Goal: Task Accomplishment & Management: Manage account settings

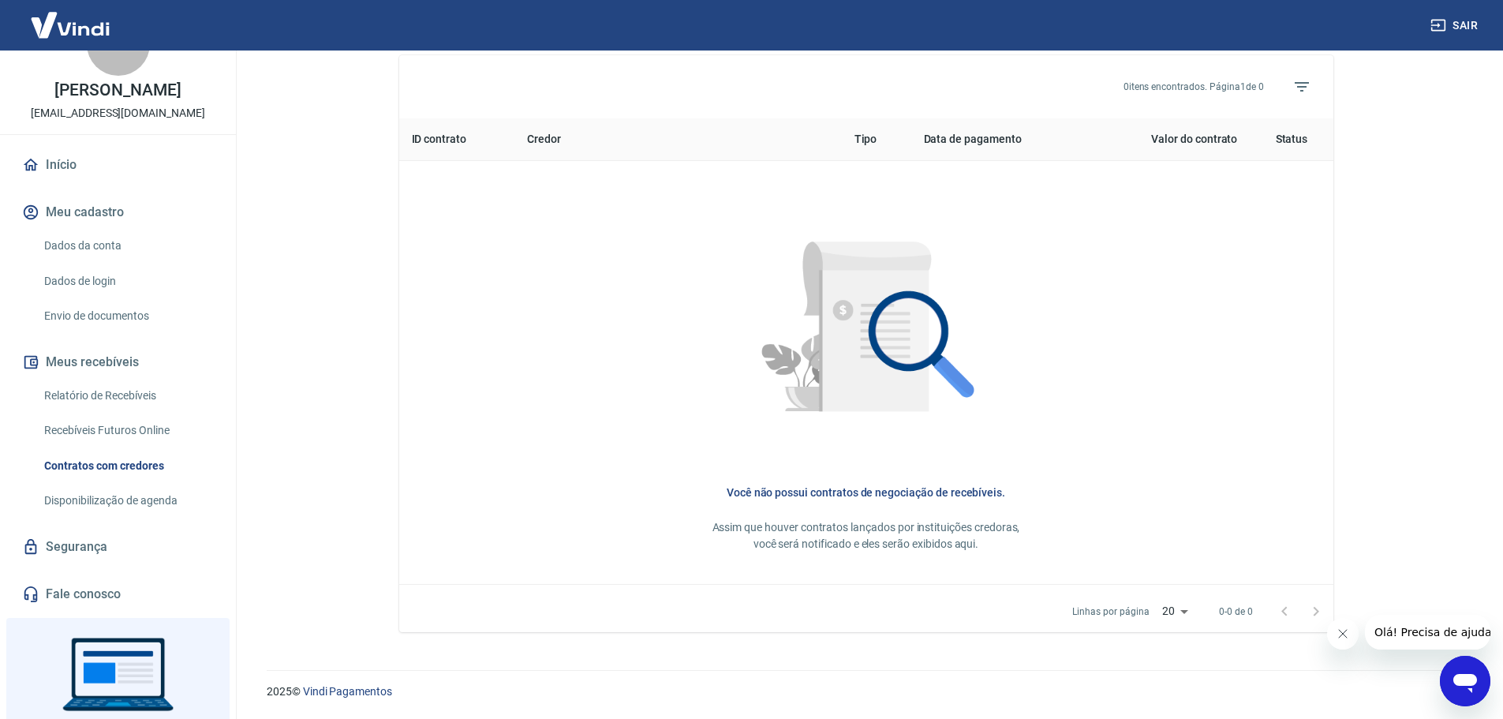
scroll to position [79, 0]
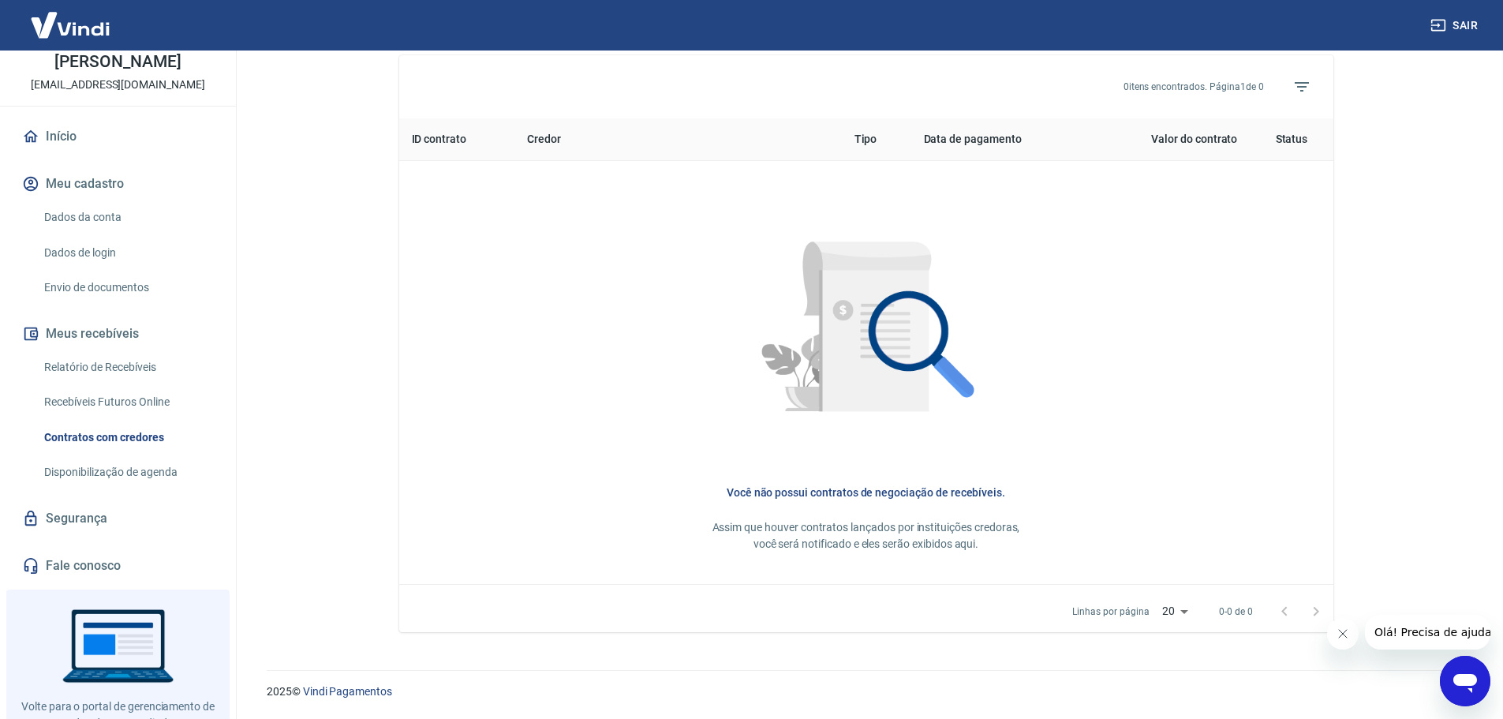
click at [99, 220] on link "Dados da conta" at bounding box center [127, 217] width 179 height 32
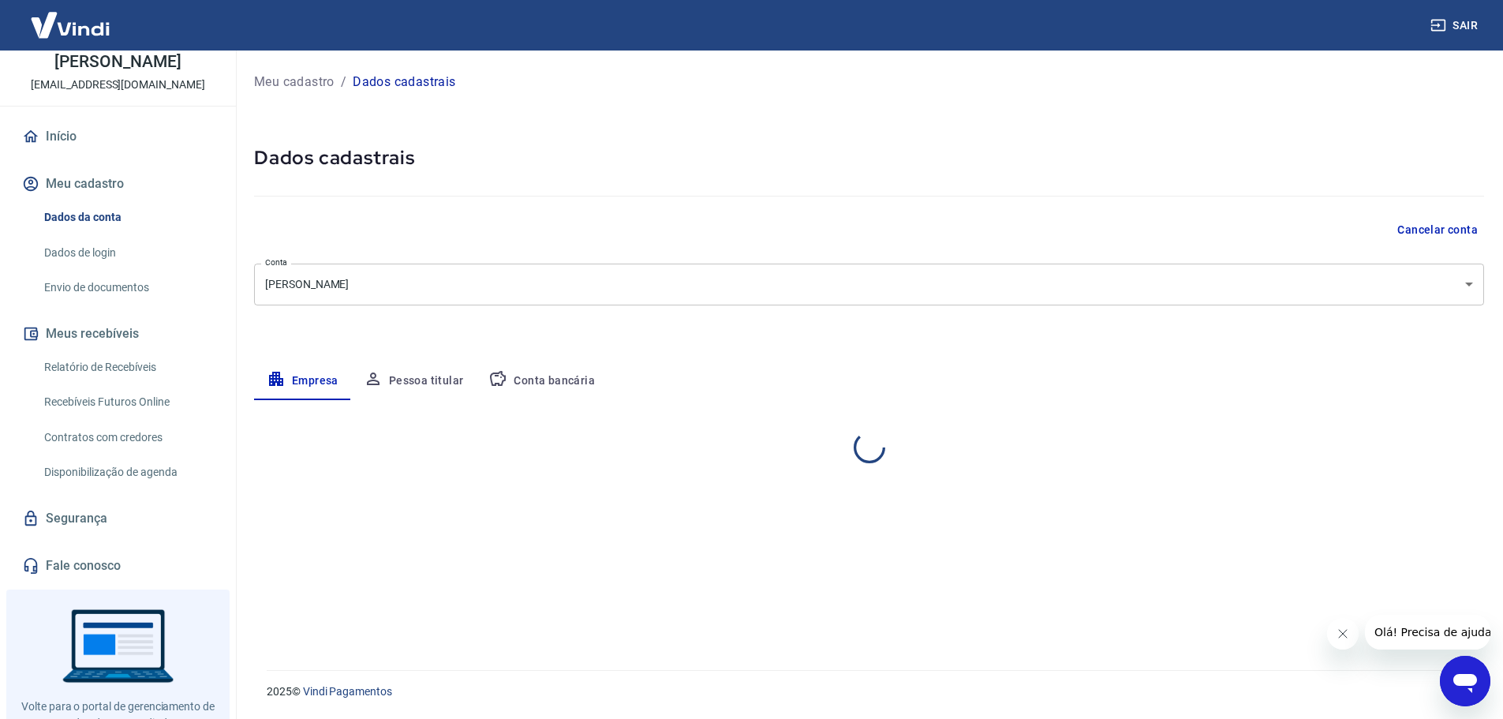
select select "SP"
select select "business"
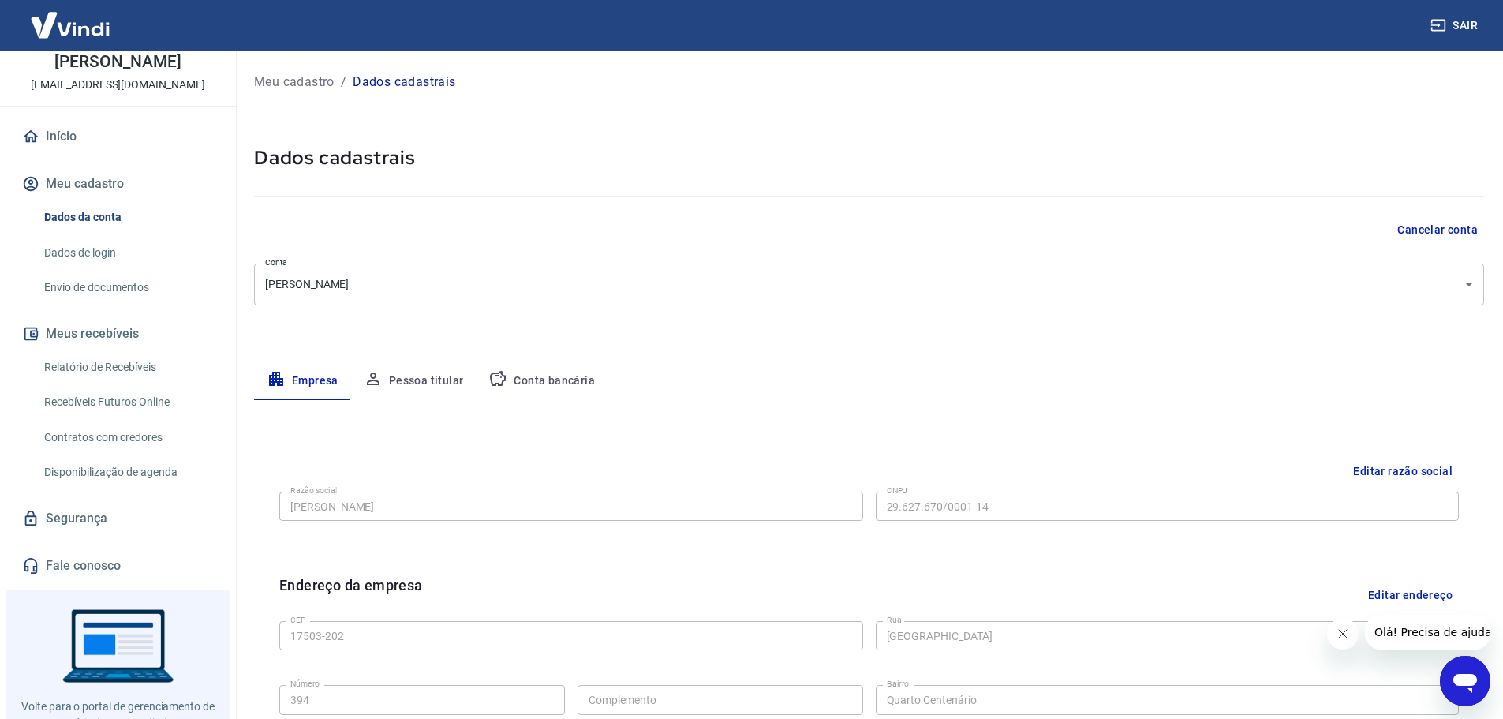
click at [403, 379] on button "Pessoa titular" at bounding box center [413, 381] width 125 height 38
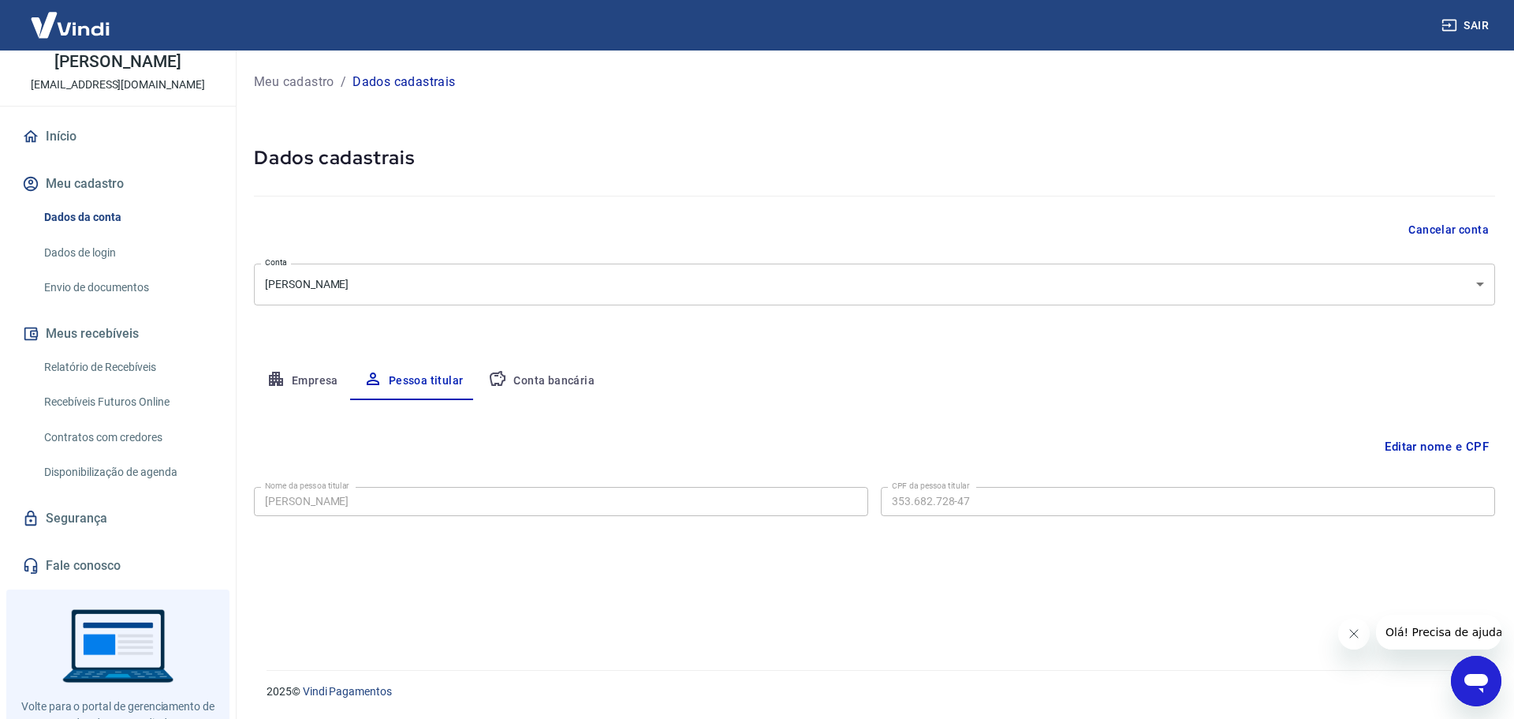
click at [550, 372] on button "Conta bancária" at bounding box center [542, 381] width 132 height 38
select select "1"
click at [110, 290] on link "Envio de documentos" at bounding box center [127, 287] width 179 height 32
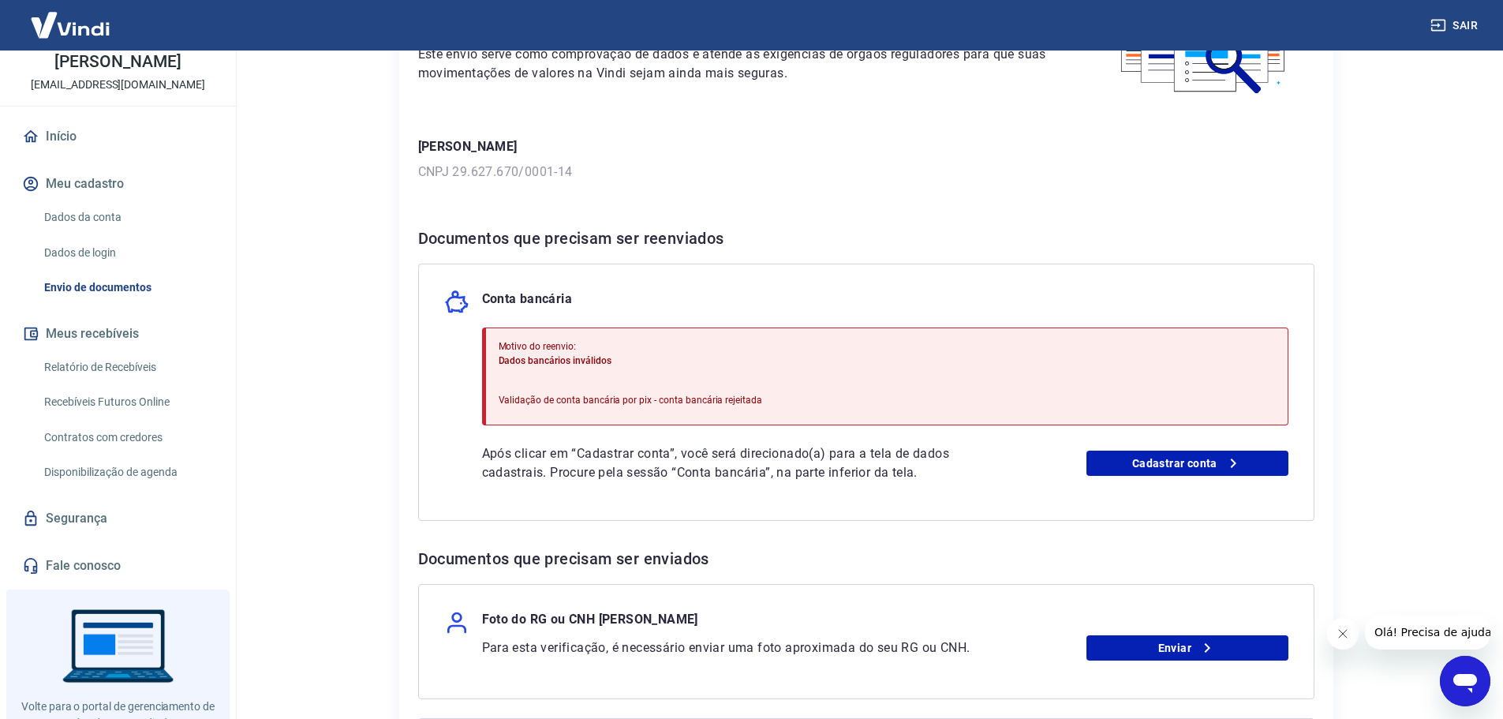
scroll to position [158, 0]
click at [1180, 457] on link "Cadastrar conta" at bounding box center [1187, 462] width 202 height 25
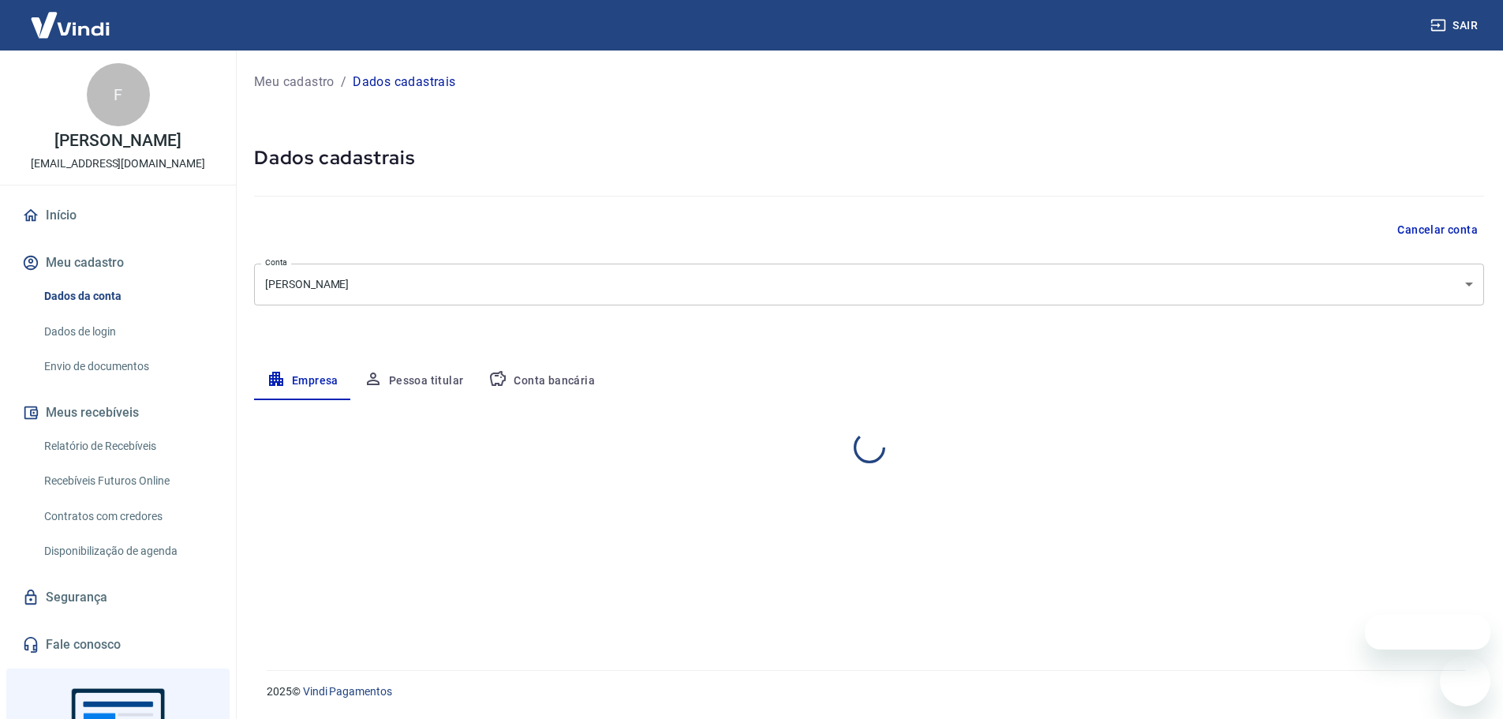
select select "SP"
select select "business"
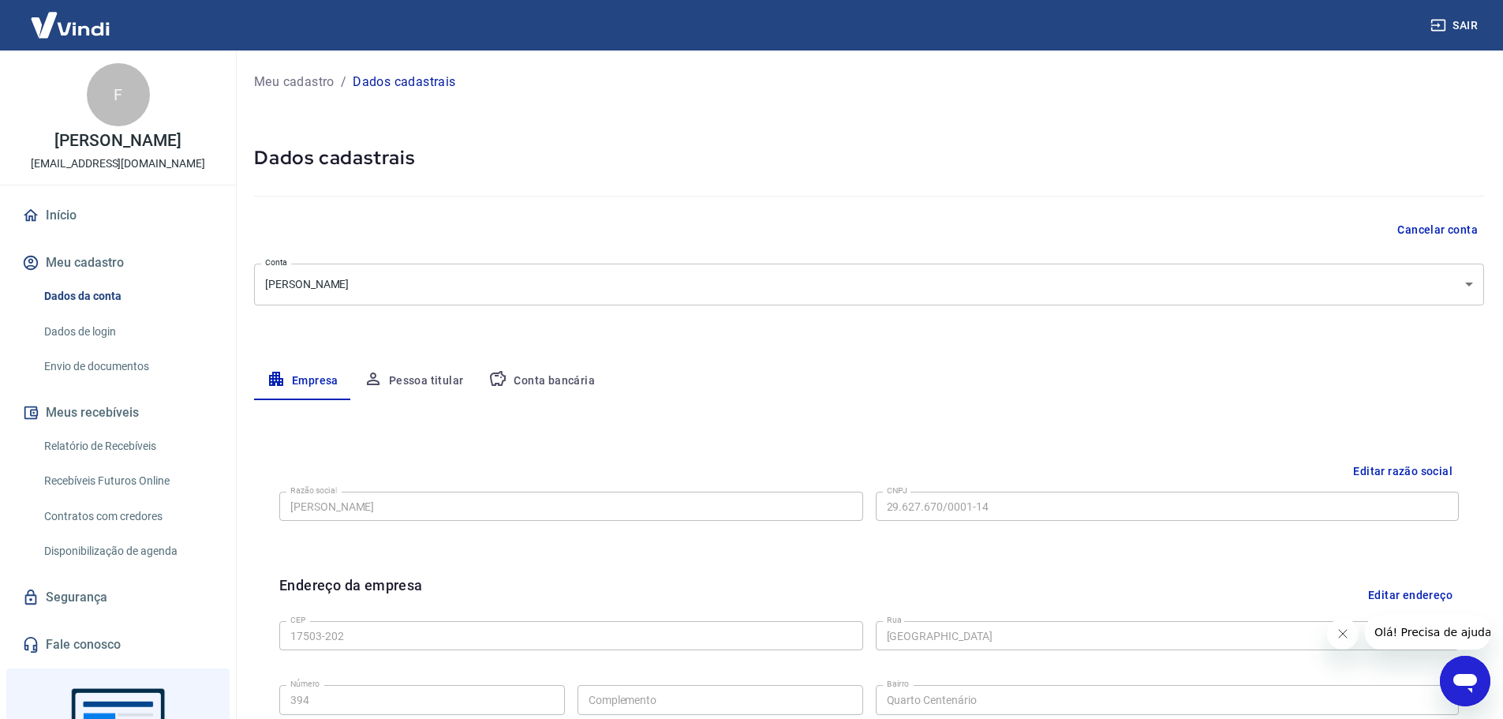
click at [523, 383] on button "Conta bancária" at bounding box center [542, 381] width 132 height 38
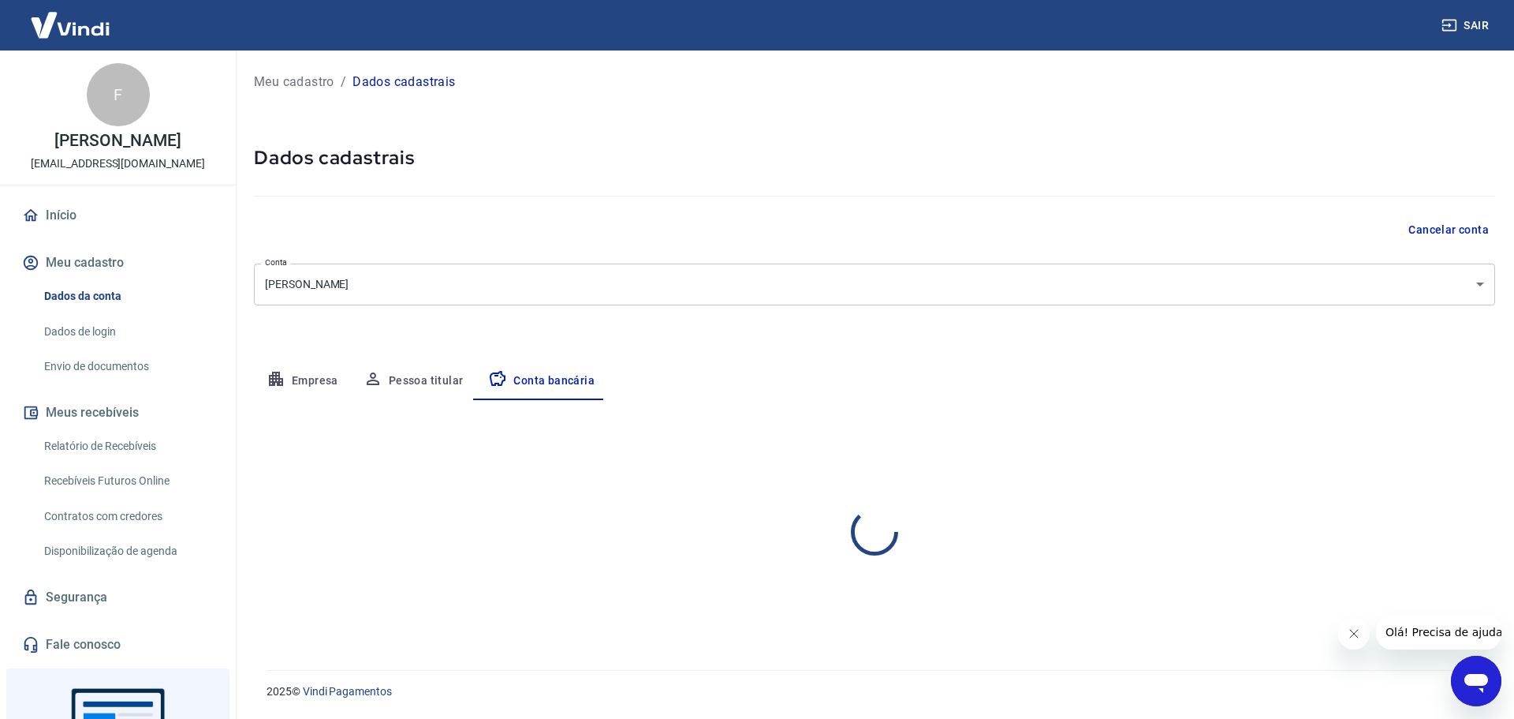
select select "1"
click at [1419, 448] on button "Editar conta bancária" at bounding box center [1430, 446] width 132 height 30
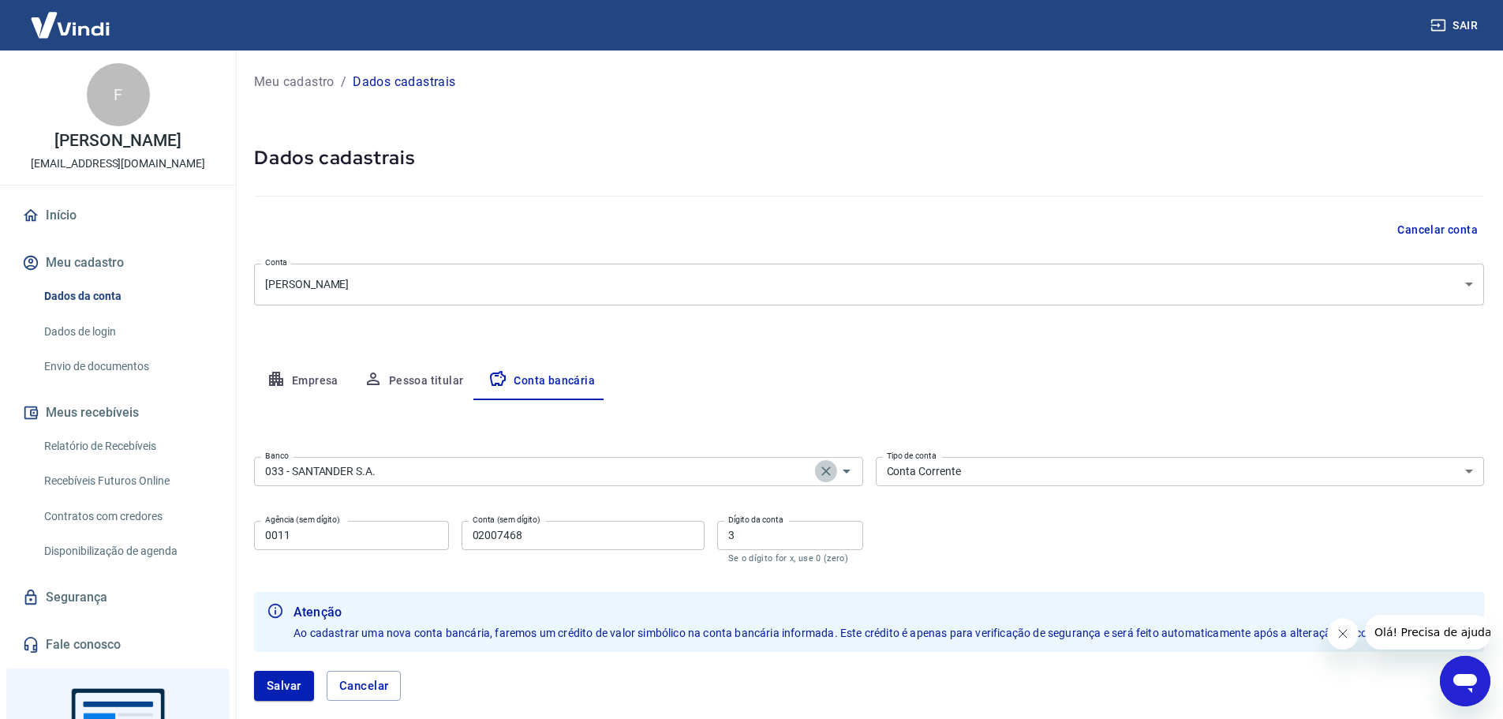
click at [823, 472] on icon "Clear" at bounding box center [825, 470] width 9 height 9
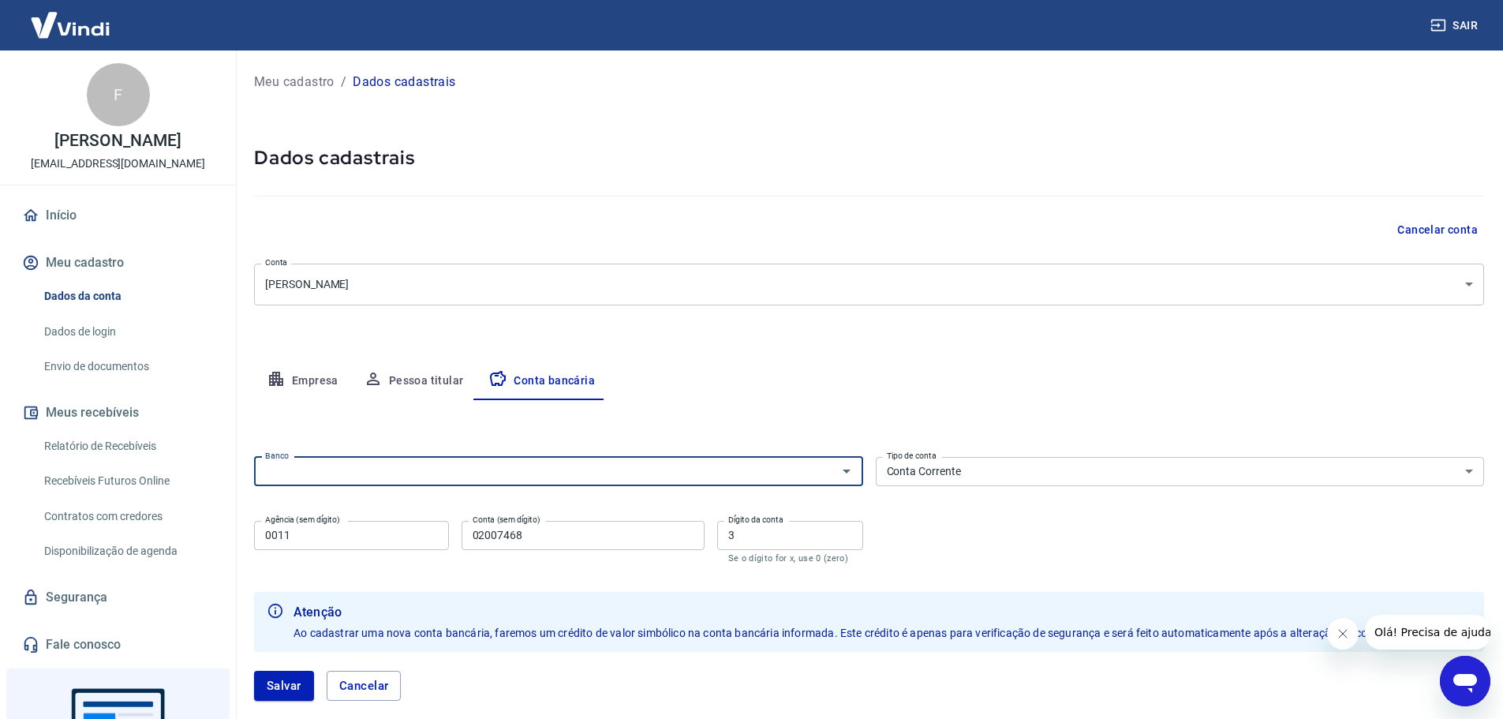
click at [533, 472] on input "Banco" at bounding box center [545, 471] width 573 height 20
type input "336 - BANCO C6 BANK"
click at [381, 543] on input "0011" at bounding box center [351, 535] width 195 height 29
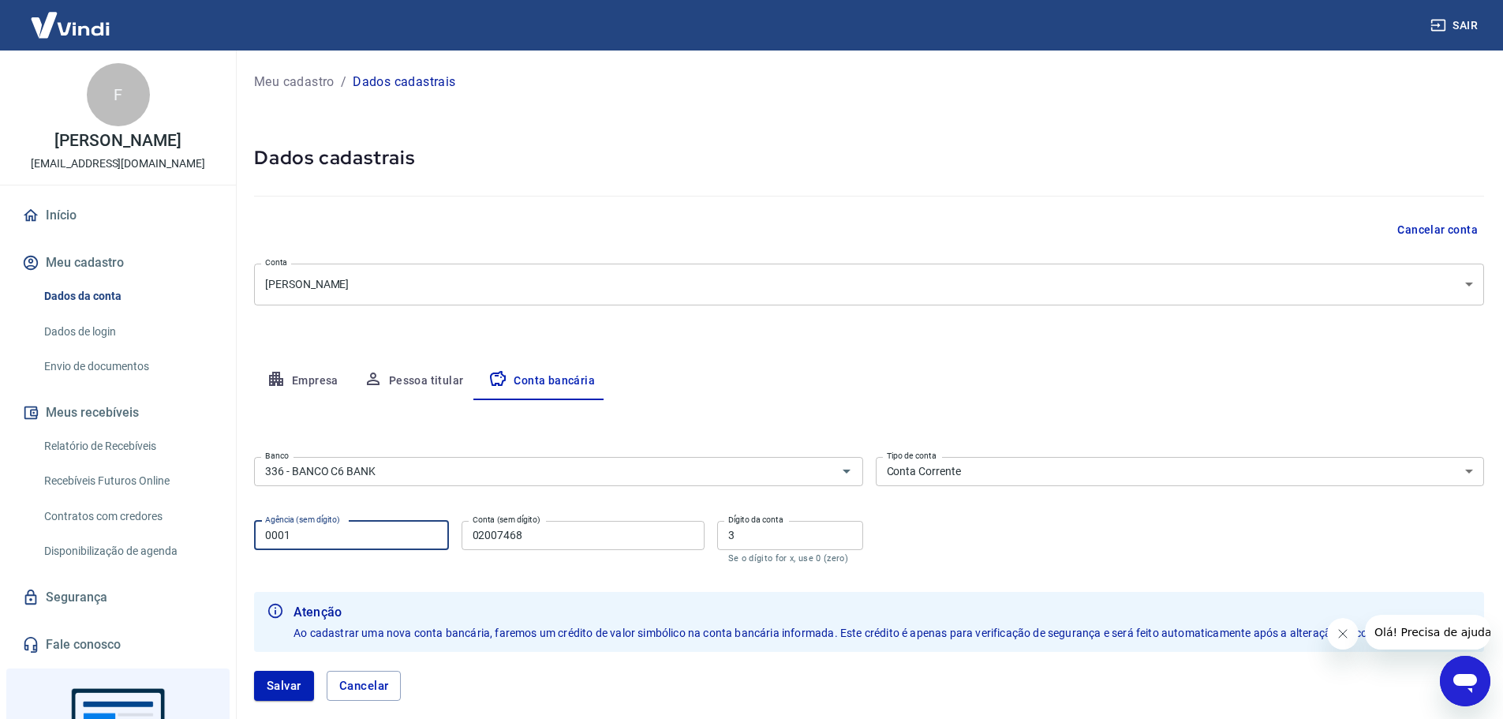
type input "0001"
drag, startPoint x: 624, startPoint y: 540, endPoint x: 127, endPoint y: 558, distance: 497.3
click at [127, 558] on div "Sair F Fabiano Amaro da Silva dezinformatica.marilia@gmail.com Início Meu cadas…" at bounding box center [751, 359] width 1503 height 719
type input "48333554"
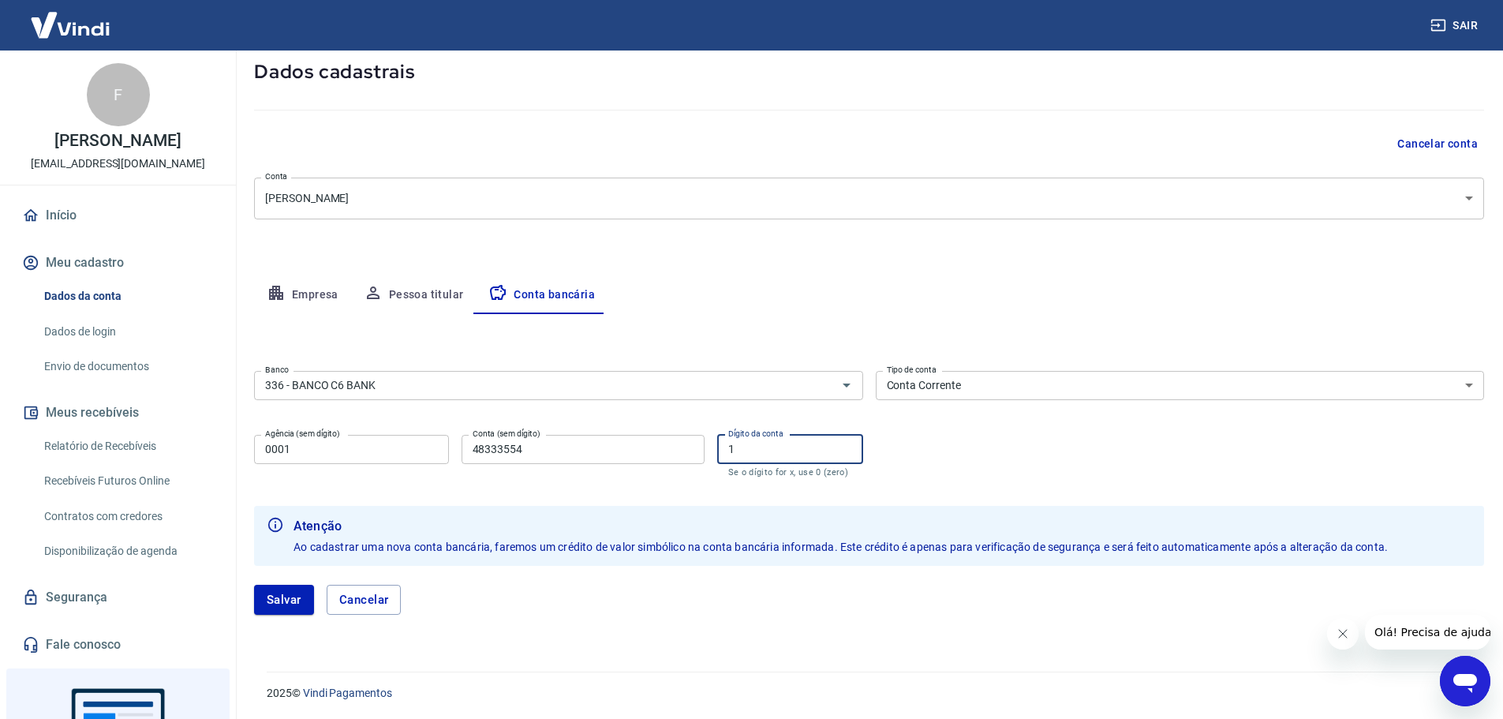
scroll to position [88, 0]
type input "1"
click at [286, 601] on button "Salvar" at bounding box center [284, 598] width 60 height 30
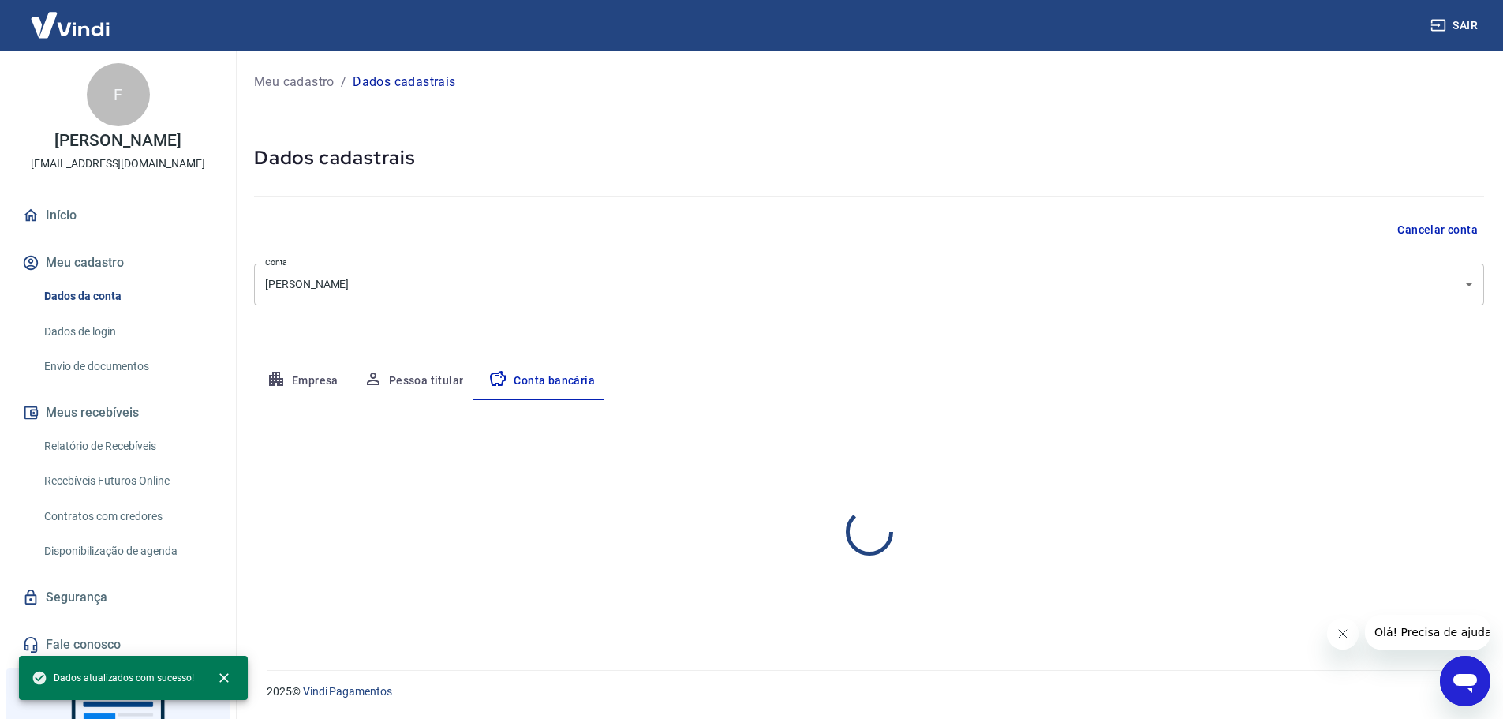
scroll to position [0, 0]
select select "1"
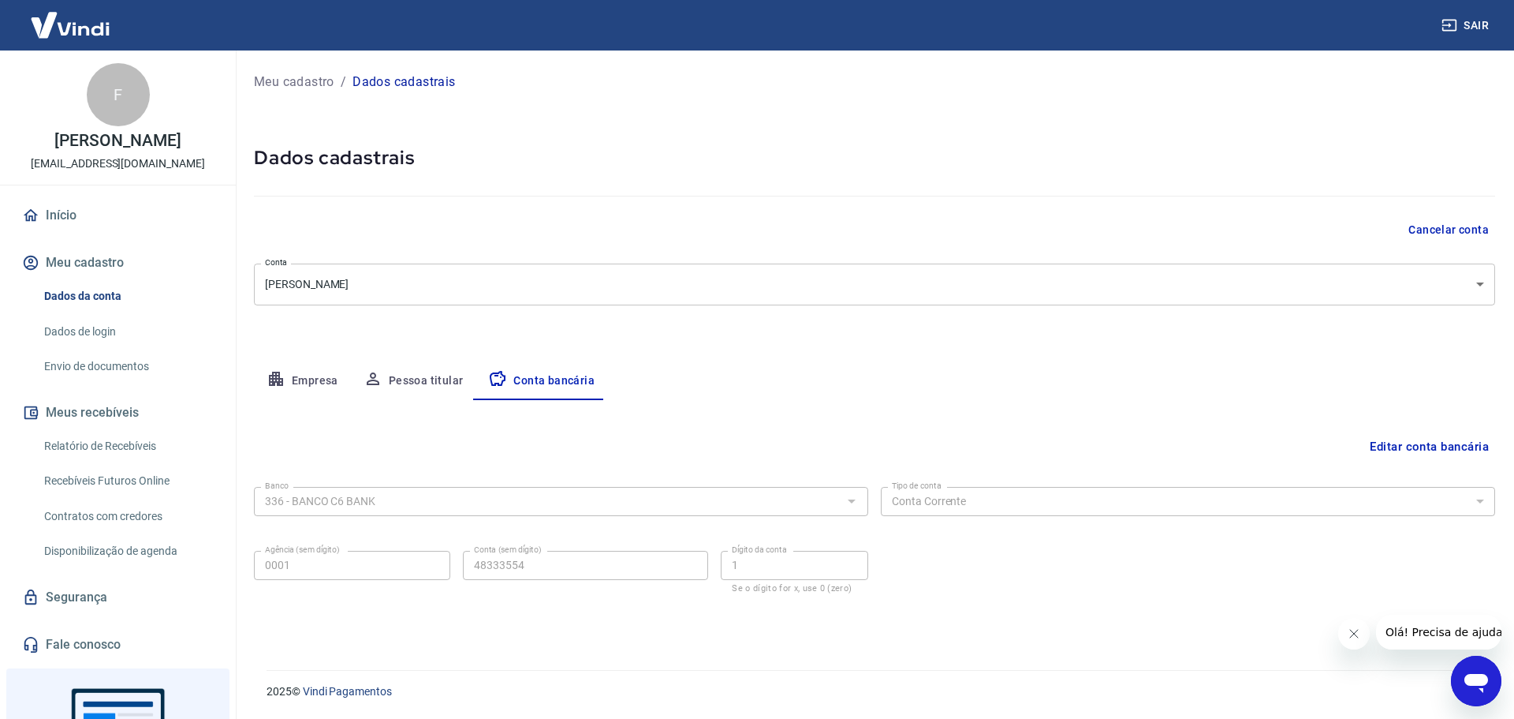
click at [76, 327] on link "Dados de login" at bounding box center [127, 332] width 179 height 32
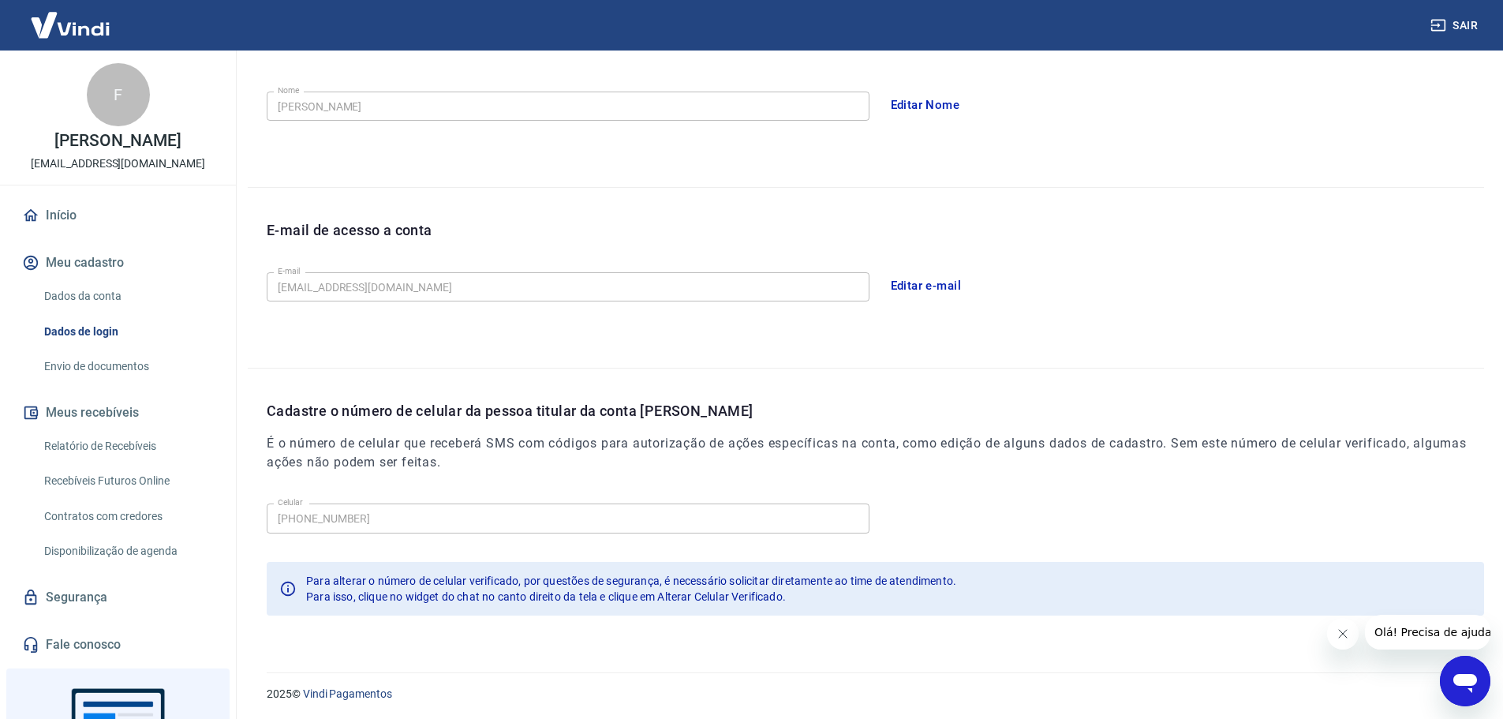
scroll to position [292, 0]
click at [95, 372] on link "Envio de documentos" at bounding box center [127, 366] width 179 height 32
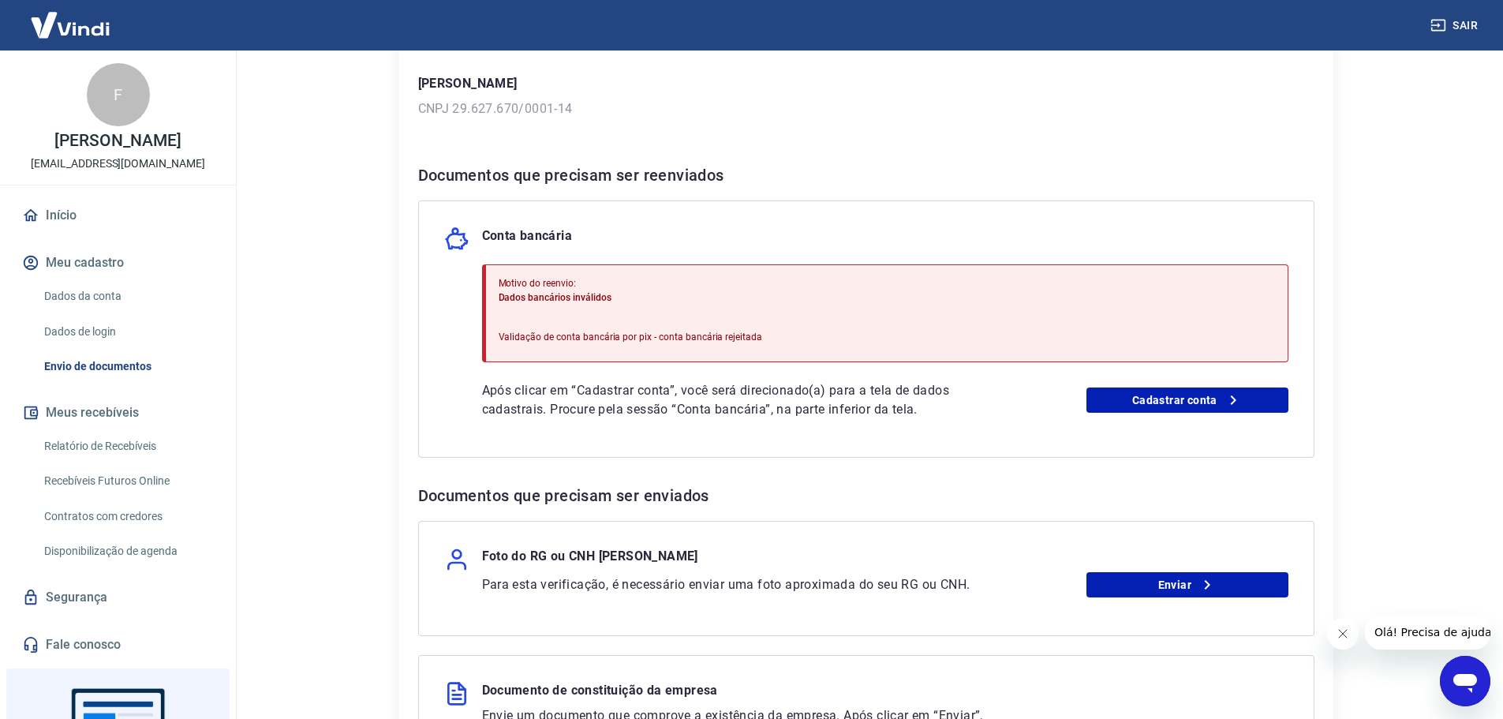
scroll to position [237, 0]
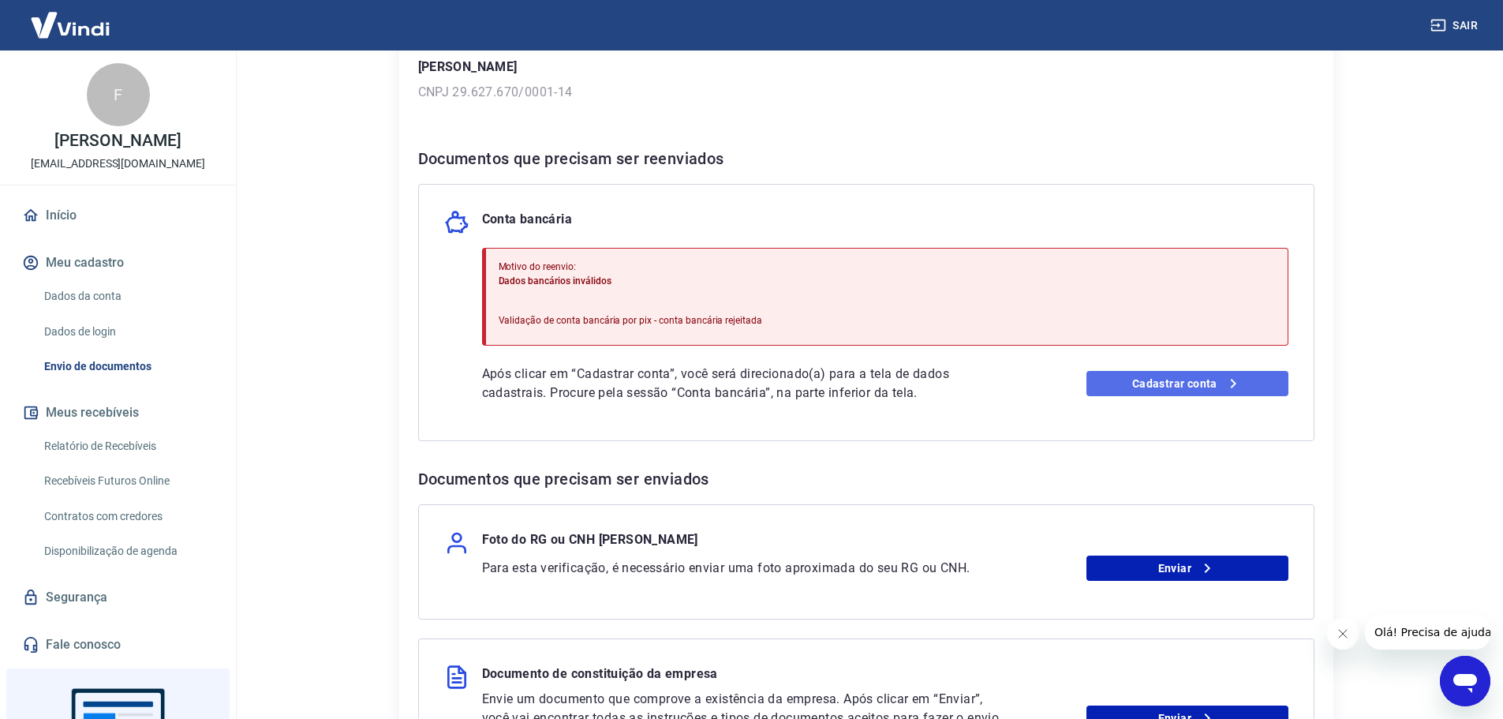
click at [1183, 387] on link "Cadastrar conta" at bounding box center [1187, 383] width 202 height 25
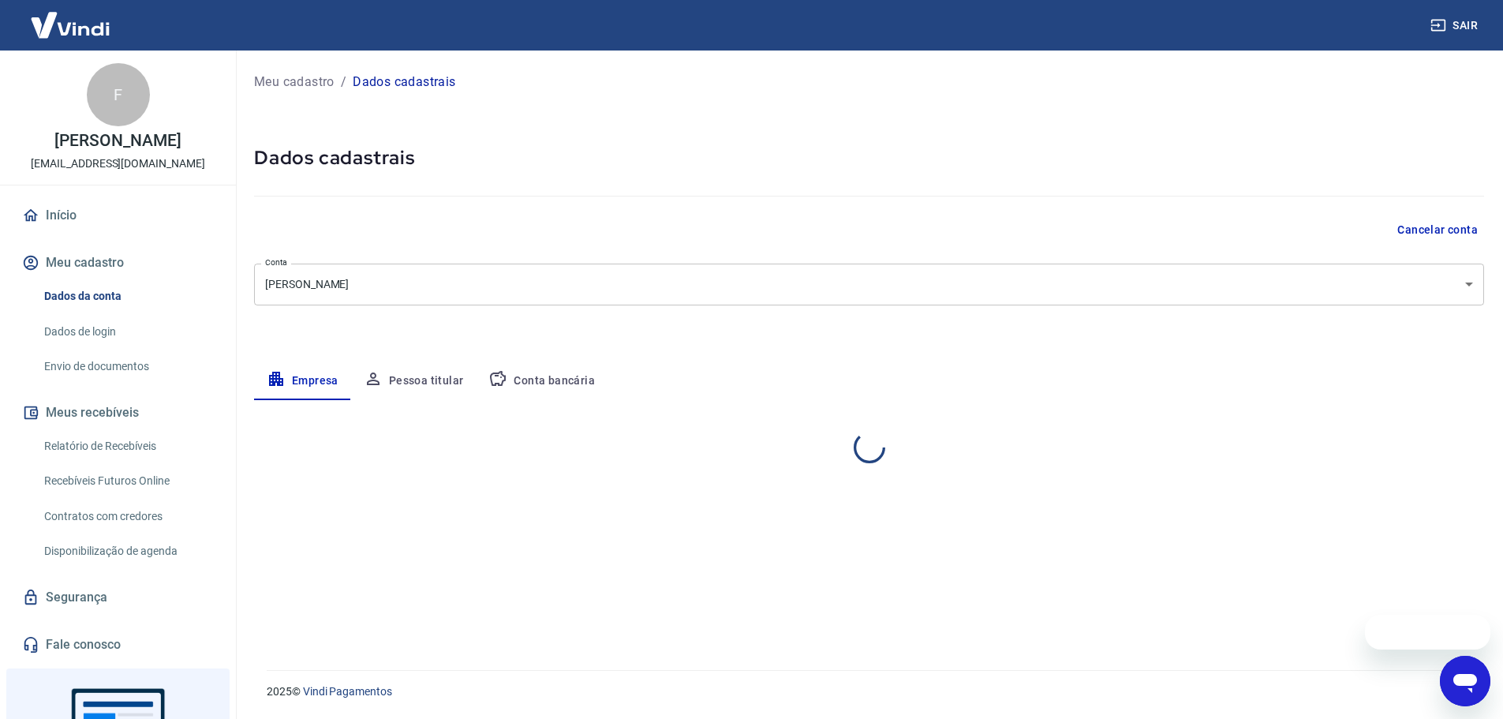
select select "SP"
select select "business"
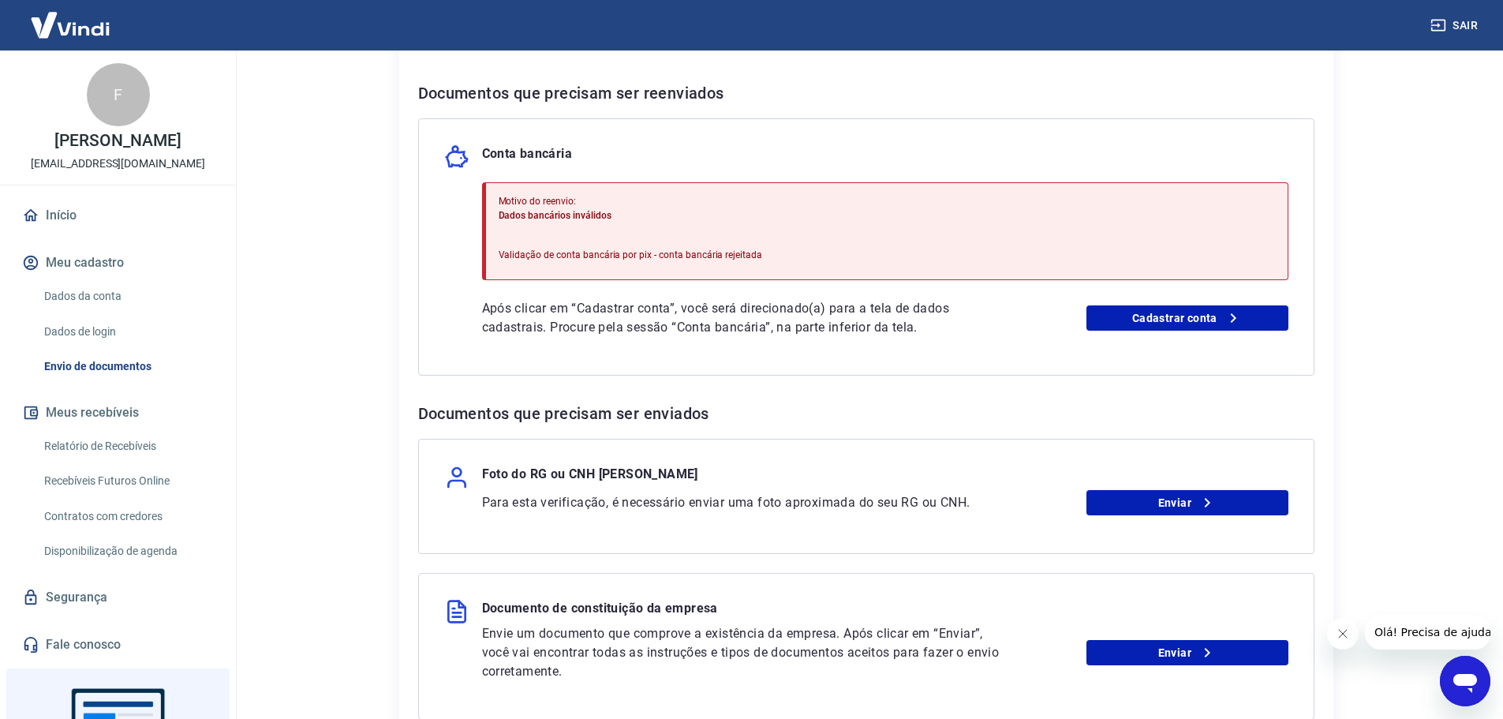
scroll to position [316, 0]
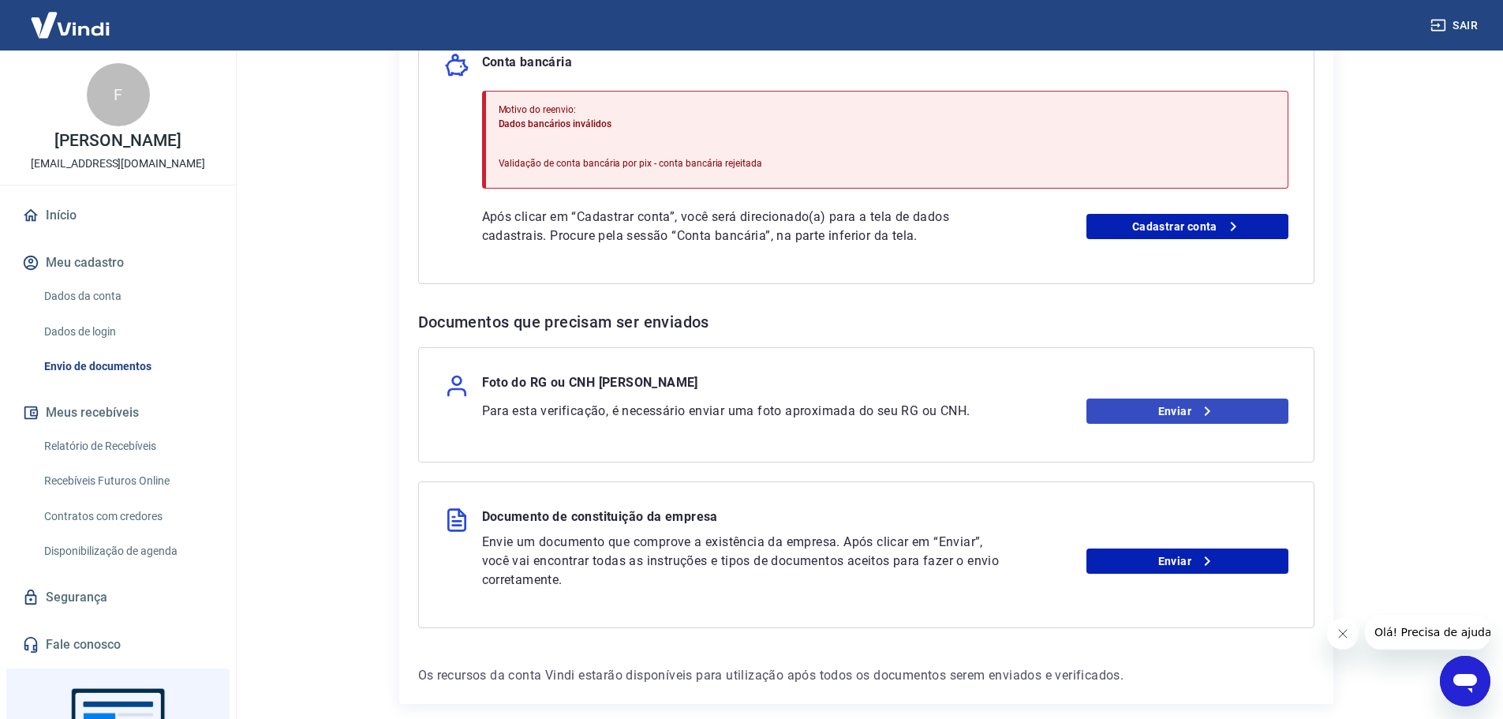
scroll to position [394, 0]
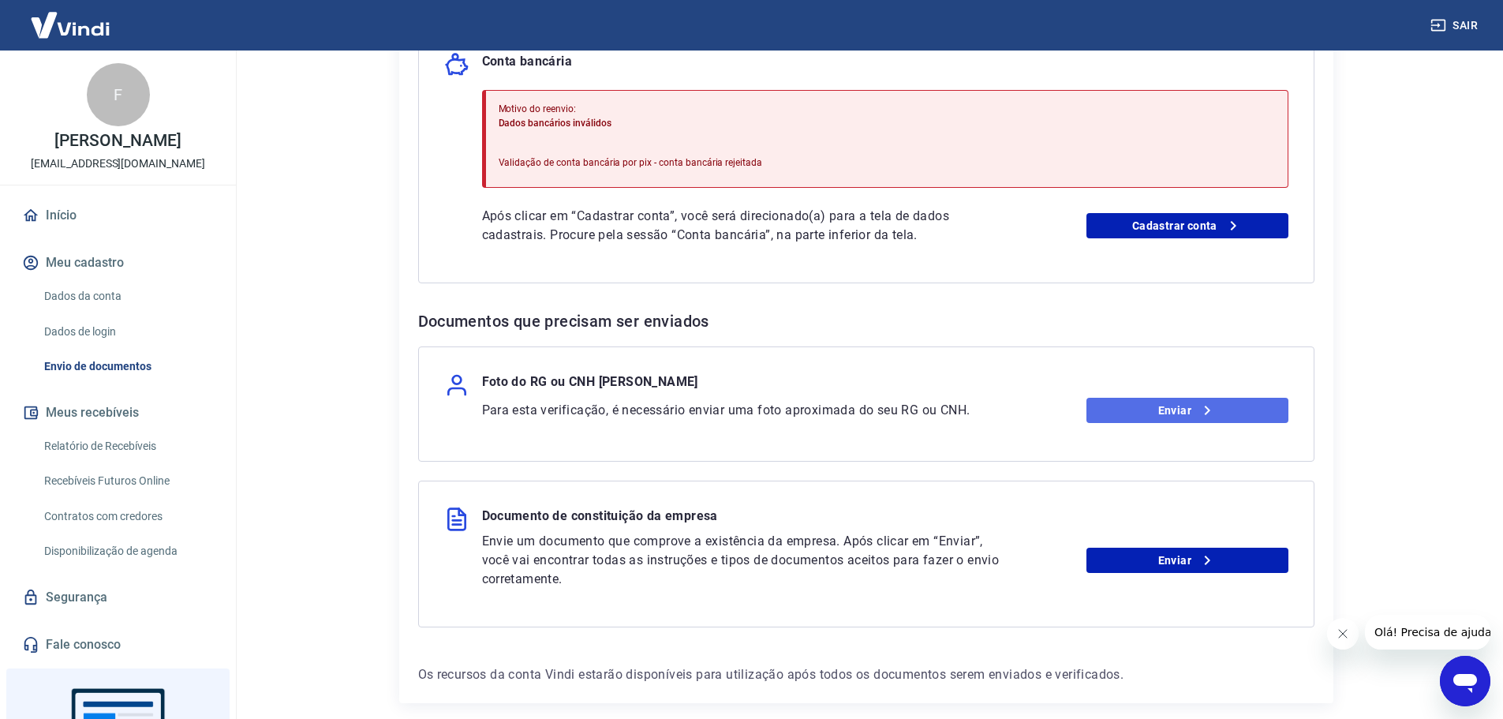
click at [1156, 413] on link "Enviar" at bounding box center [1187, 410] width 202 height 25
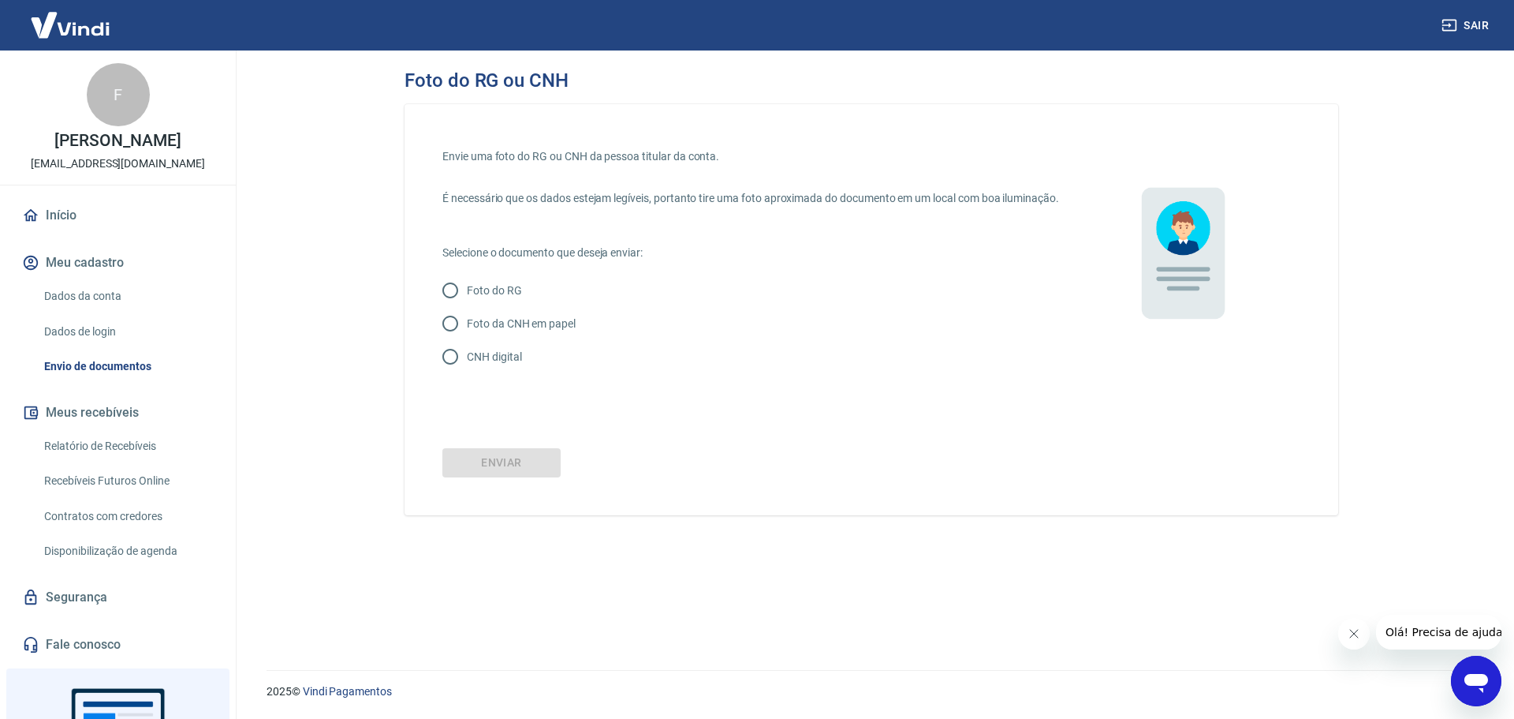
click at [443, 373] on input "CNH digital" at bounding box center [450, 356] width 33 height 33
radio input "true"
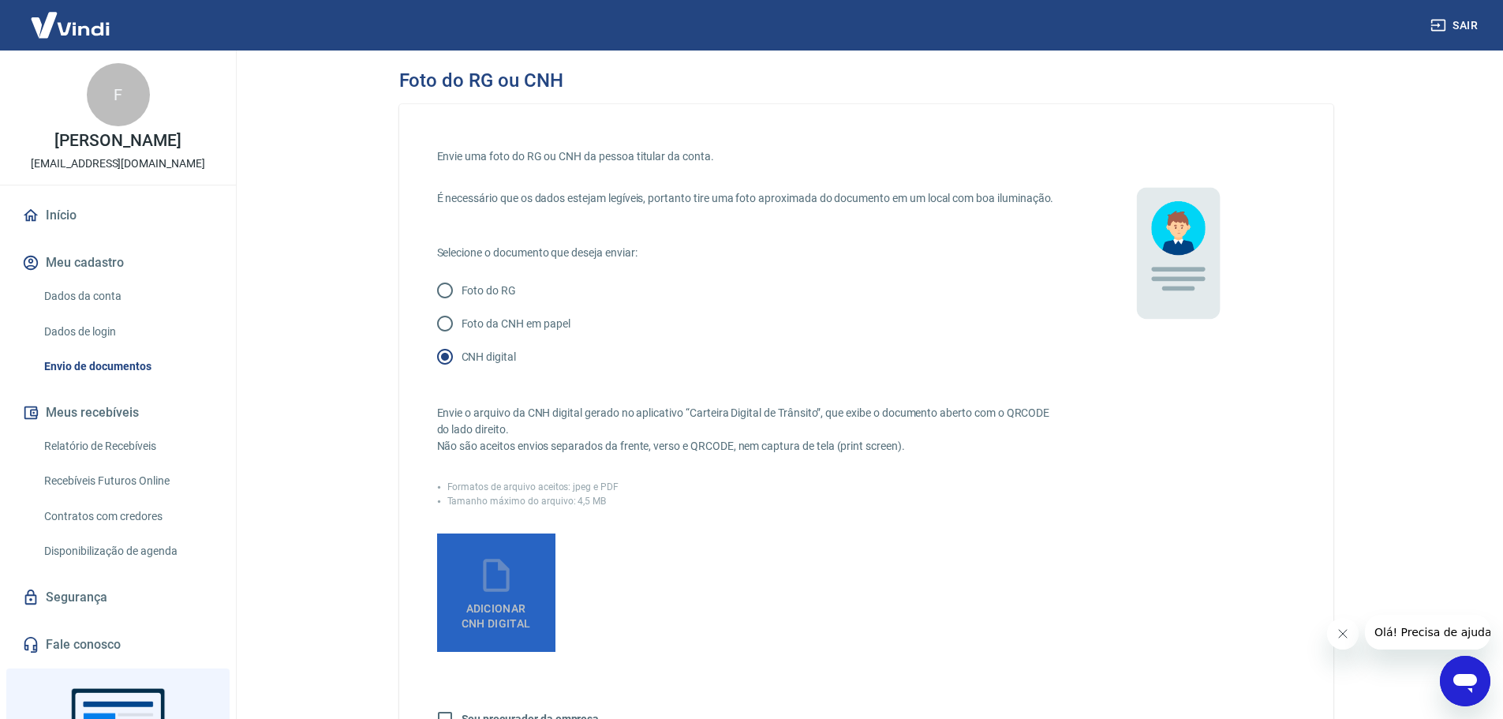
click at [515, 615] on span "Adicionar CNH Digital" at bounding box center [496, 612] width 82 height 35
click at [0, 0] on input "Adicionar CNH Digital" at bounding box center [0, 0] width 0 height 0
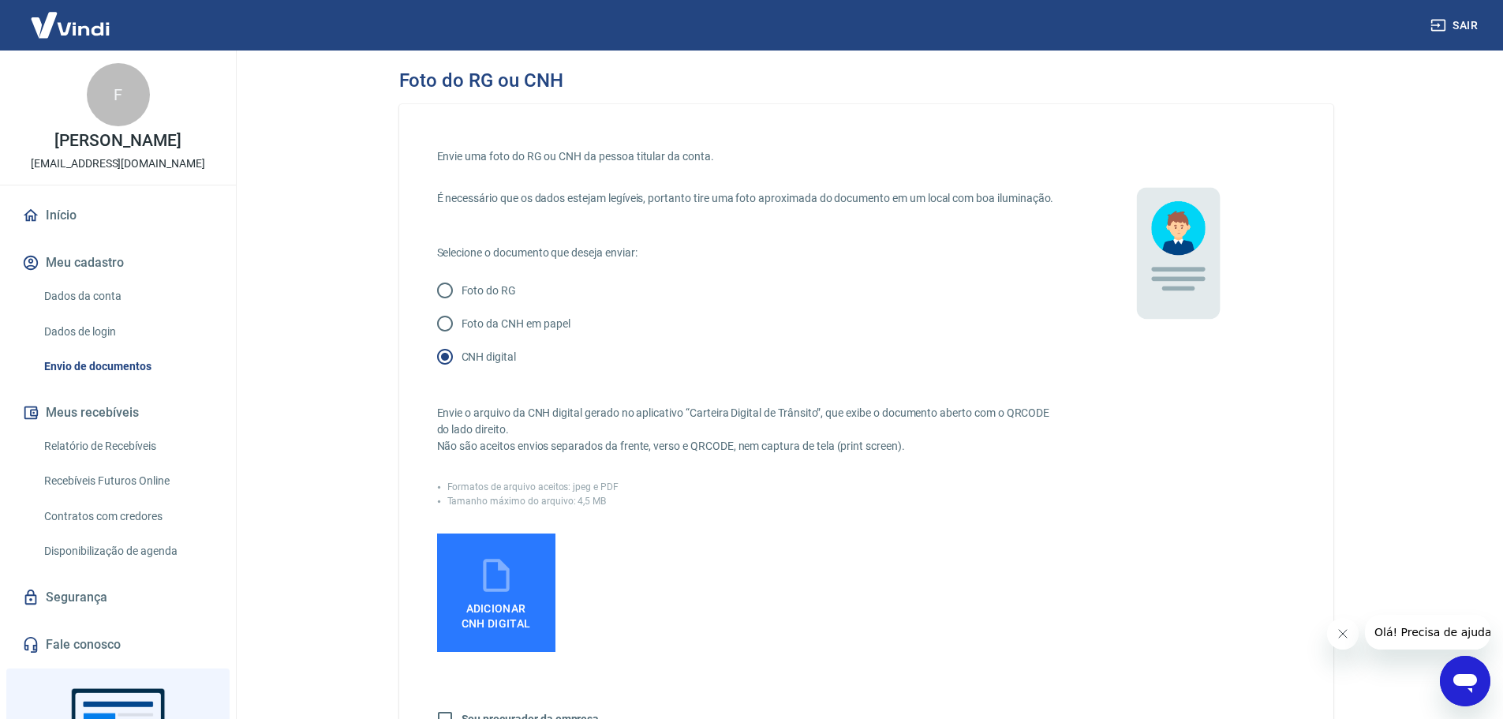
click at [488, 630] on span "Adicionar CNH Digital" at bounding box center [495, 616] width 69 height 28
click at [0, 0] on input "Adicionar CNH Digital" at bounding box center [0, 0] width 0 height 0
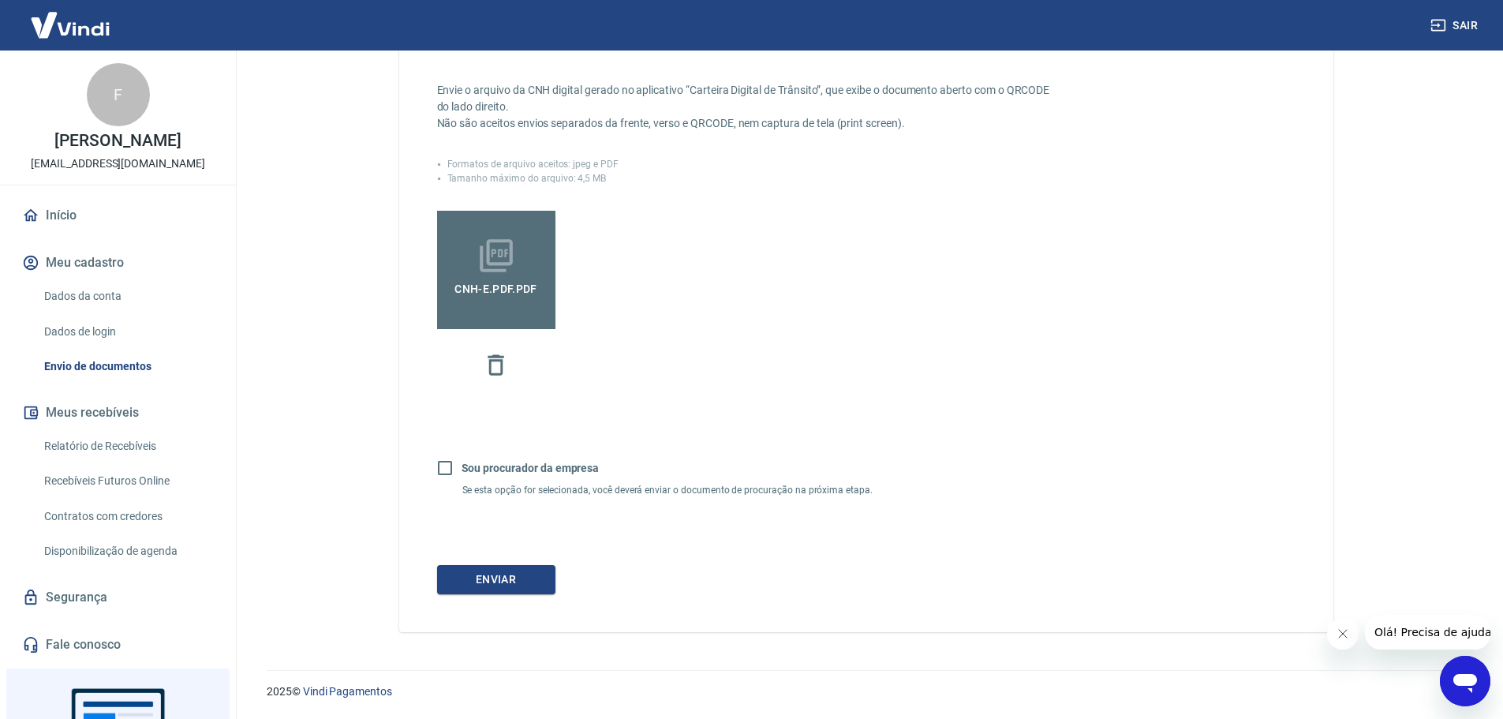
scroll to position [339, 0]
click at [520, 577] on button "Enviar" at bounding box center [496, 579] width 118 height 29
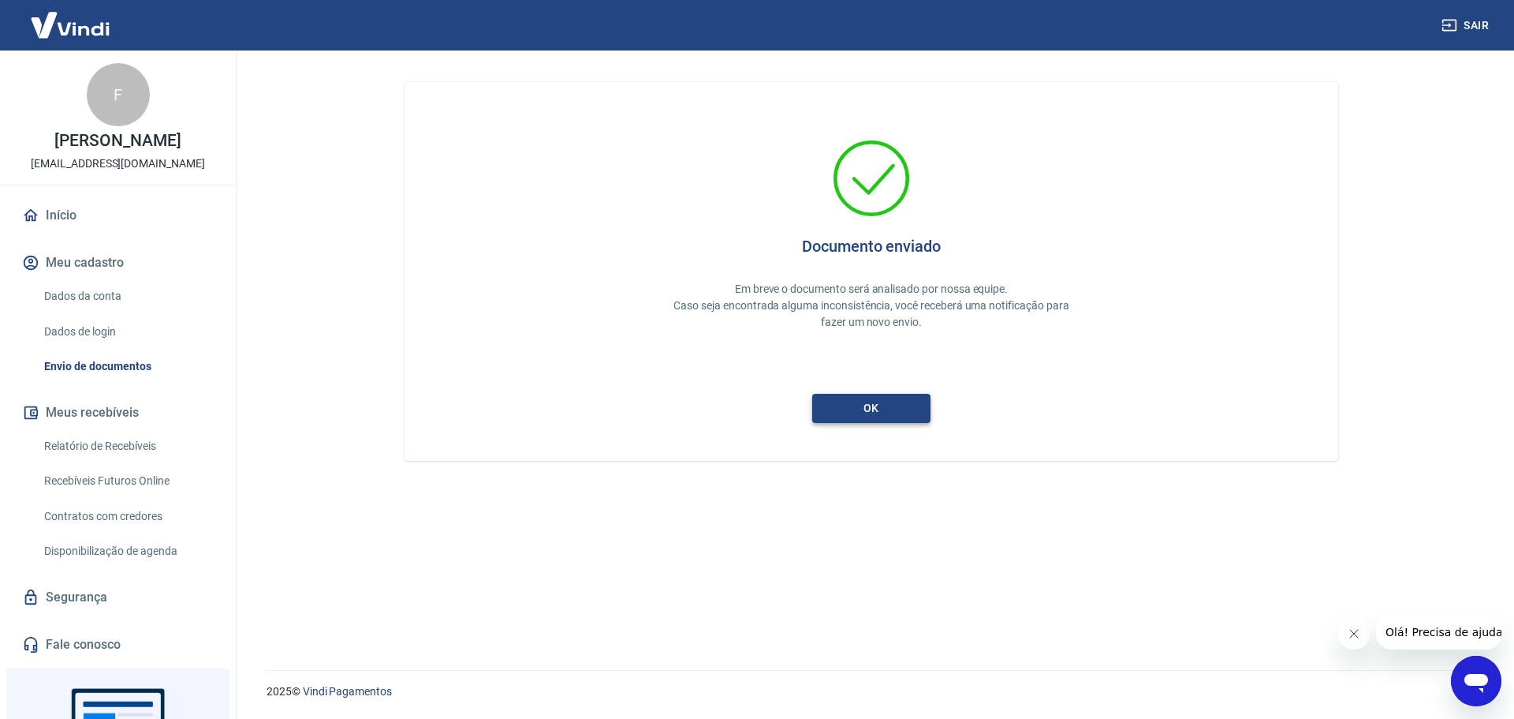
click at [885, 405] on button "ok" at bounding box center [871, 408] width 118 height 29
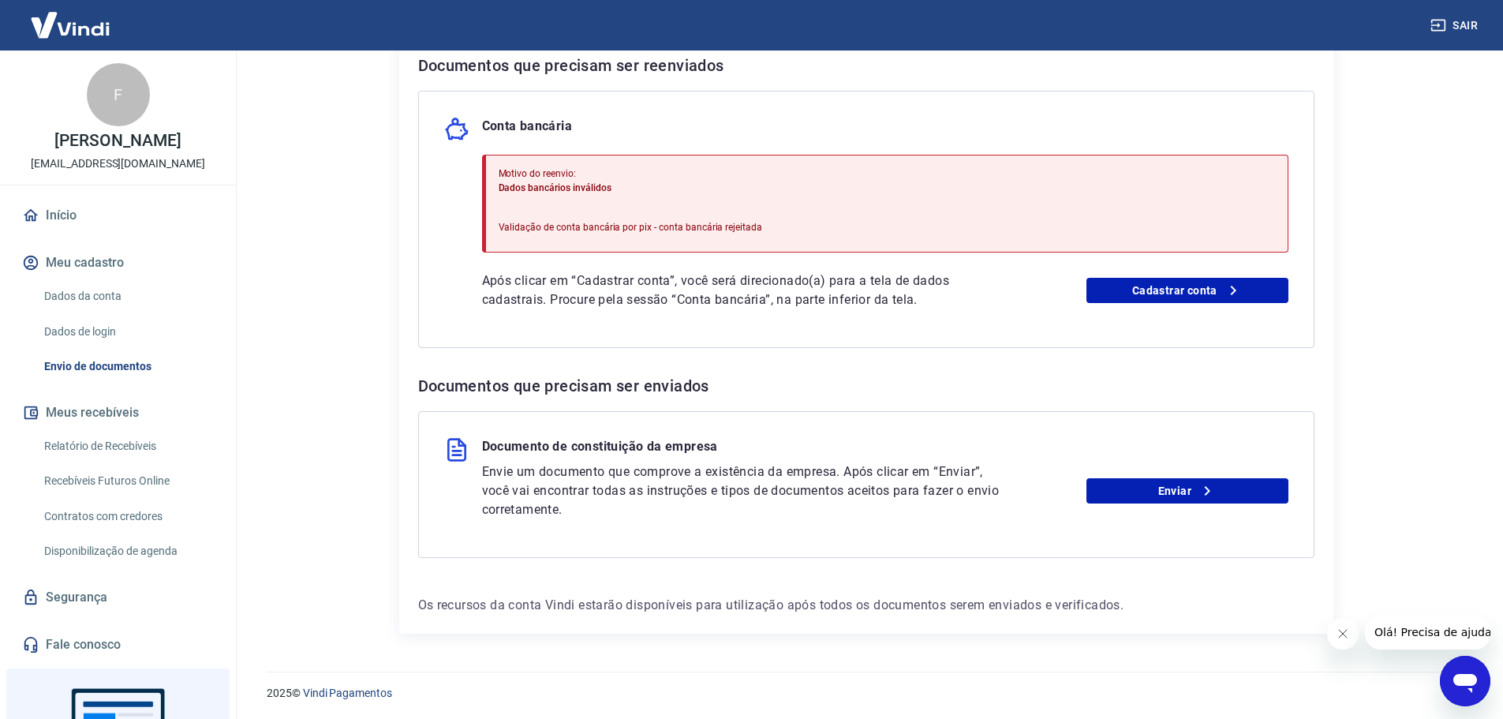
scroll to position [331, 0]
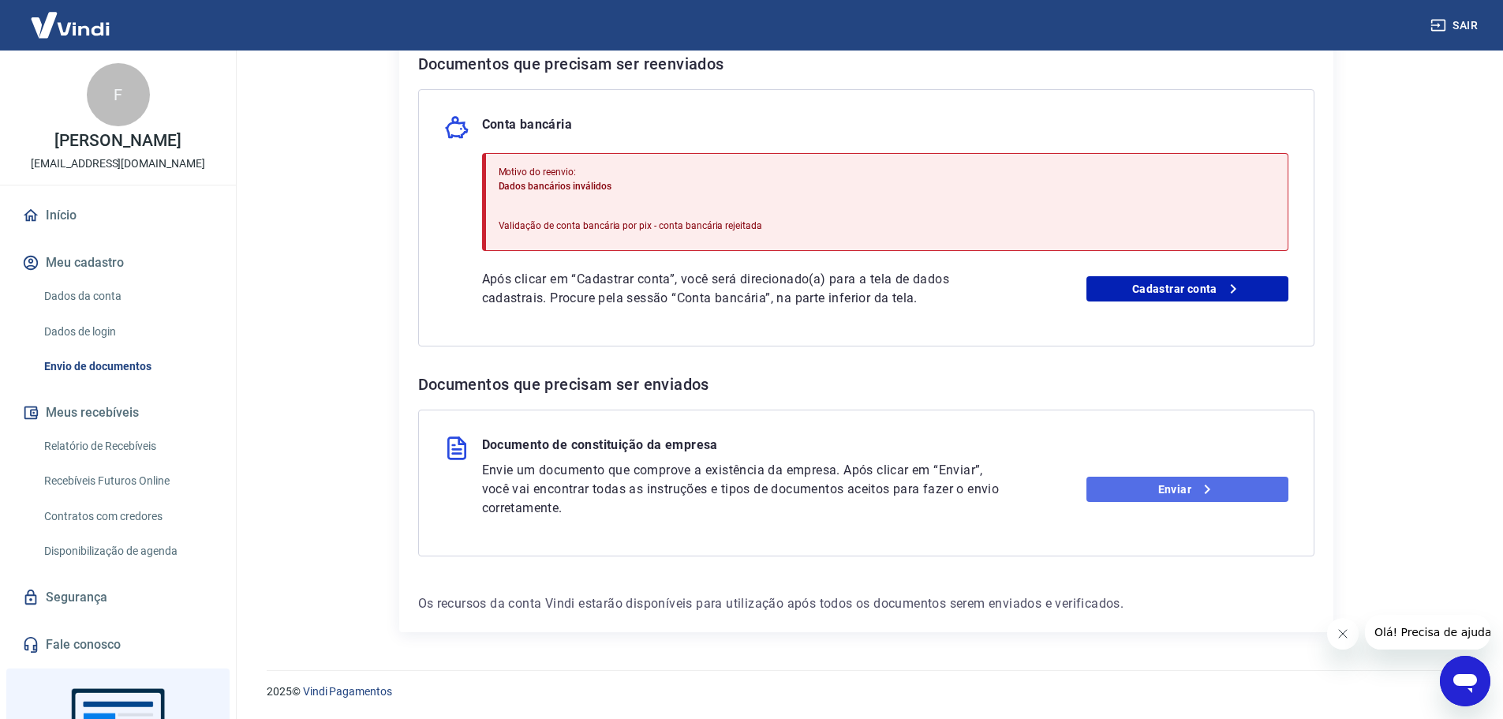
click at [1135, 483] on link "Enviar" at bounding box center [1187, 488] width 202 height 25
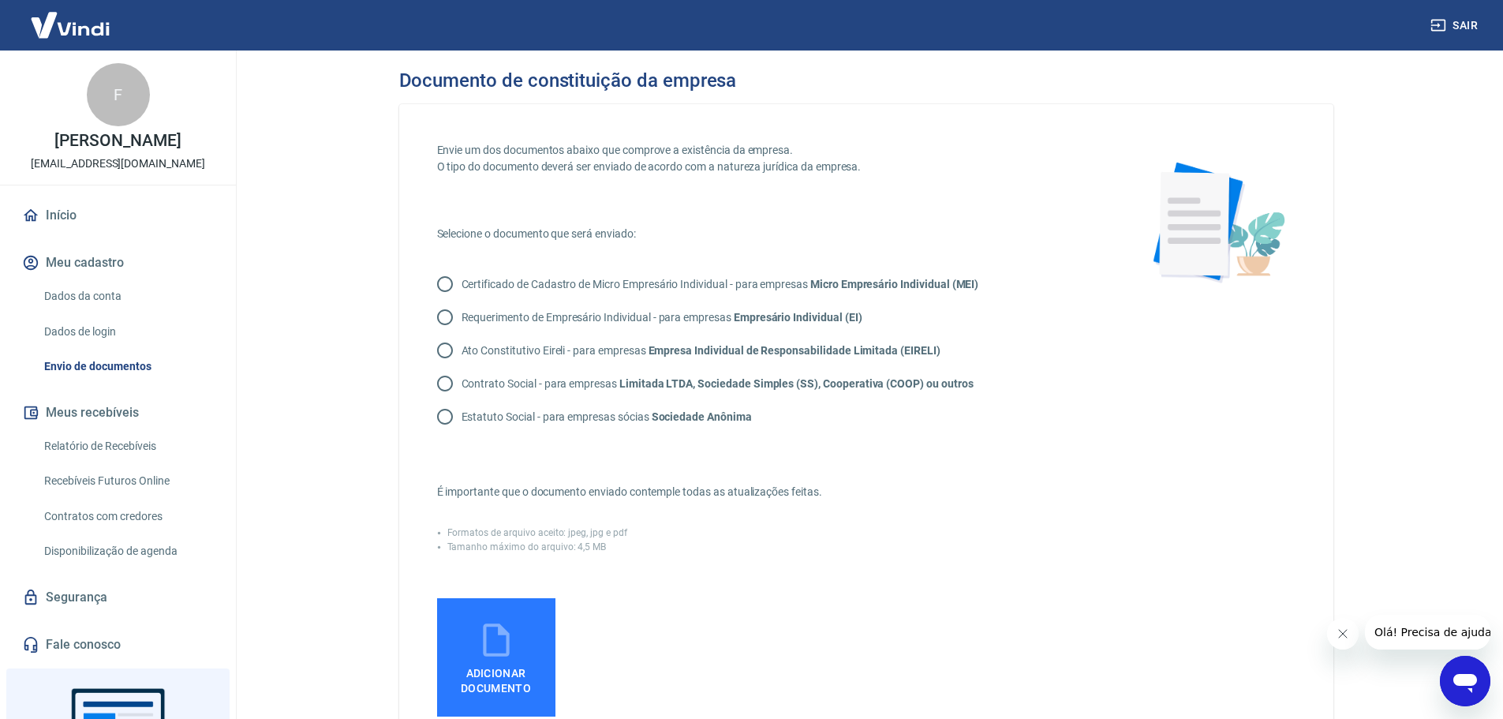
click at [461, 279] on input "Certificado de Cadastro de Micro Empresário Individual - para empresas Micro Em…" at bounding box center [444, 283] width 33 height 33
radio input "true"
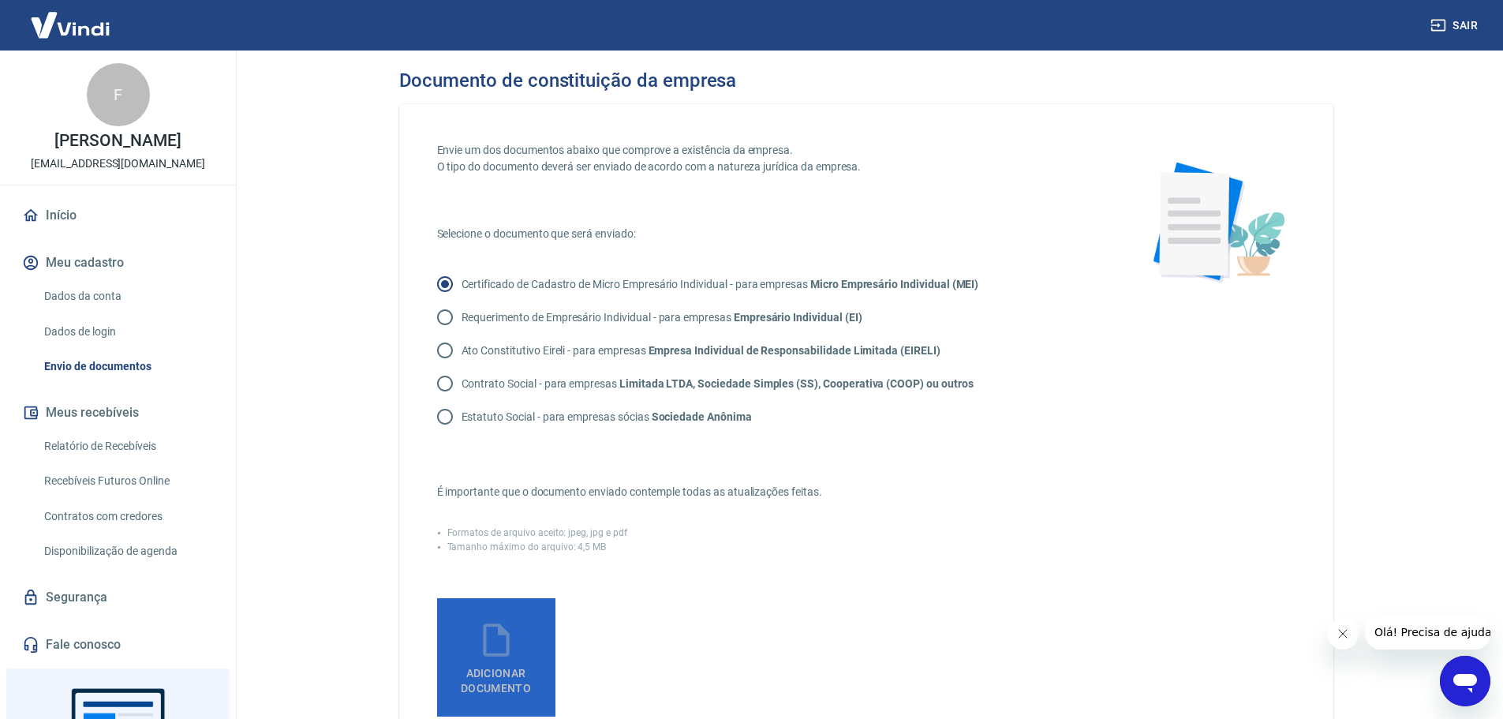
click at [506, 640] on icon at bounding box center [496, 639] width 26 height 33
click at [0, 0] on input "Adicionar documento" at bounding box center [0, 0] width 0 height 0
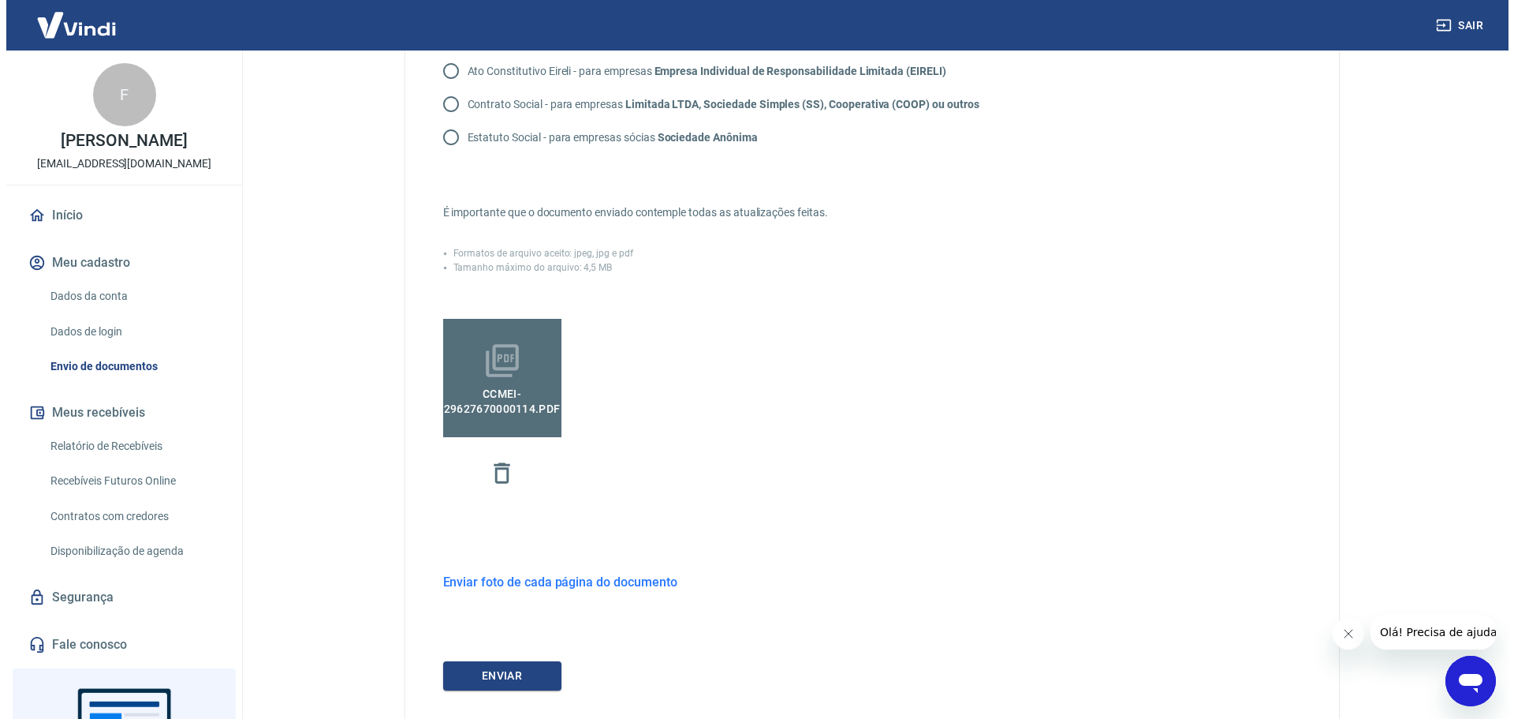
scroll to position [316, 0]
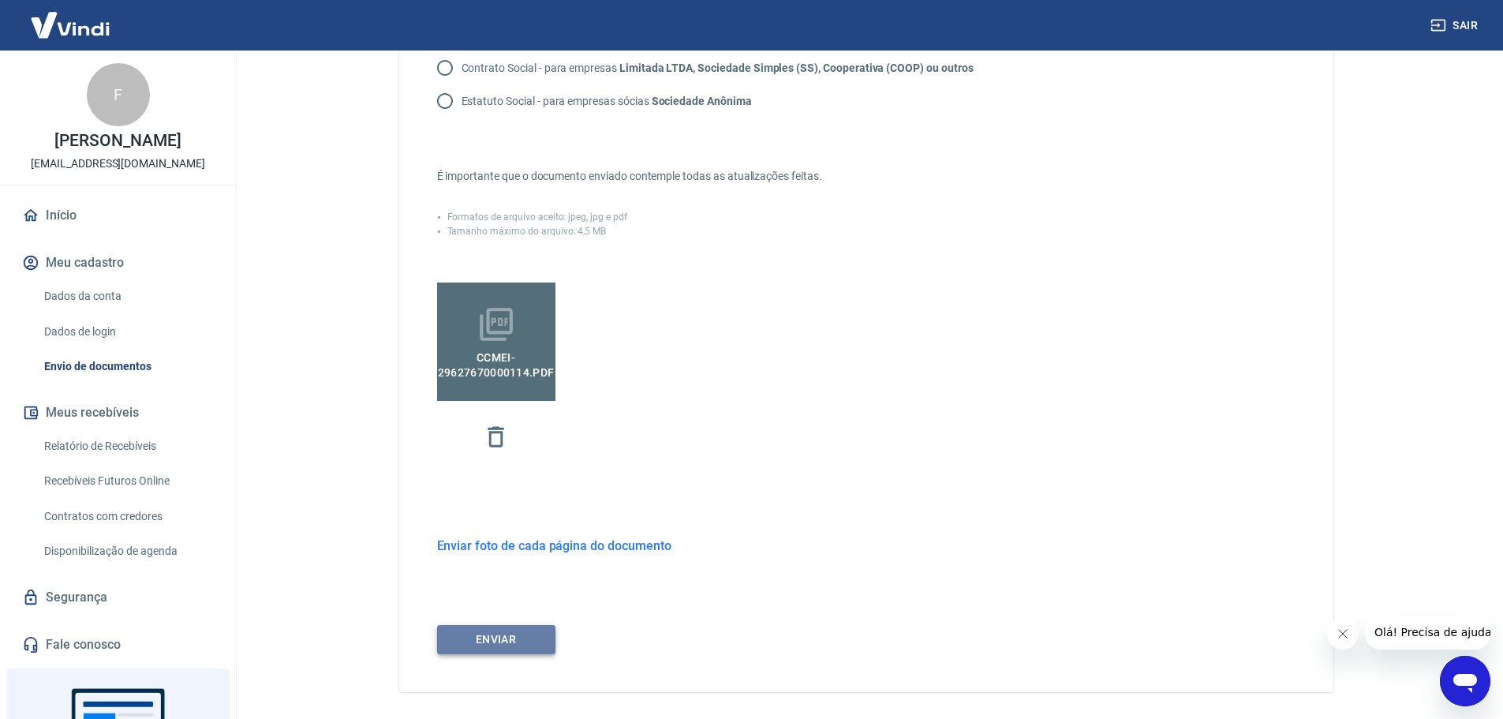
click at [487, 639] on button "ENVIAR" at bounding box center [496, 639] width 118 height 29
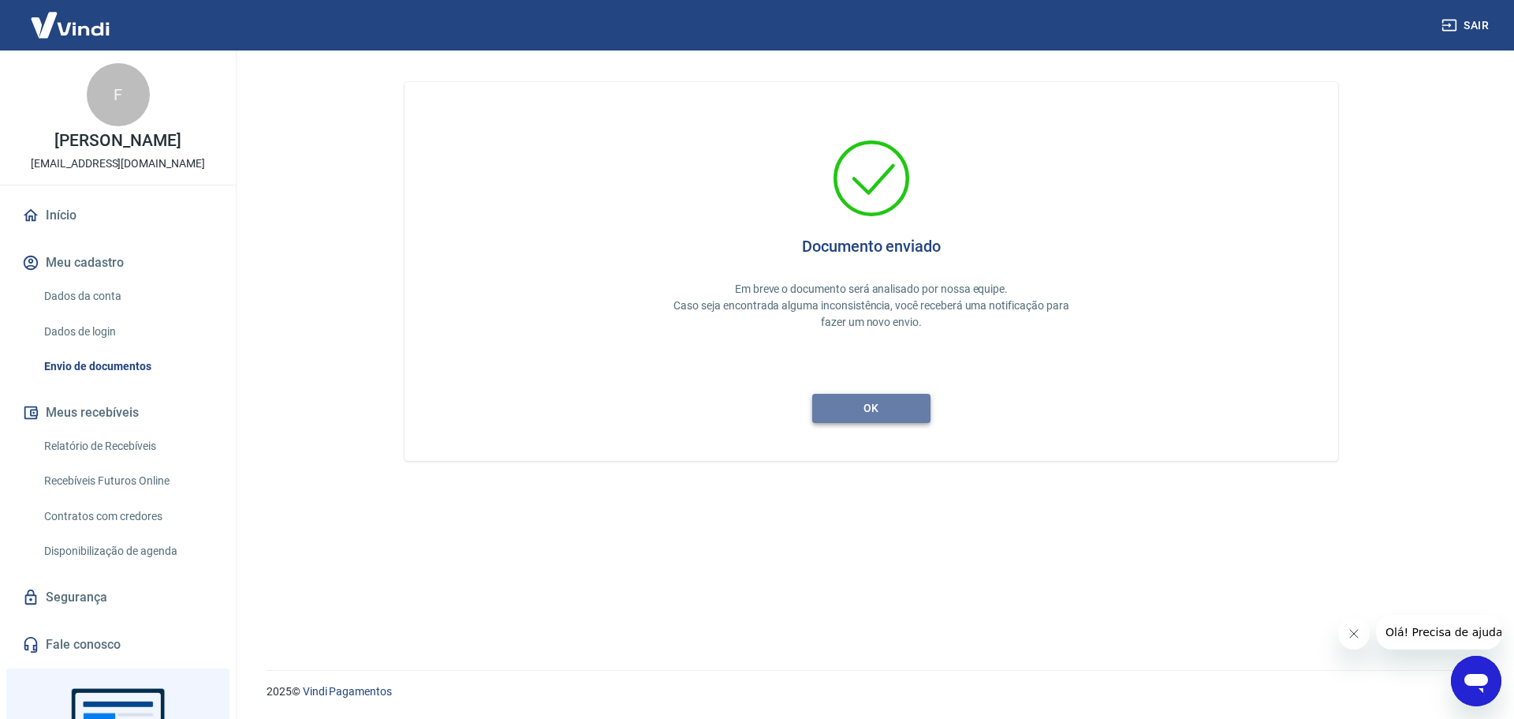
click at [886, 417] on button "ok" at bounding box center [871, 408] width 118 height 29
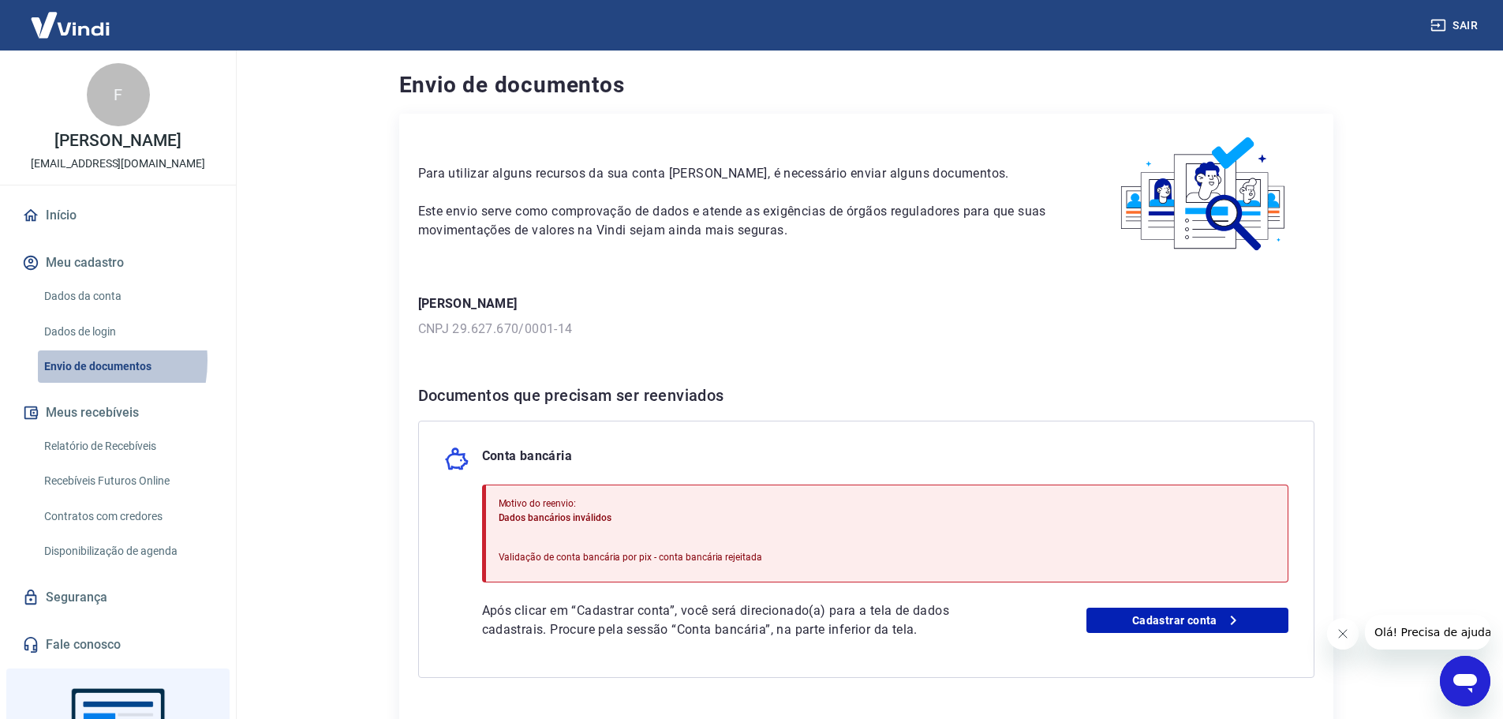
click at [68, 360] on link "Envio de documentos" at bounding box center [127, 366] width 179 height 32
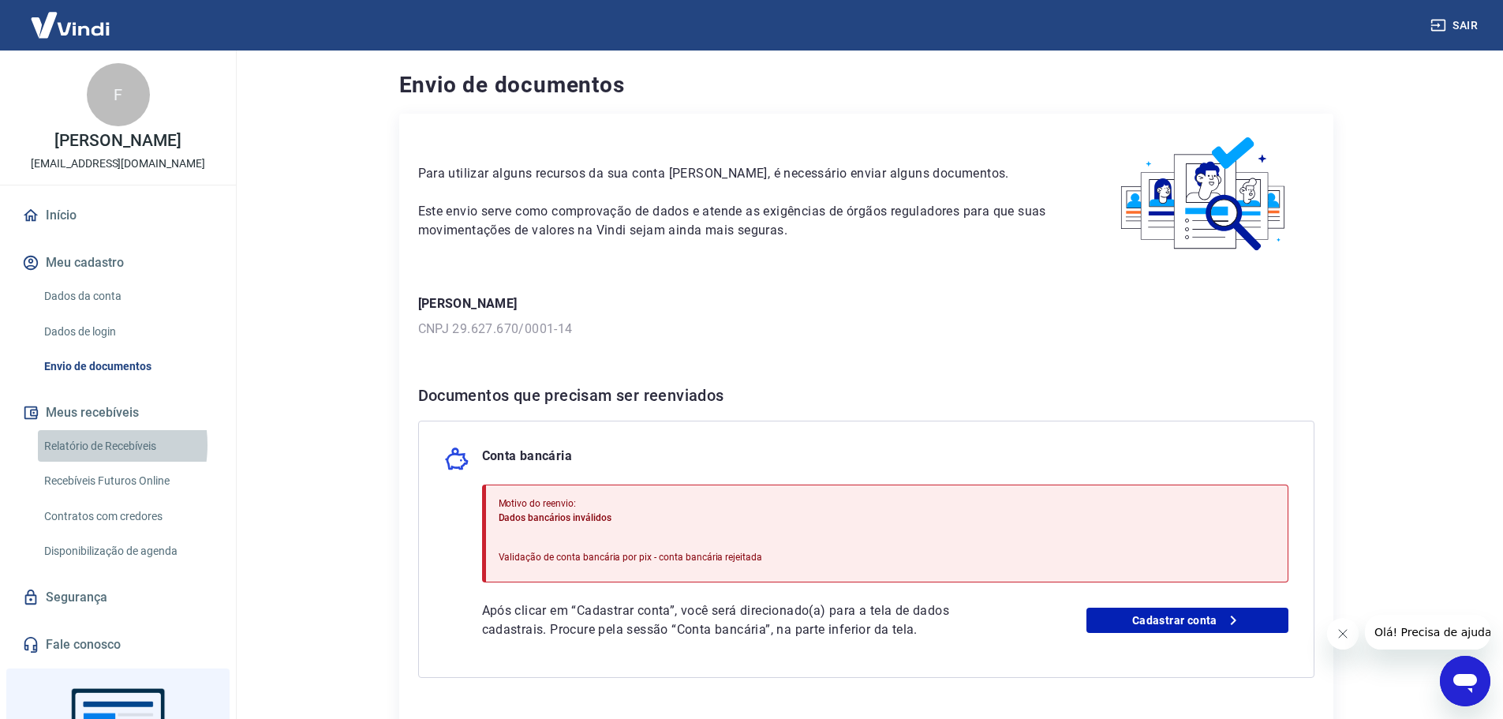
click at [73, 444] on link "Relatório de Recebíveis" at bounding box center [127, 446] width 179 height 32
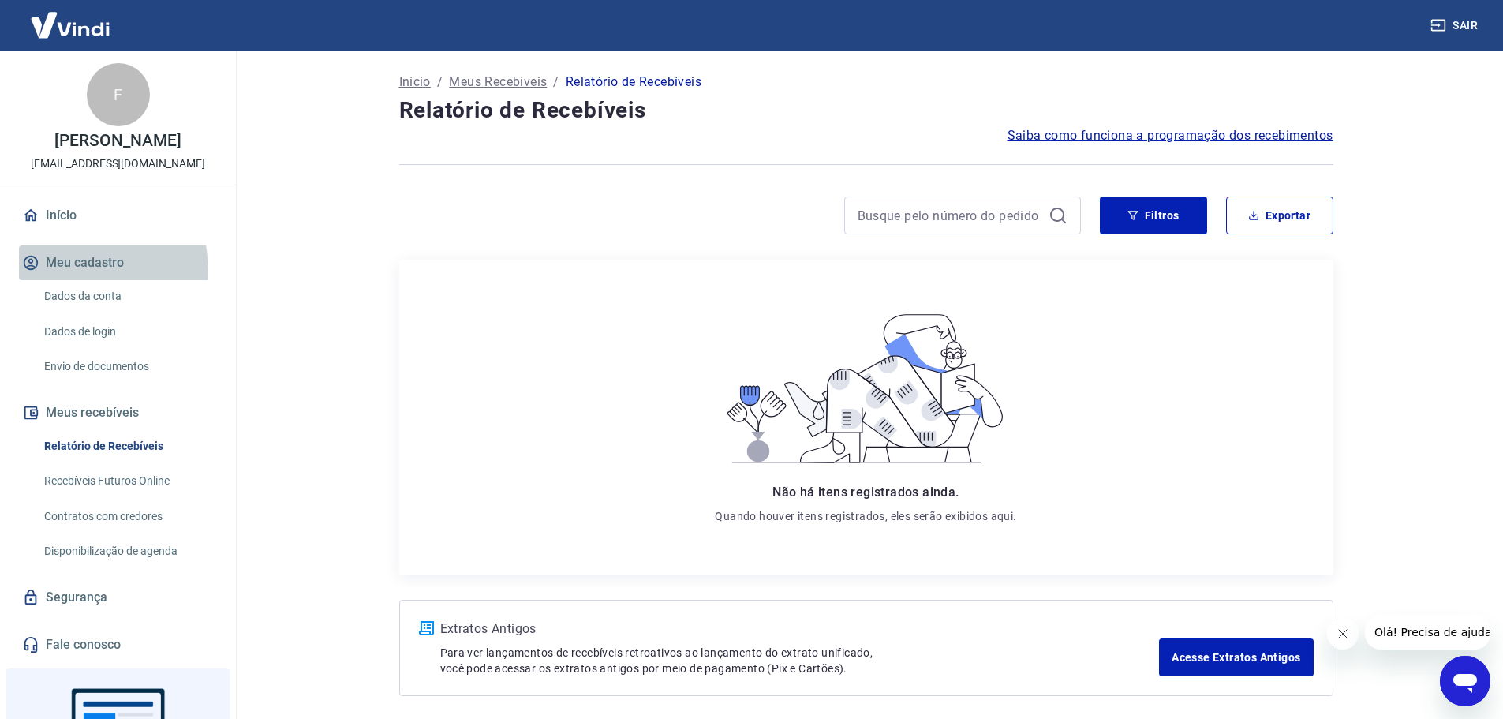
click at [63, 271] on button "Meu cadastro" at bounding box center [118, 262] width 198 height 35
click at [95, 304] on link "Dados da conta" at bounding box center [127, 296] width 179 height 32
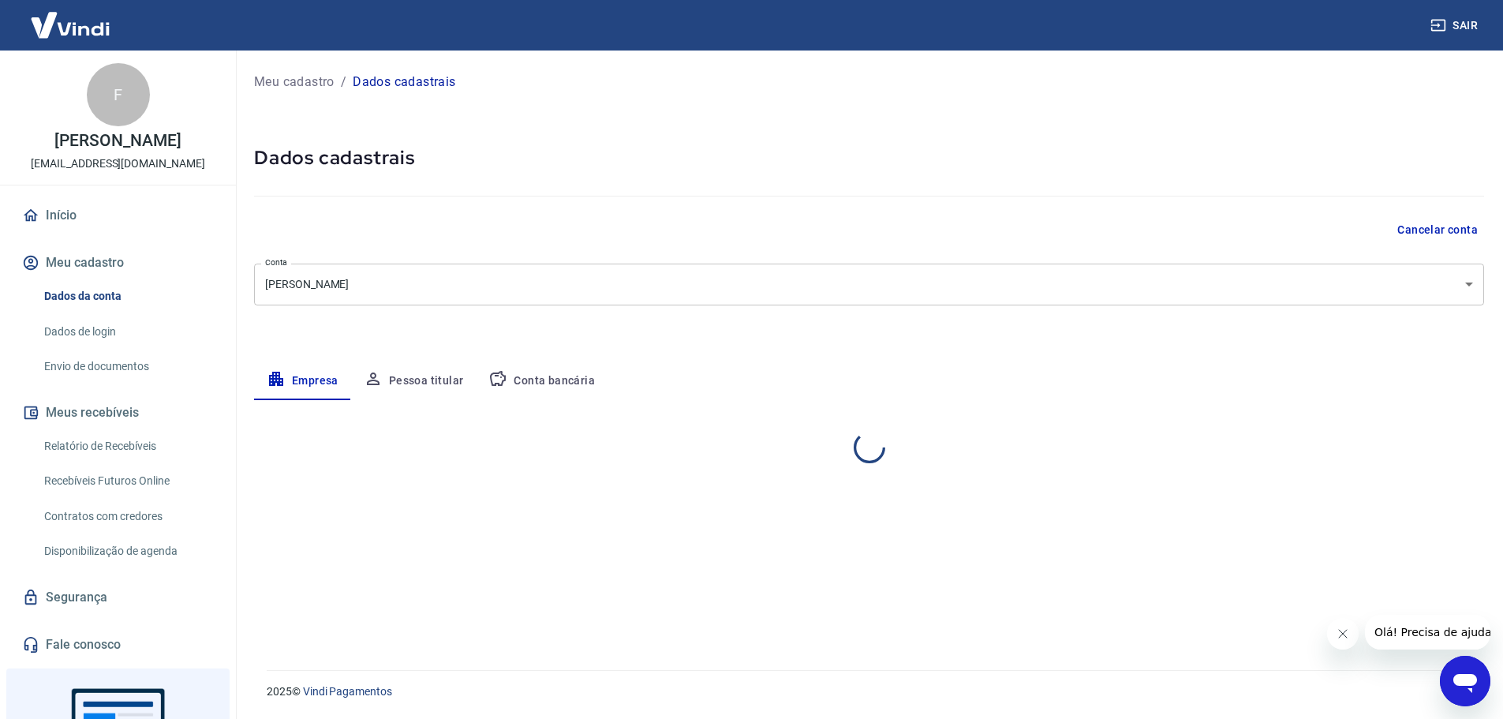
select select "SP"
select select "business"
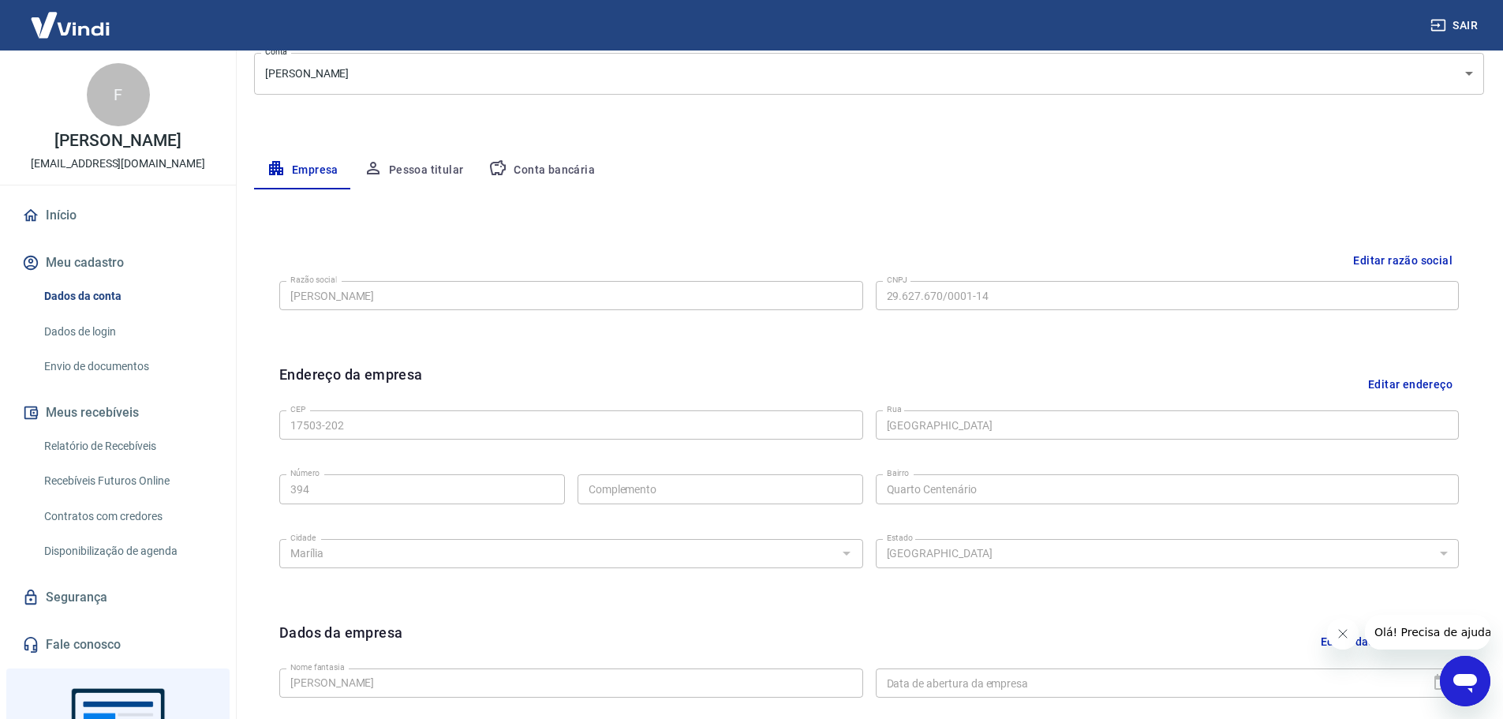
scroll to position [182, 0]
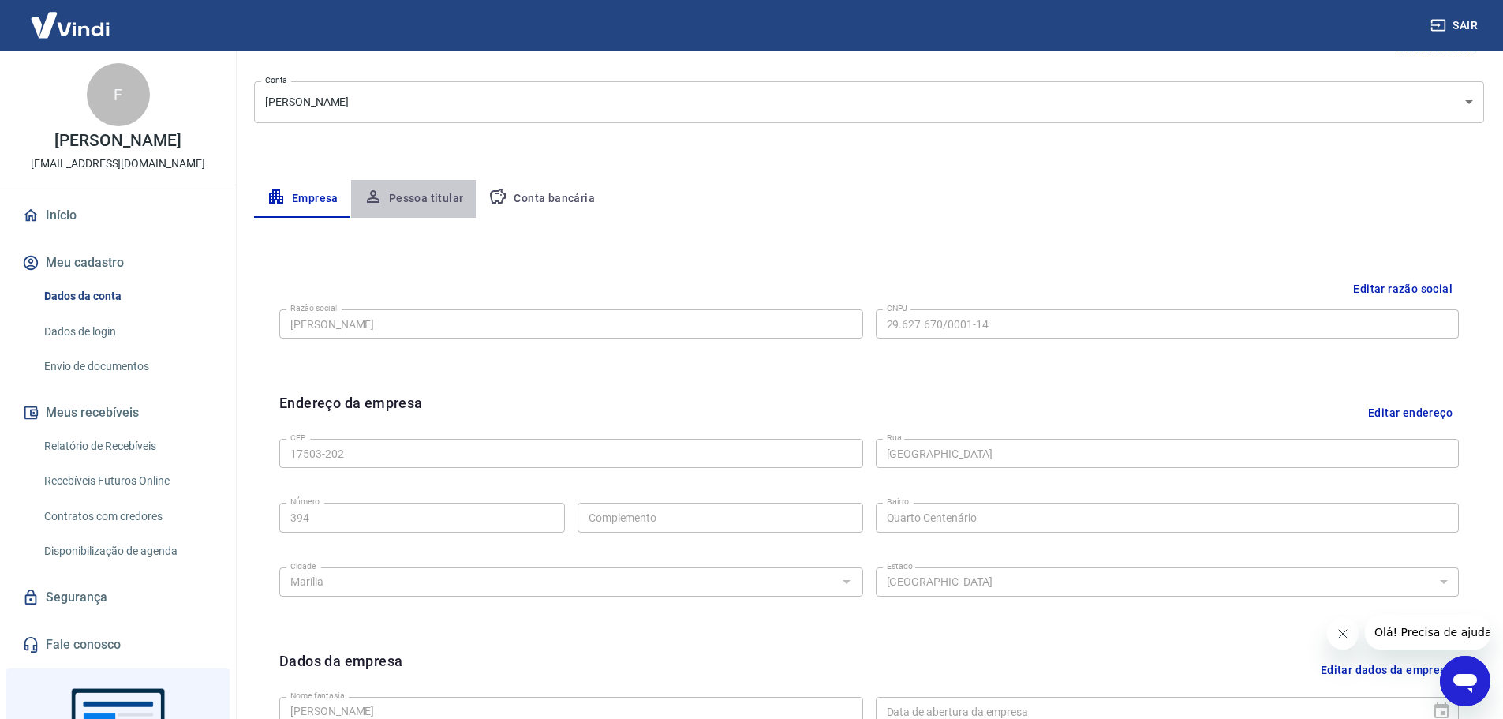
click at [433, 207] on button "Pessoa titular" at bounding box center [413, 199] width 125 height 38
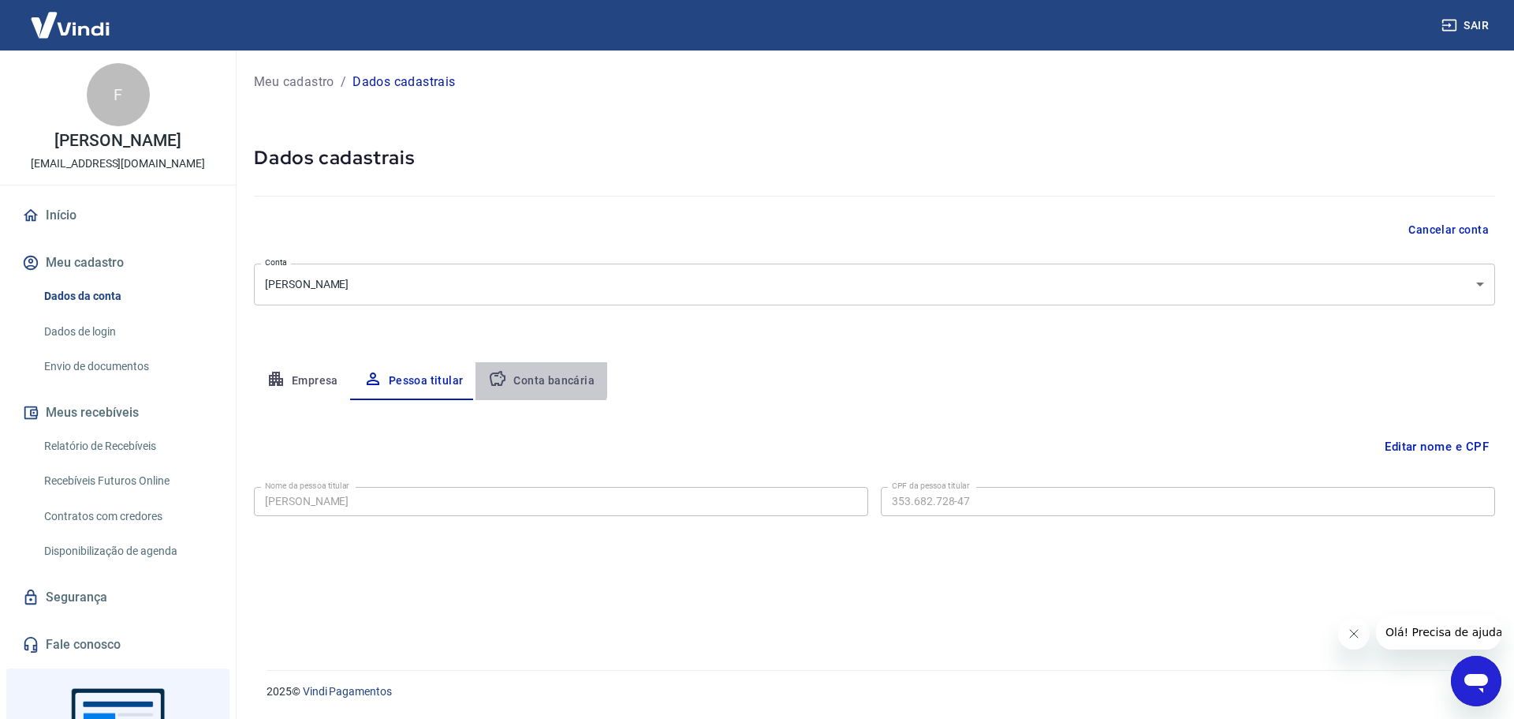
click at [536, 379] on button "Conta bancária" at bounding box center [542, 381] width 132 height 38
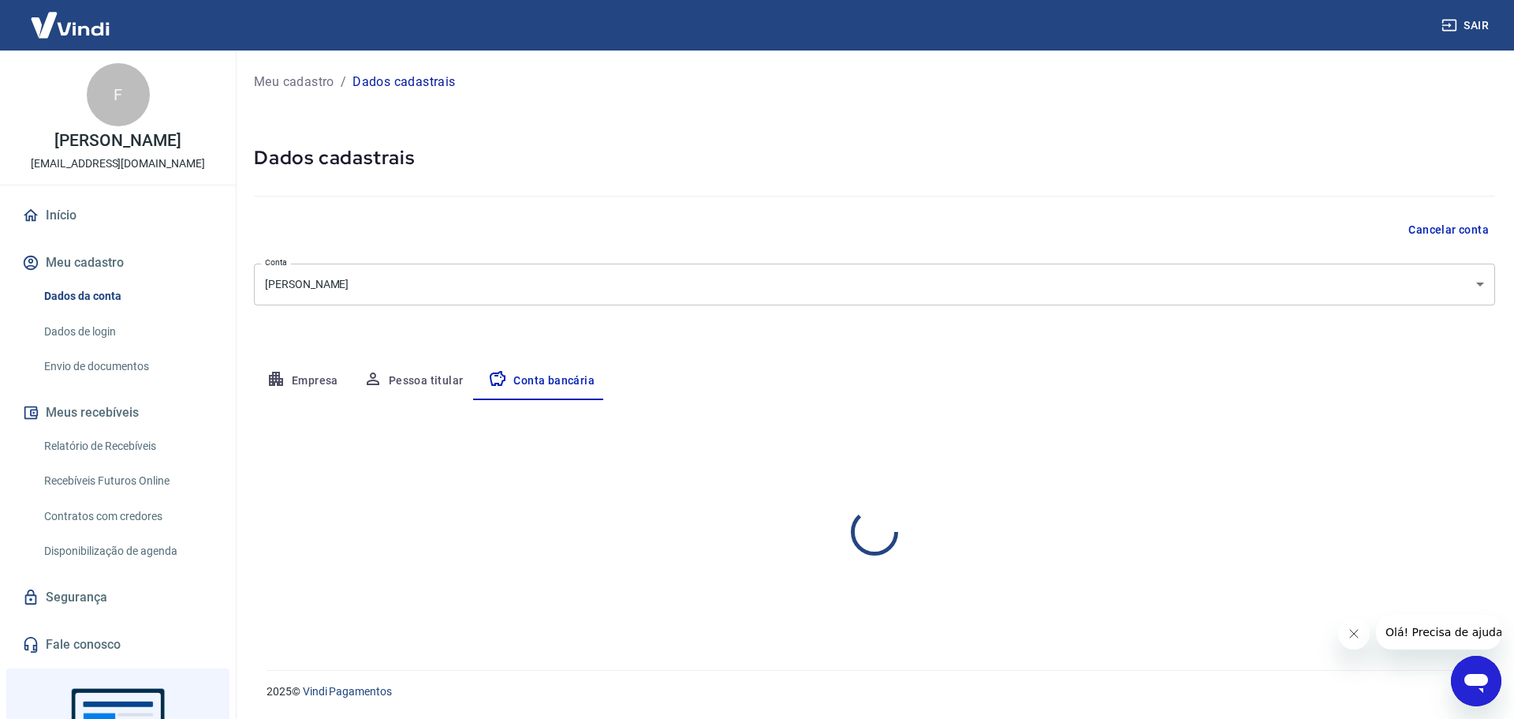
select select "1"
click at [399, 592] on div "Agência (sem dígito) 0001 Agência (sem dígito)" at bounding box center [352, 572] width 196 height 43
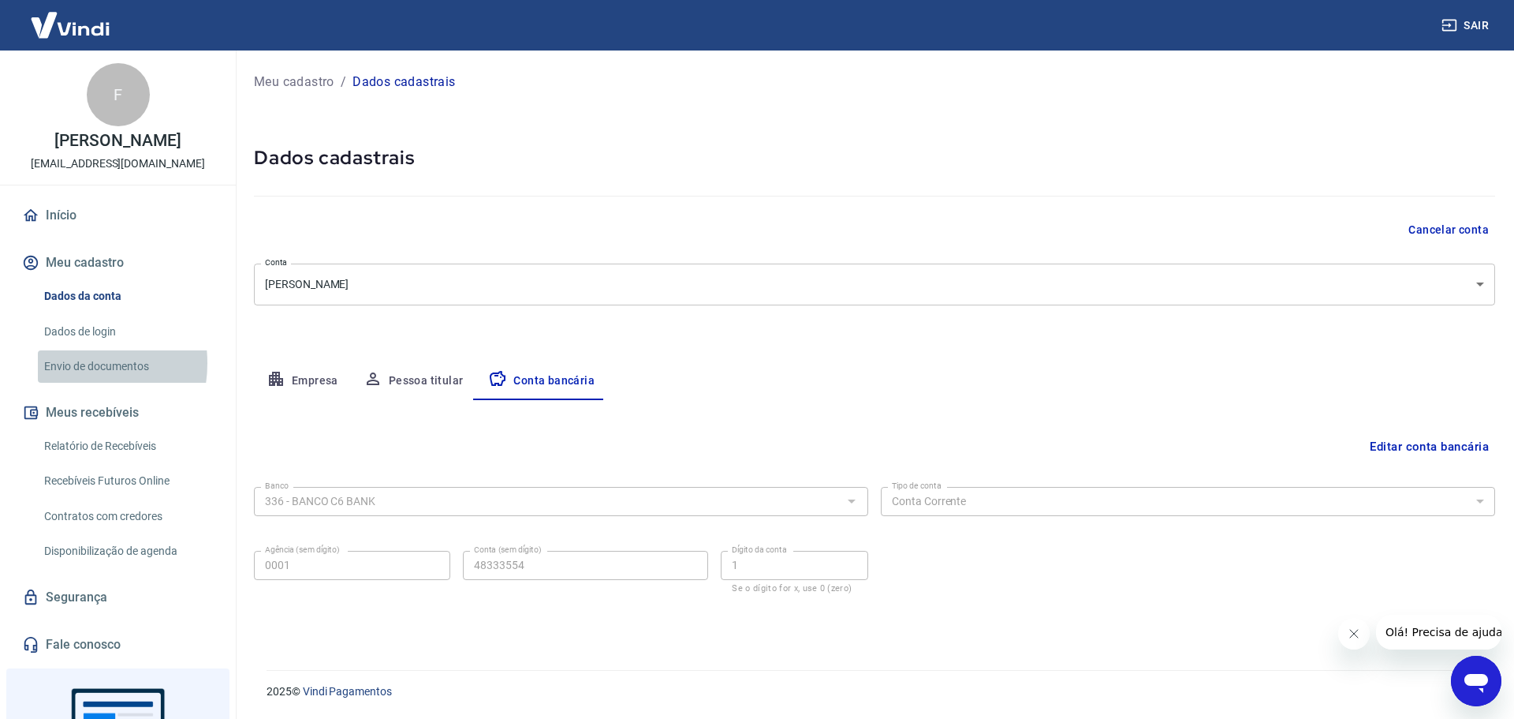
click at [65, 363] on link "Envio de documentos" at bounding box center [127, 366] width 179 height 32
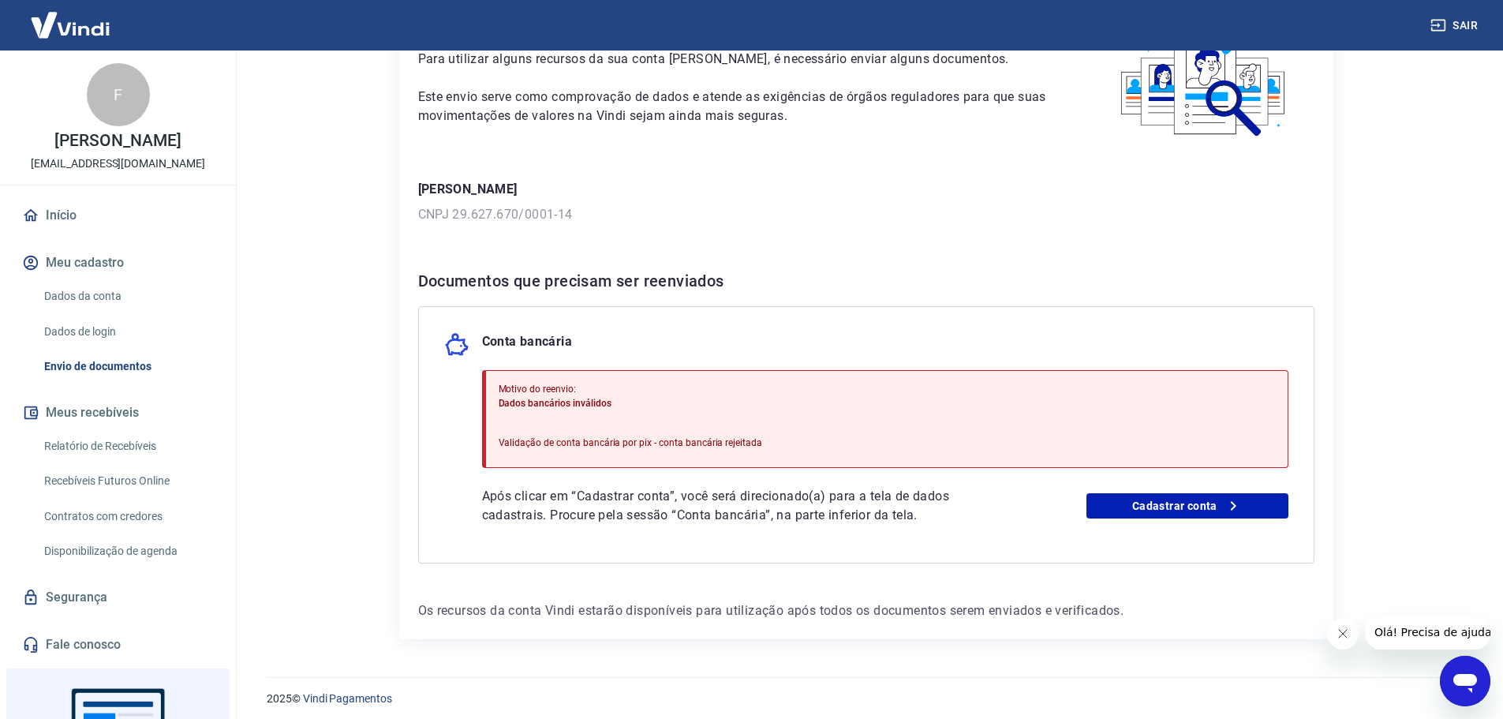
scroll to position [121, 0]
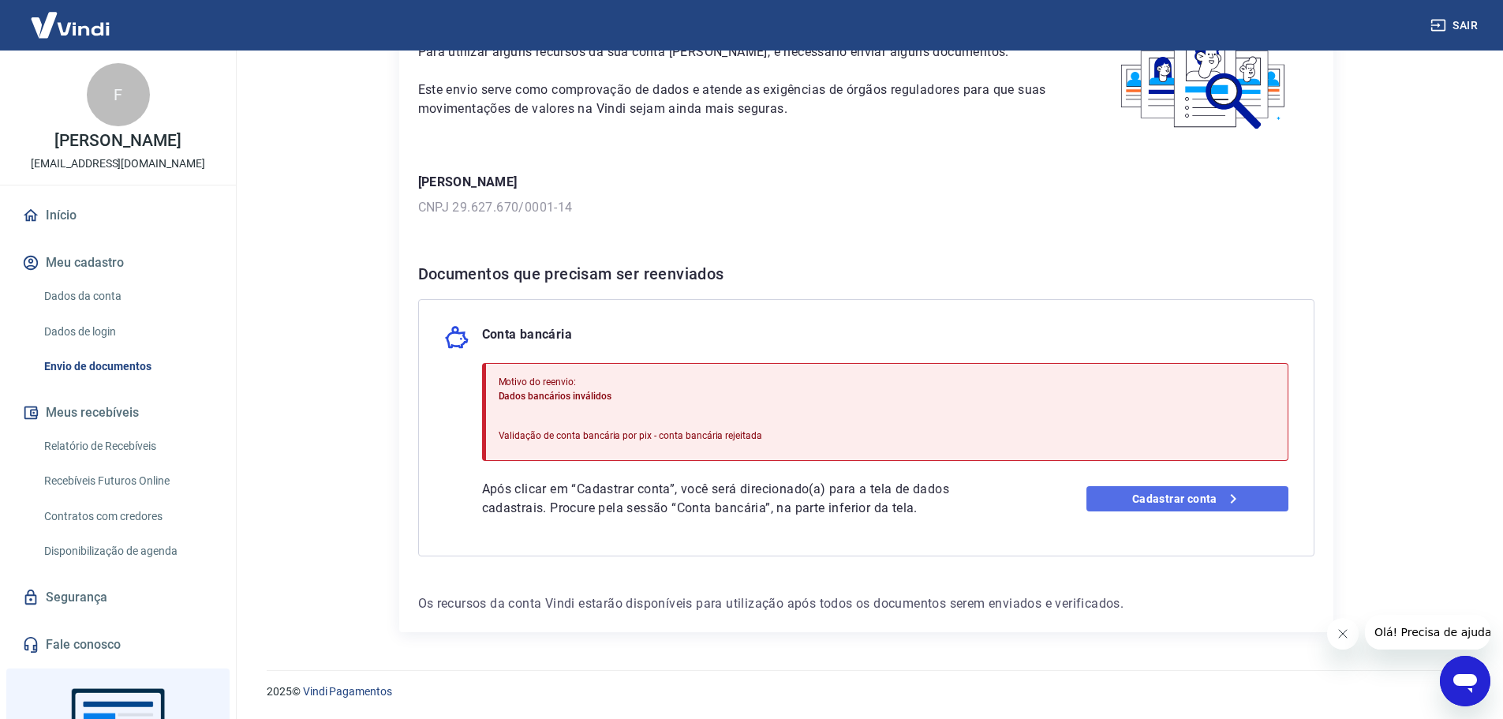
click at [1219, 510] on link "Cadastrar conta" at bounding box center [1187, 498] width 202 height 25
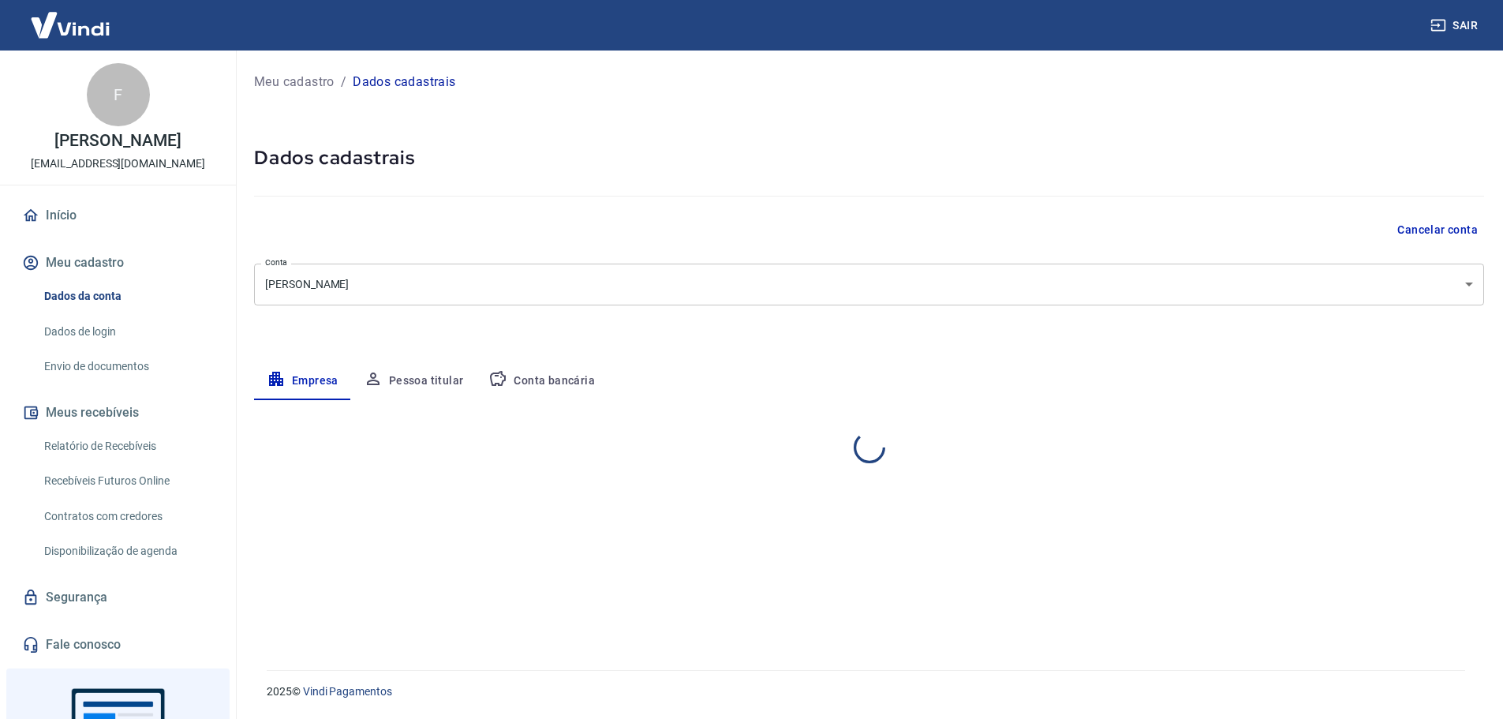
select select "SP"
select select "business"
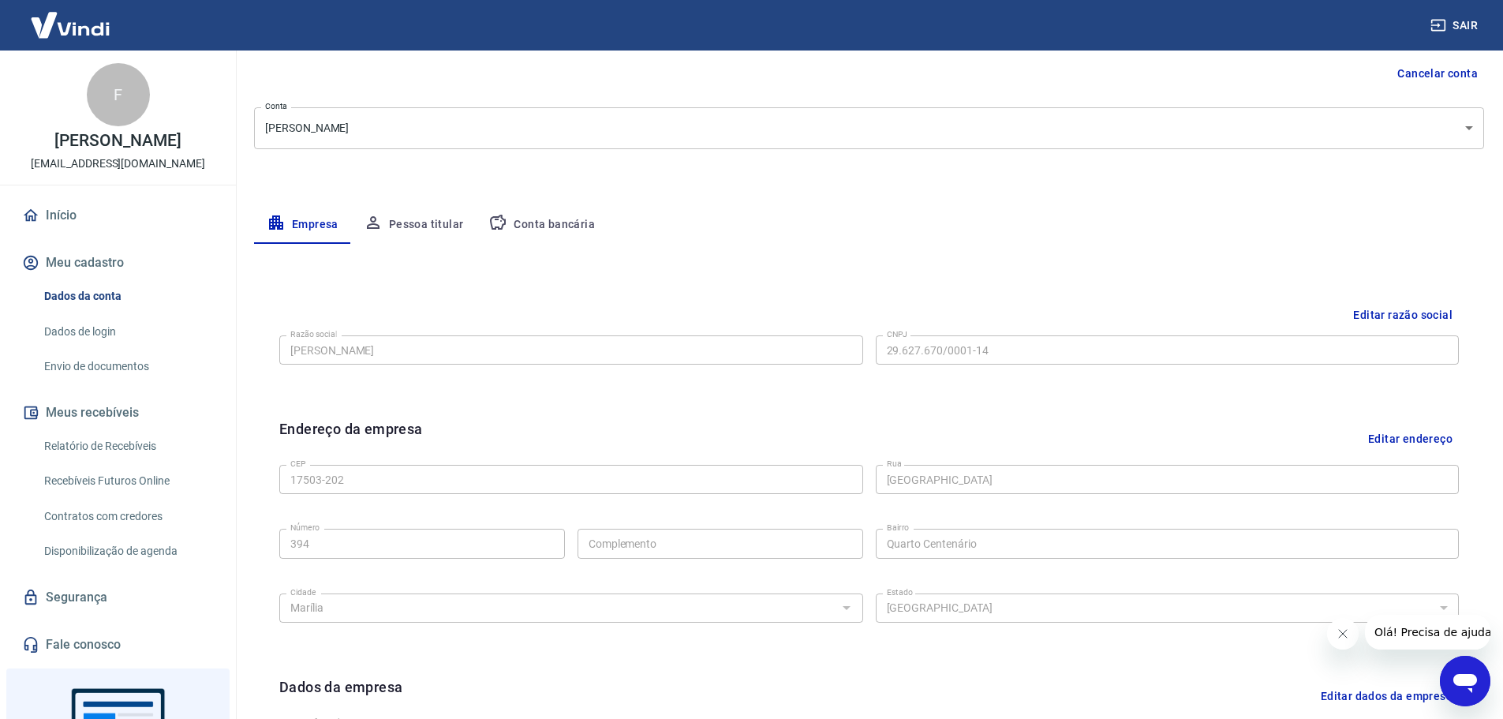
scroll to position [158, 0]
click at [530, 212] on button "Conta bancária" at bounding box center [542, 223] width 132 height 38
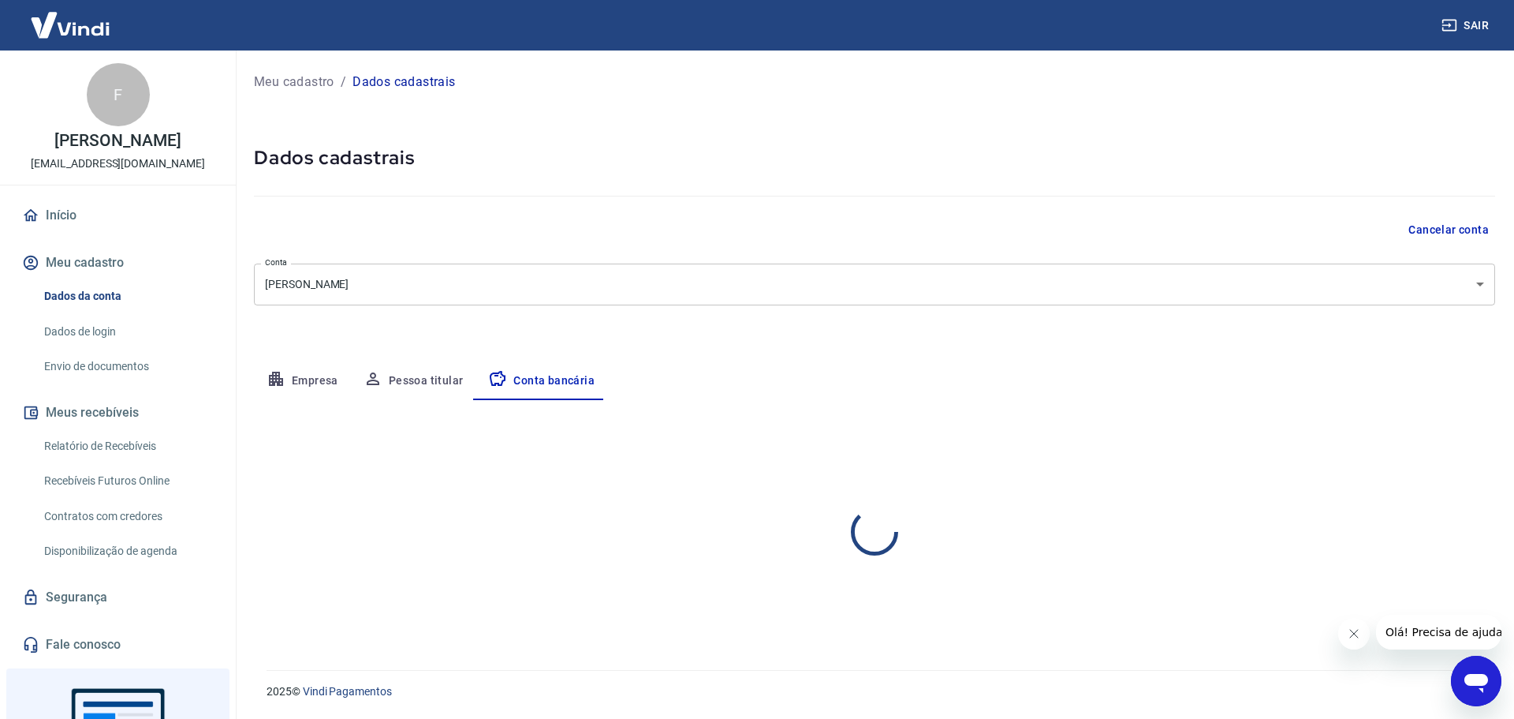
select select "1"
click at [1411, 450] on button "Editar conta bancária" at bounding box center [1430, 446] width 132 height 30
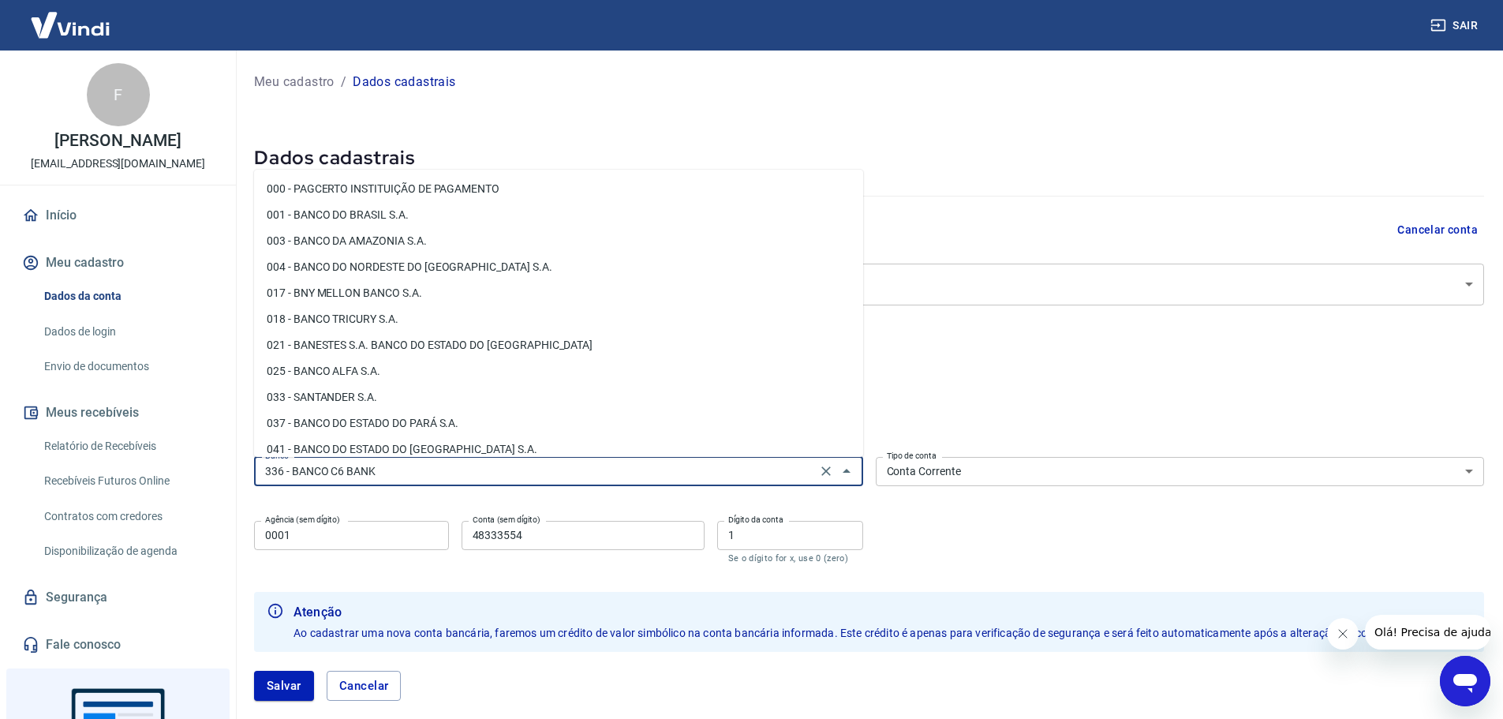
click at [789, 472] on input "336 - BANCO C6 BANK" at bounding box center [535, 471] width 553 height 20
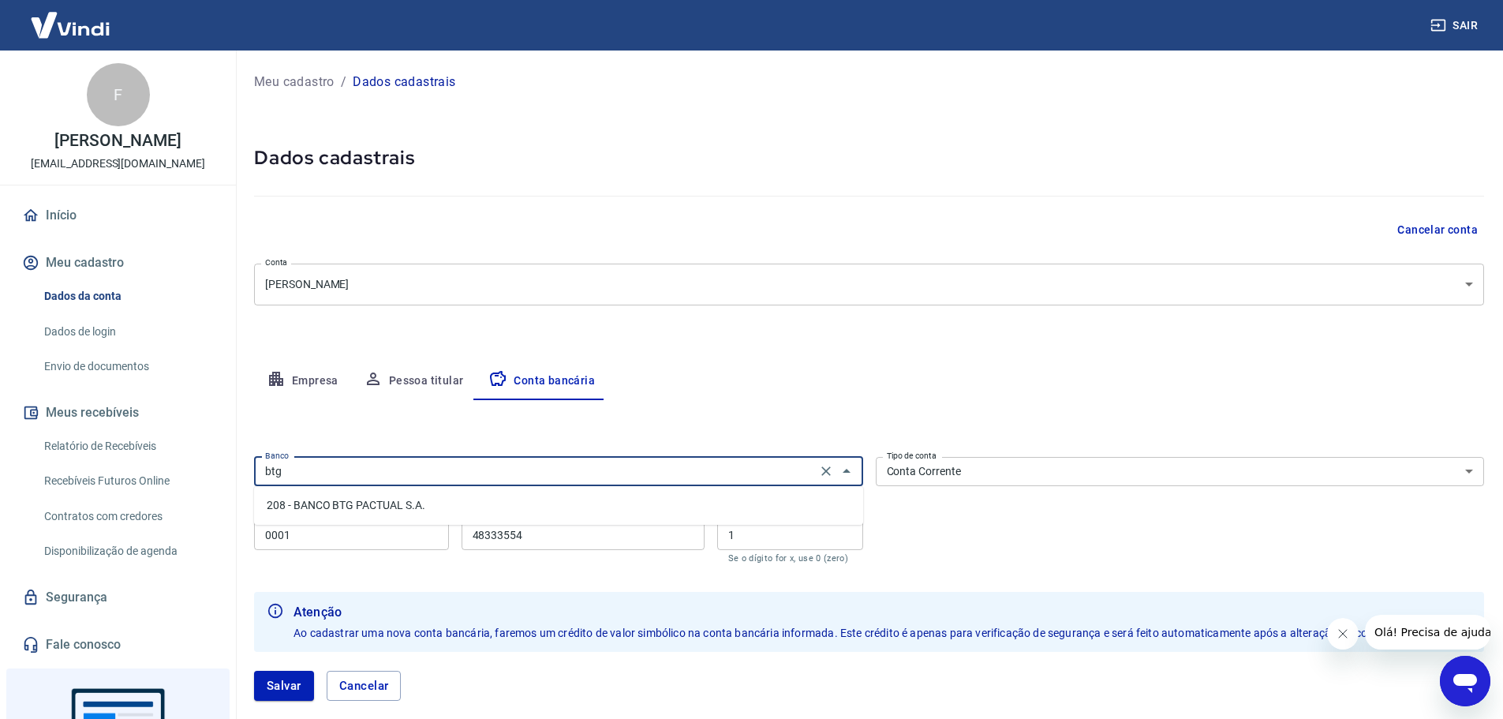
click at [379, 503] on li "208 - BANCO BTG PACTUAL S.A." at bounding box center [558, 505] width 609 height 26
type input "208 - BANCO BTG PACTUAL S.A."
click at [991, 468] on select "Conta Corrente Conta Poupança" at bounding box center [1180, 471] width 609 height 29
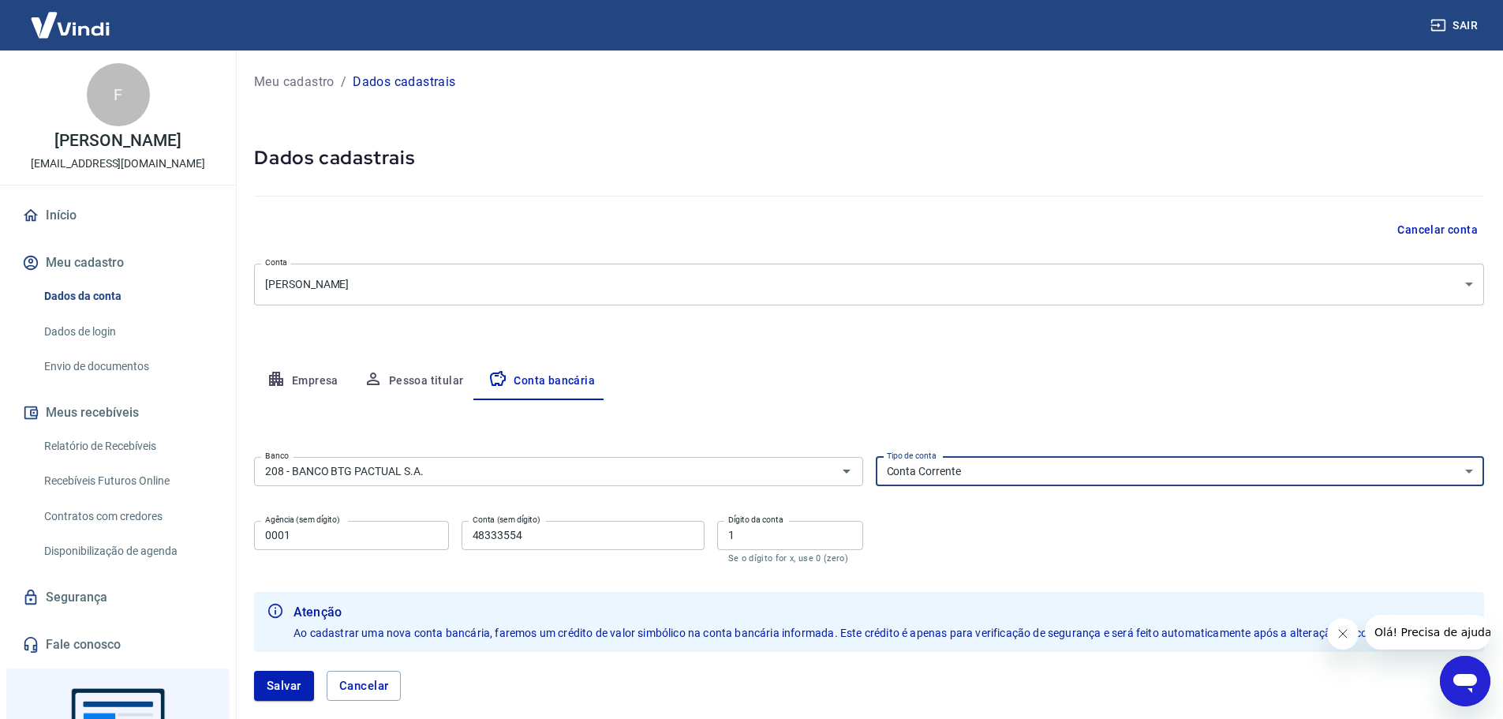
click at [876, 457] on select "Conta Corrente Conta Poupança" at bounding box center [1180, 471] width 609 height 29
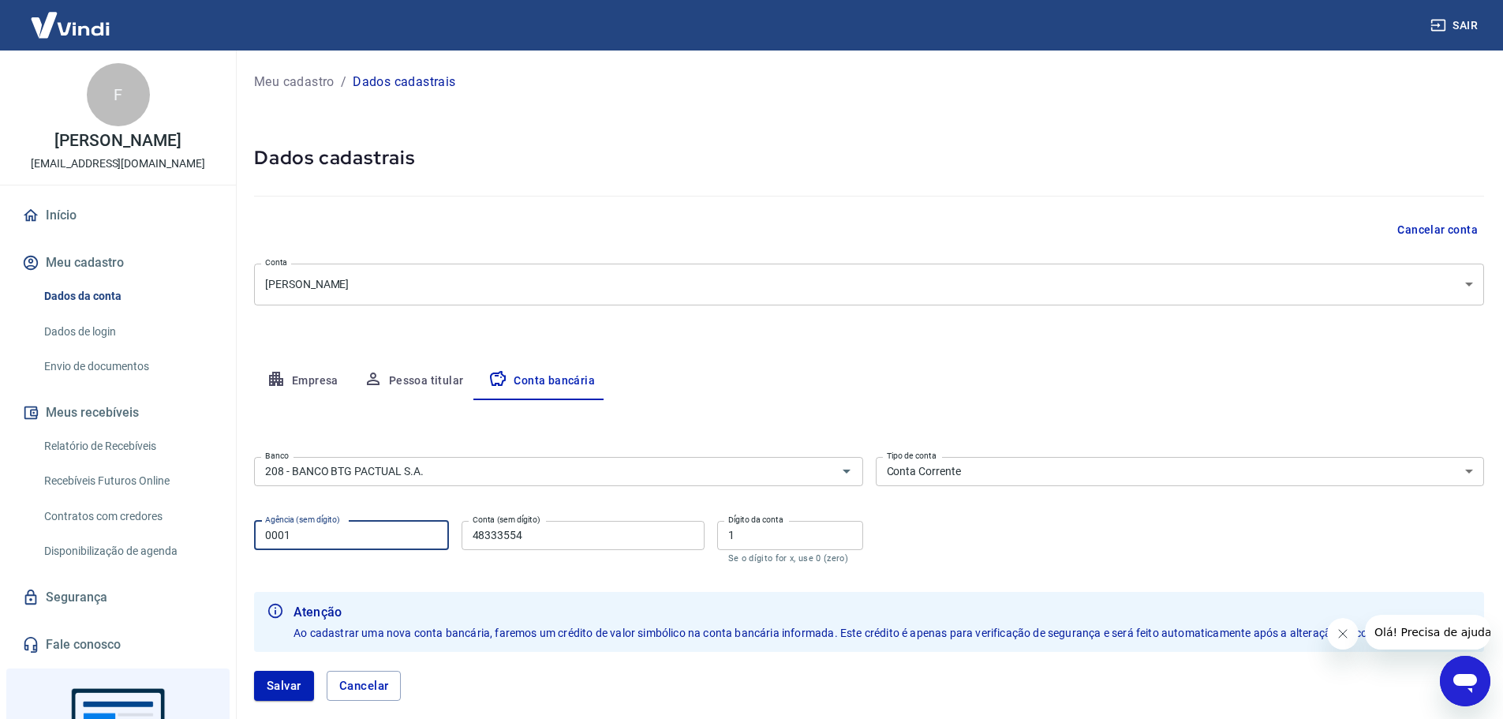
drag, startPoint x: 345, startPoint y: 543, endPoint x: 52, endPoint y: 555, distance: 293.7
click at [52, 555] on div "Sair F [PERSON_NAME] [EMAIL_ADDRESS][DOMAIN_NAME] Início Meu cadastro Dados da …" at bounding box center [751, 359] width 1503 height 719
type input "0050"
type input "864275"
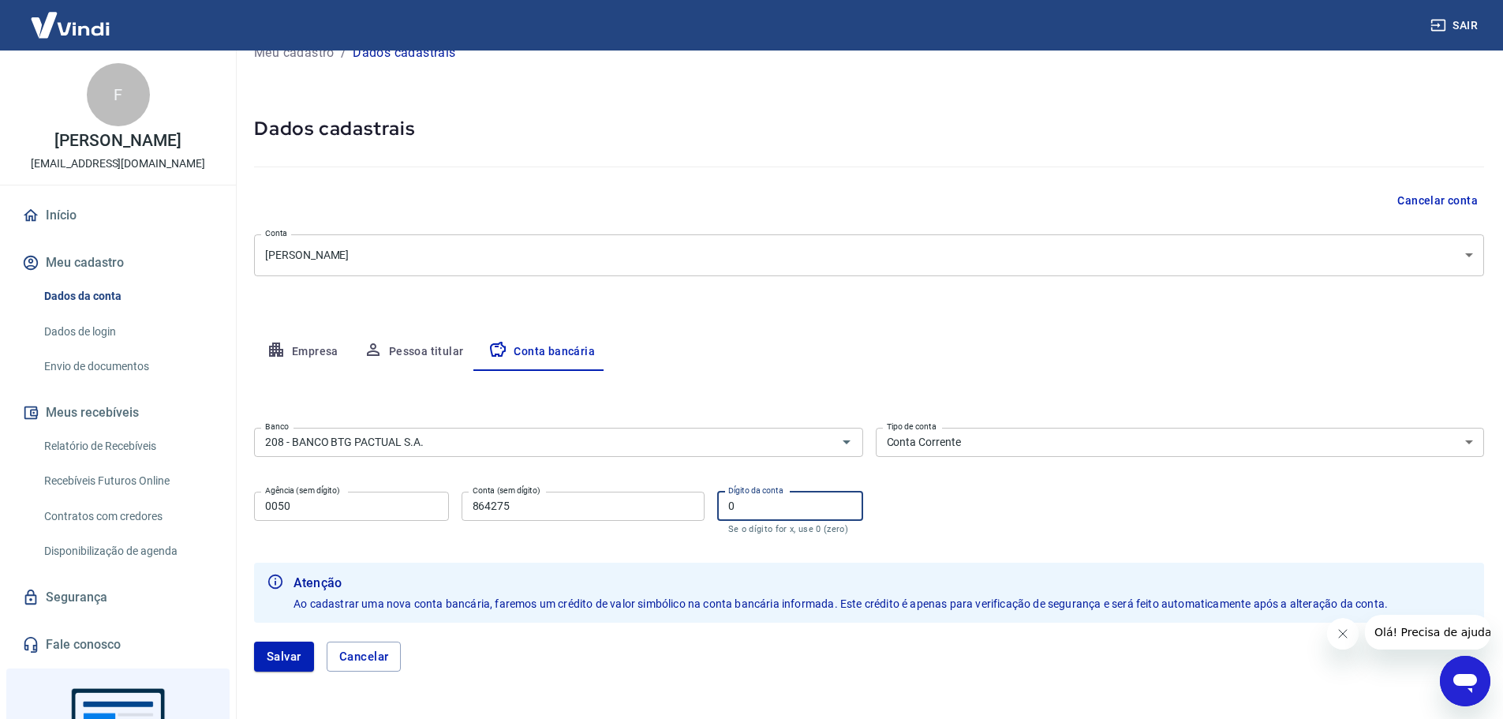
scroll to position [79, 0]
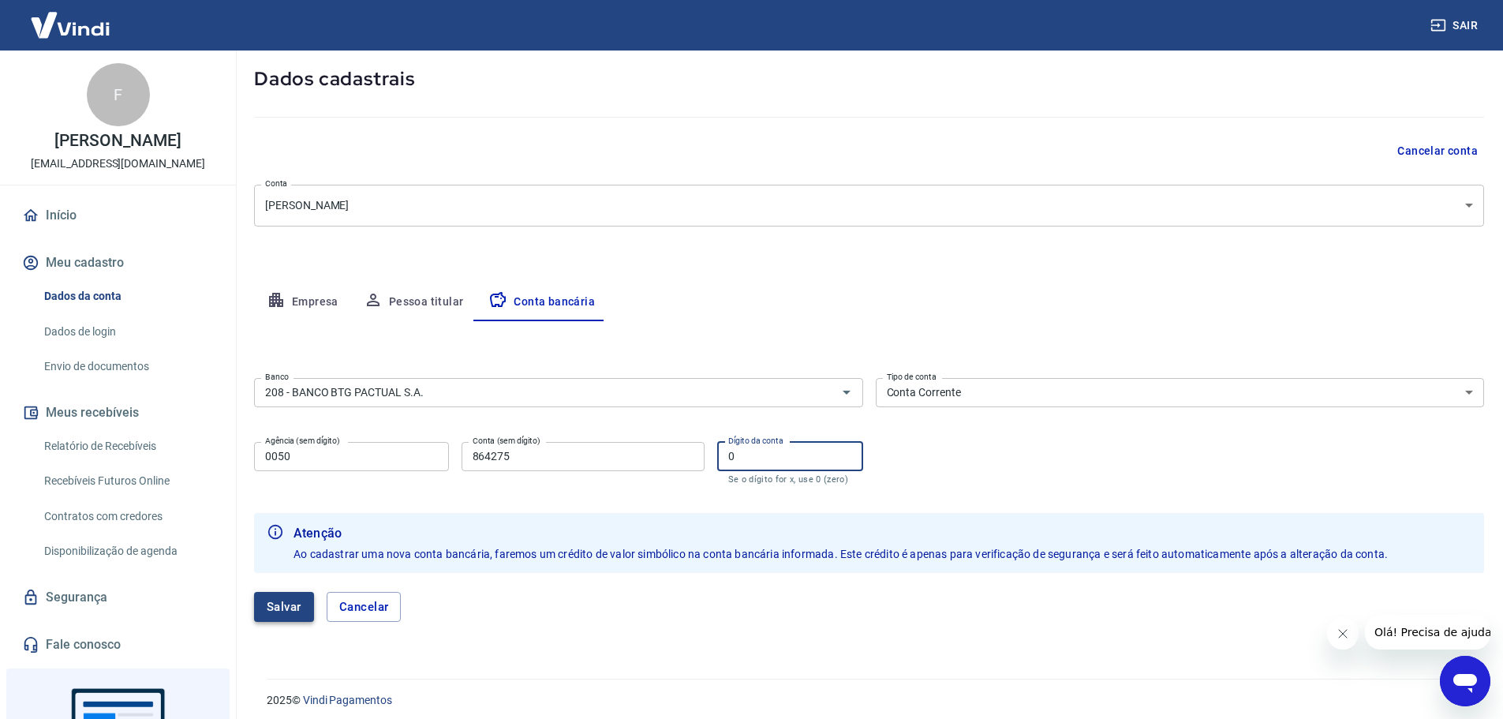
type input "0"
click at [281, 607] on button "Salvar" at bounding box center [284, 607] width 60 height 30
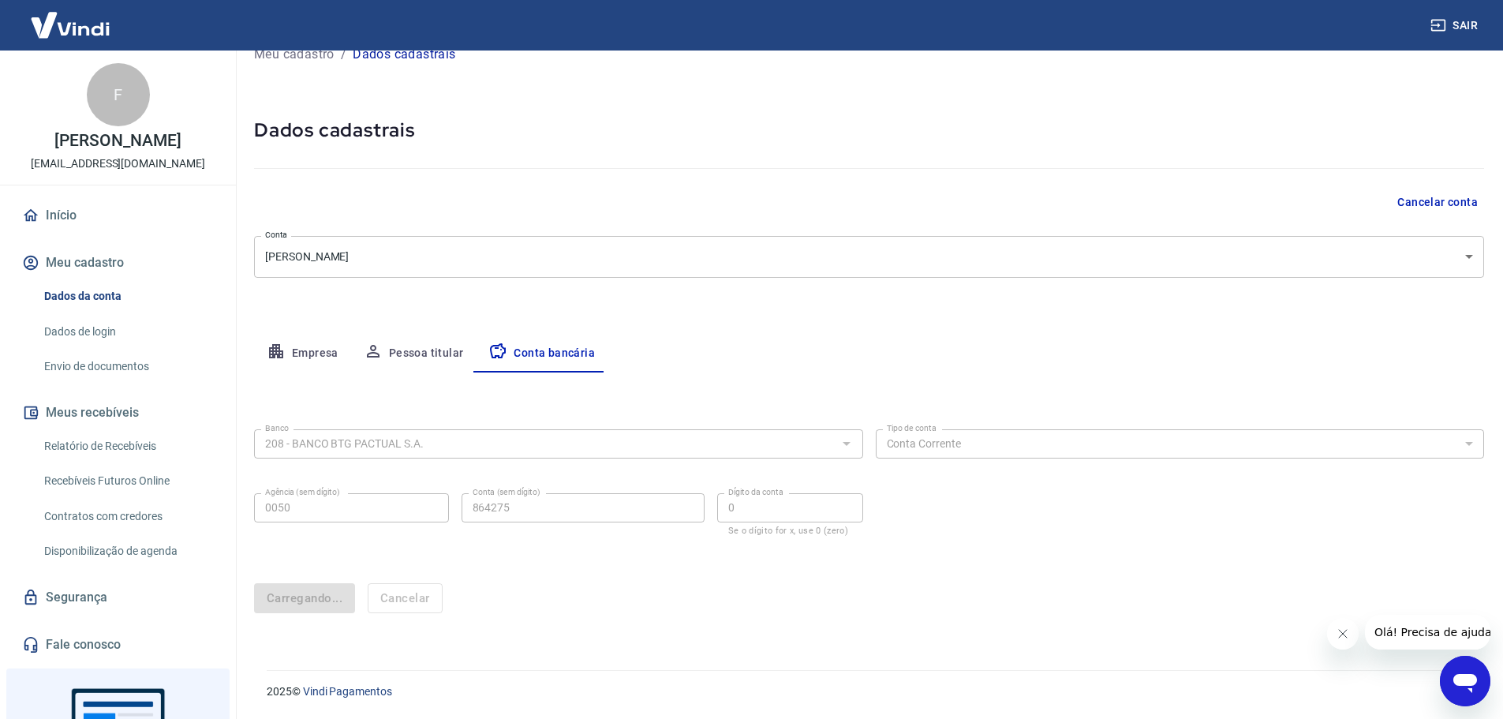
scroll to position [0, 0]
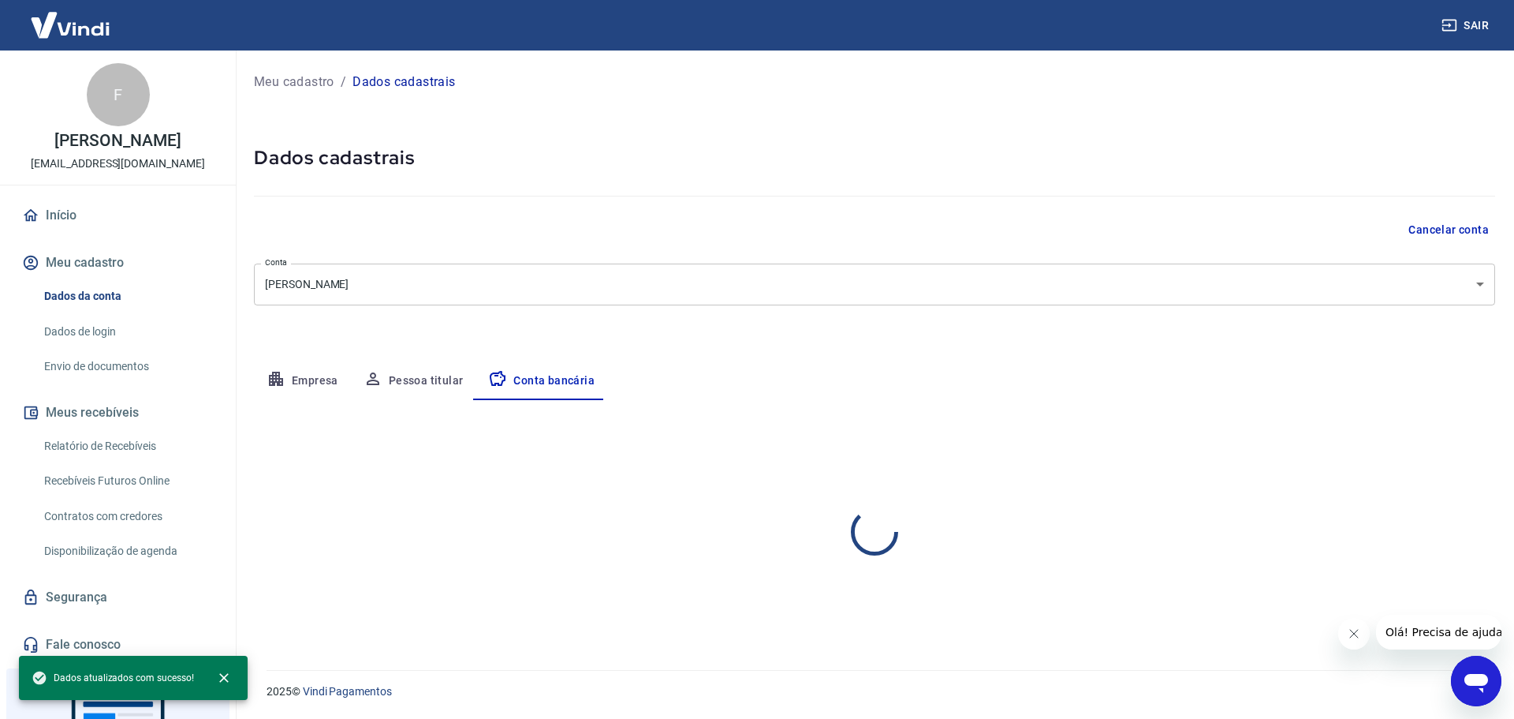
select select "1"
click at [106, 362] on link "Envio de documentos" at bounding box center [127, 366] width 179 height 32
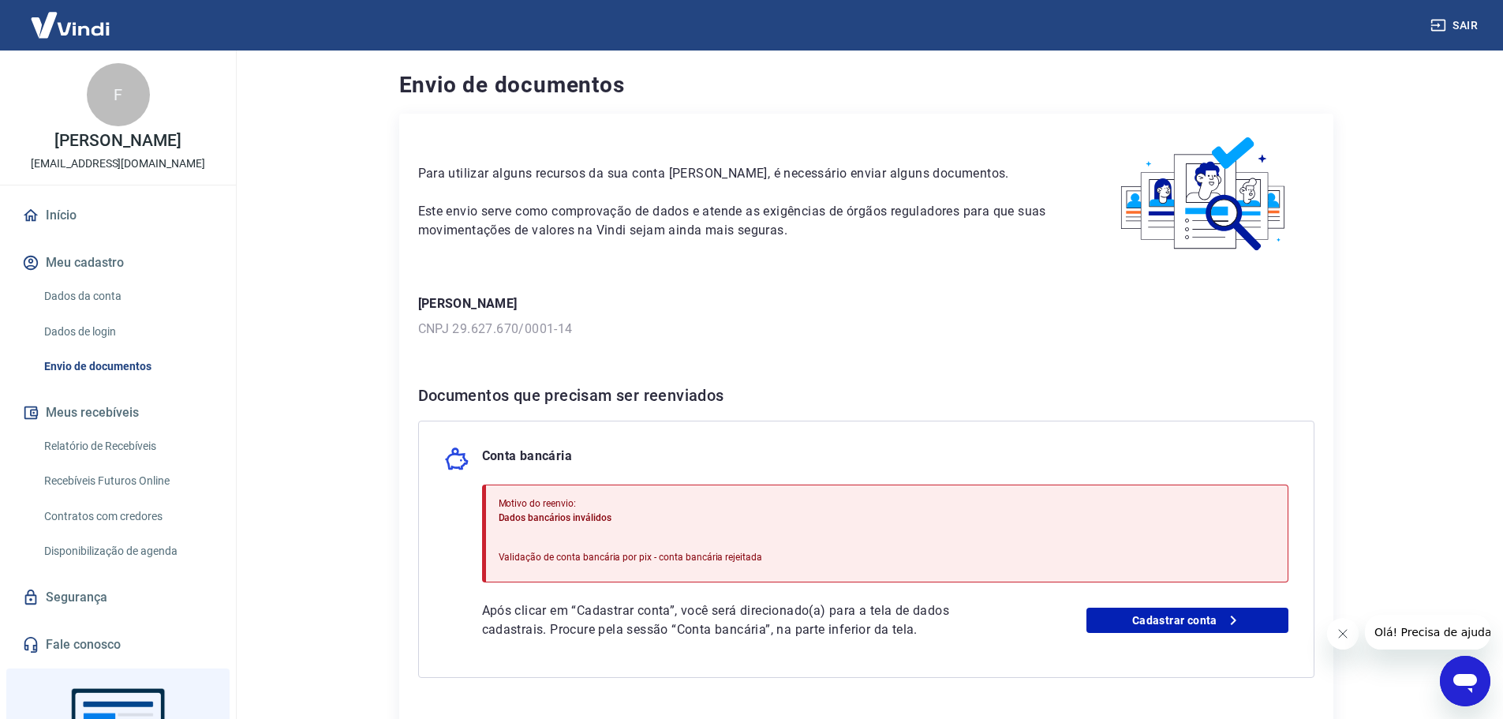
click at [74, 259] on button "Meu cadastro" at bounding box center [118, 262] width 198 height 35
click at [57, 208] on link "Início" at bounding box center [118, 215] width 198 height 35
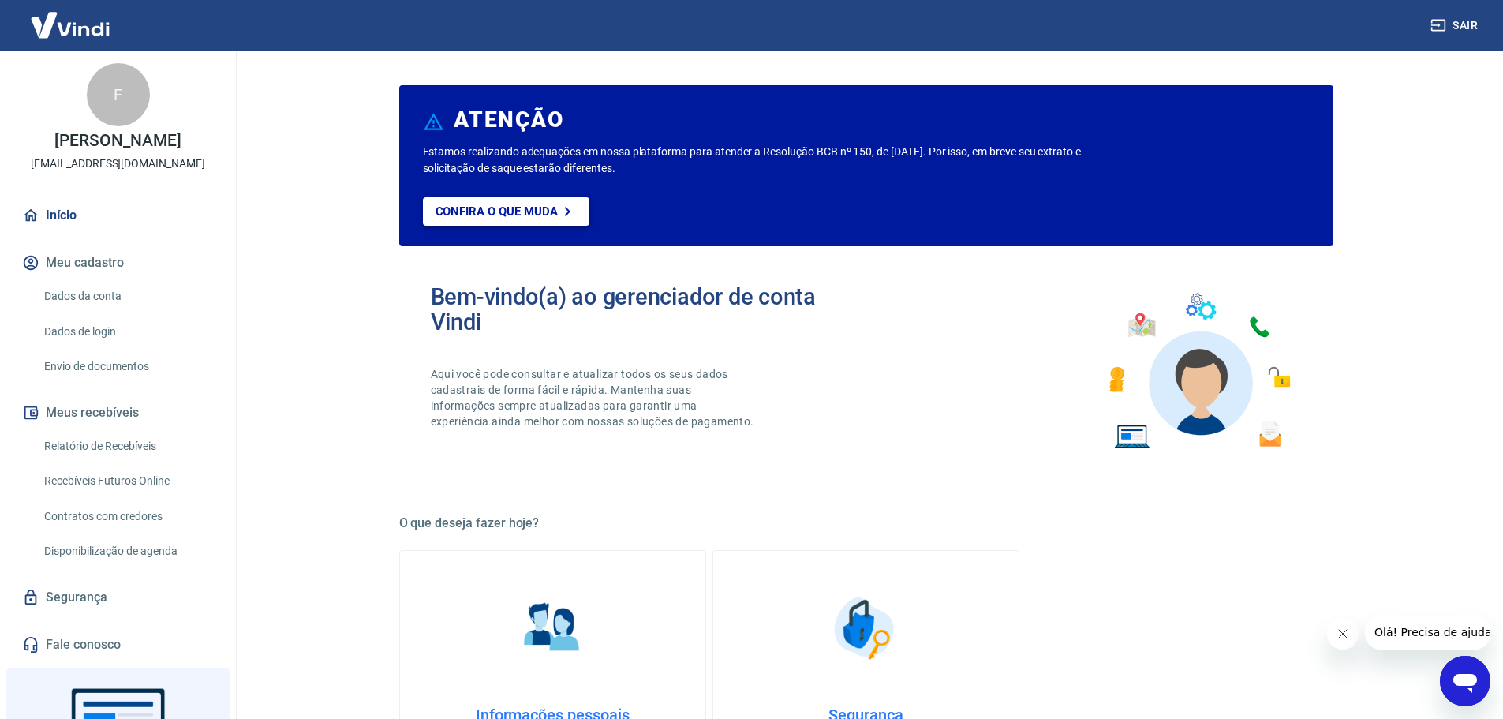
click at [484, 222] on link "Confira o que muda" at bounding box center [506, 211] width 166 height 28
click at [84, 287] on link "Dados da conta" at bounding box center [127, 296] width 179 height 32
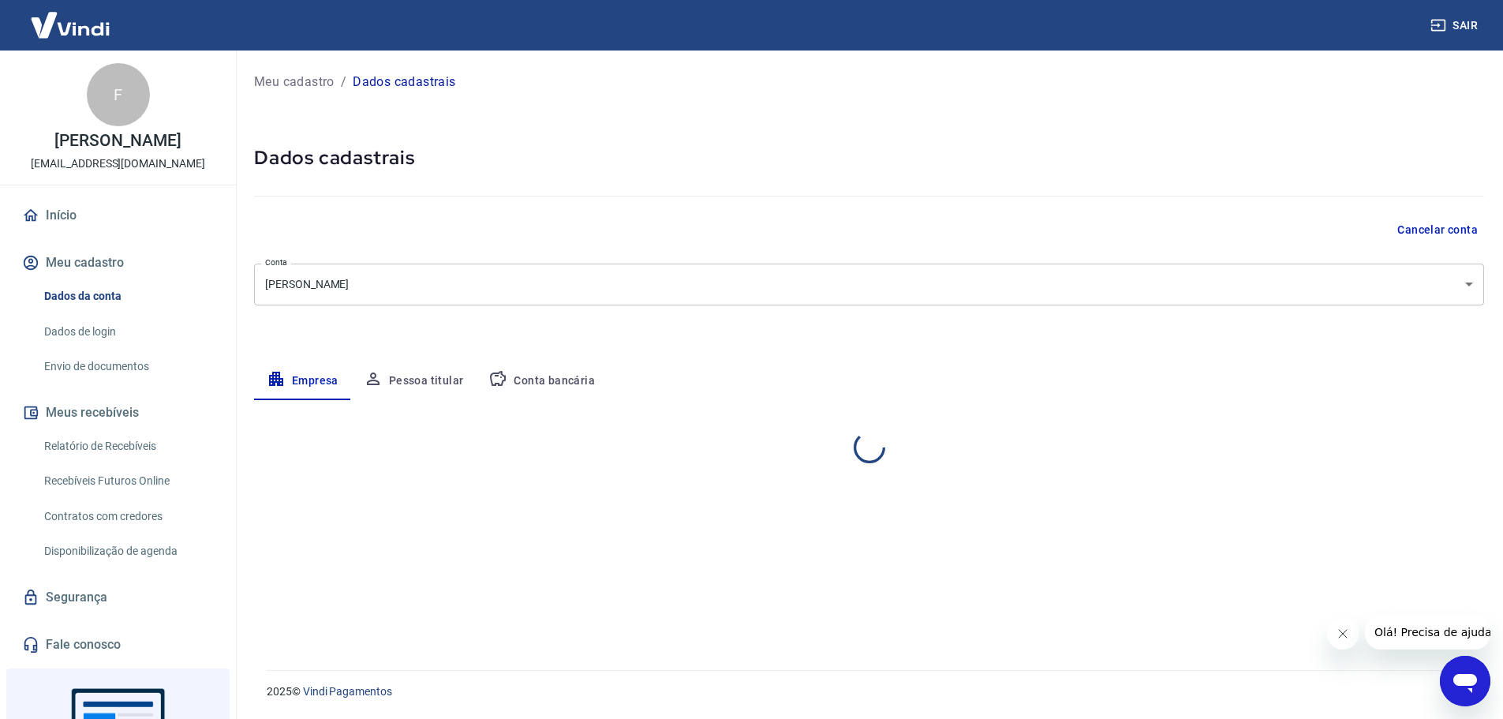
select select "SP"
select select "business"
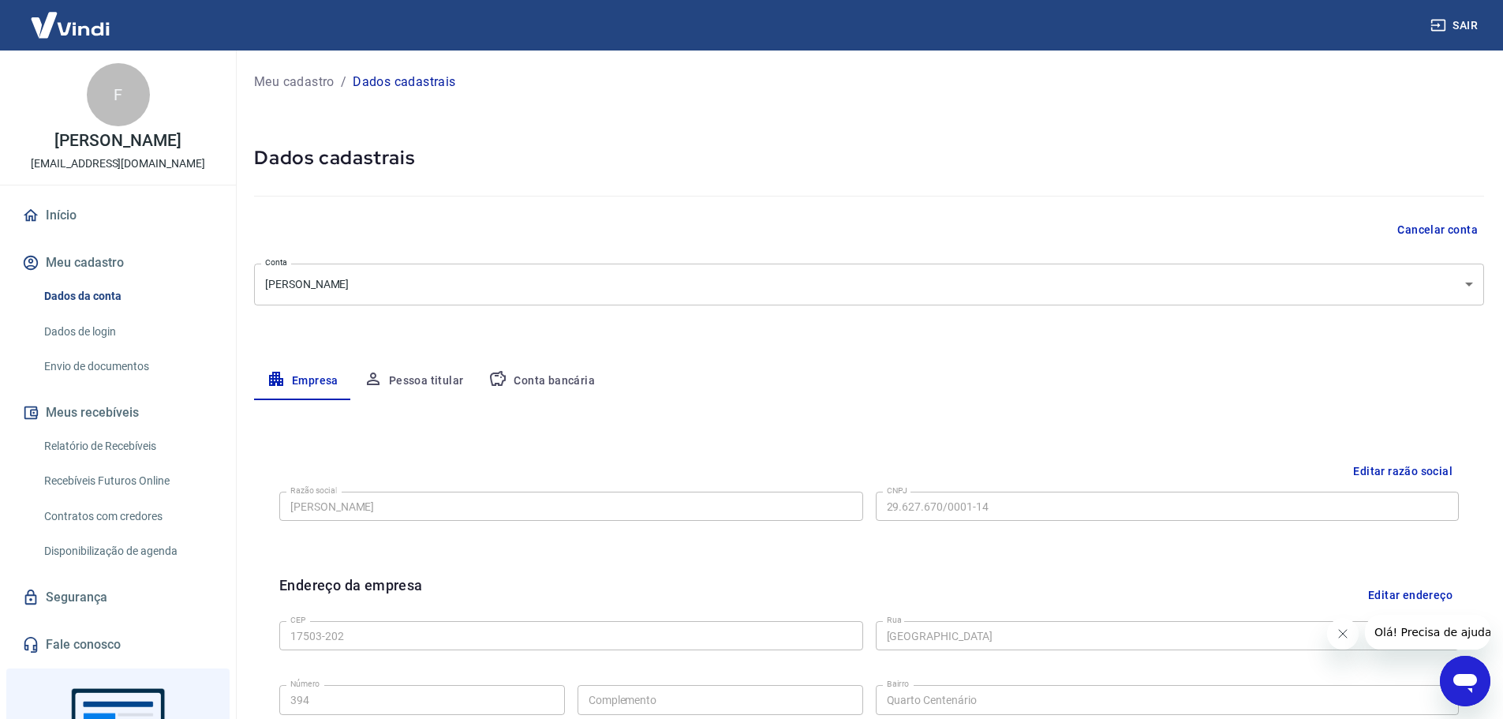
click at [87, 334] on link "Dados de login" at bounding box center [127, 332] width 179 height 32
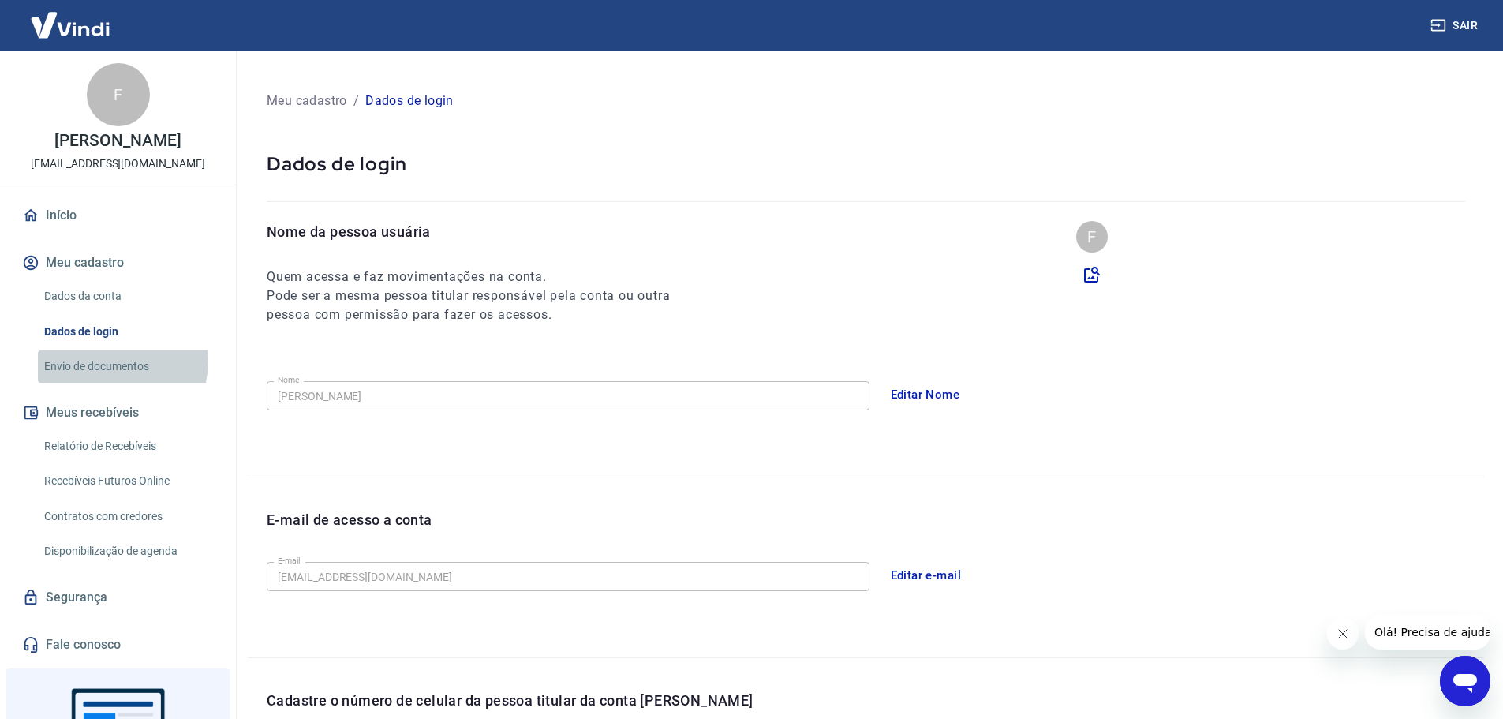
click at [99, 360] on link "Envio de documentos" at bounding box center [127, 366] width 179 height 32
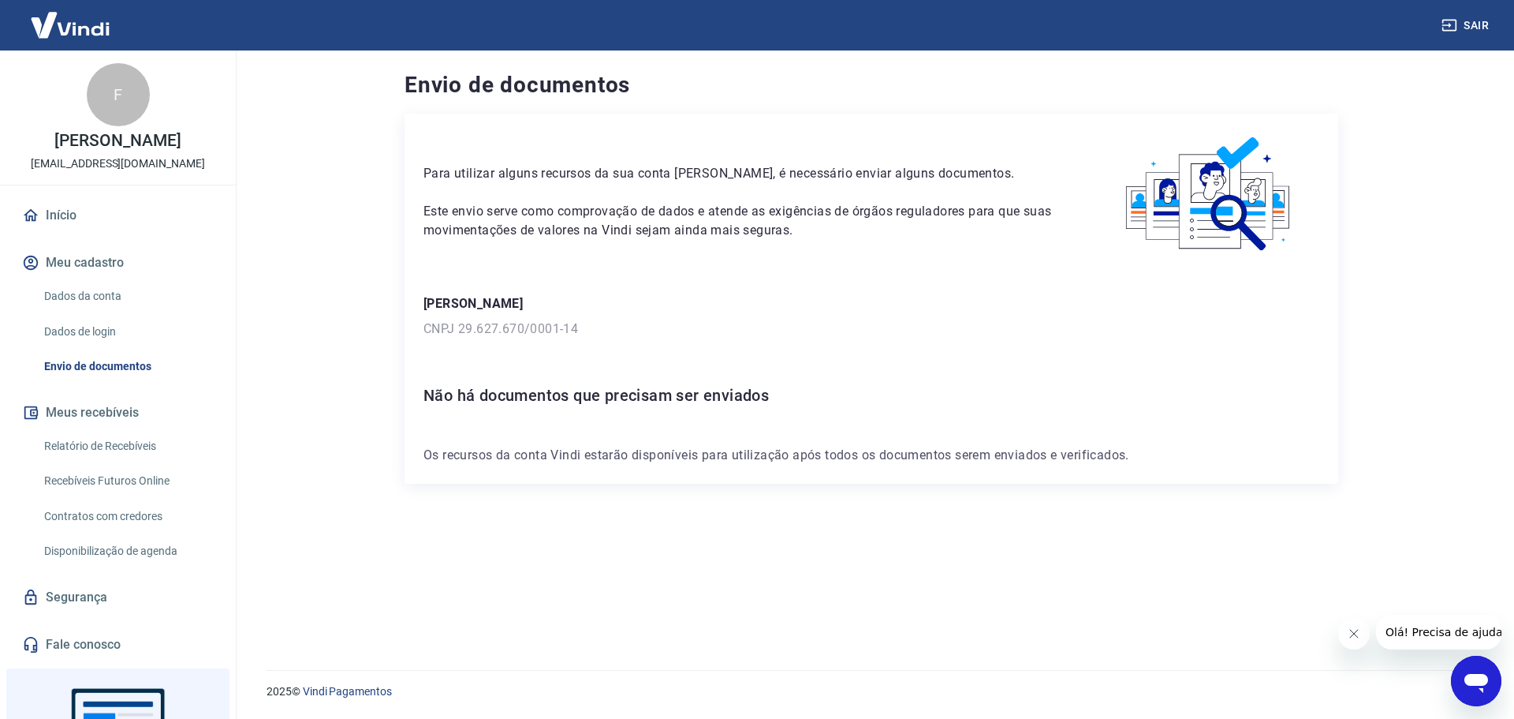
click at [472, 328] on p "CNPJ 29.627.670/0001-14" at bounding box center [872, 328] width 896 height 19
click at [90, 300] on link "Dados da conta" at bounding box center [127, 296] width 179 height 32
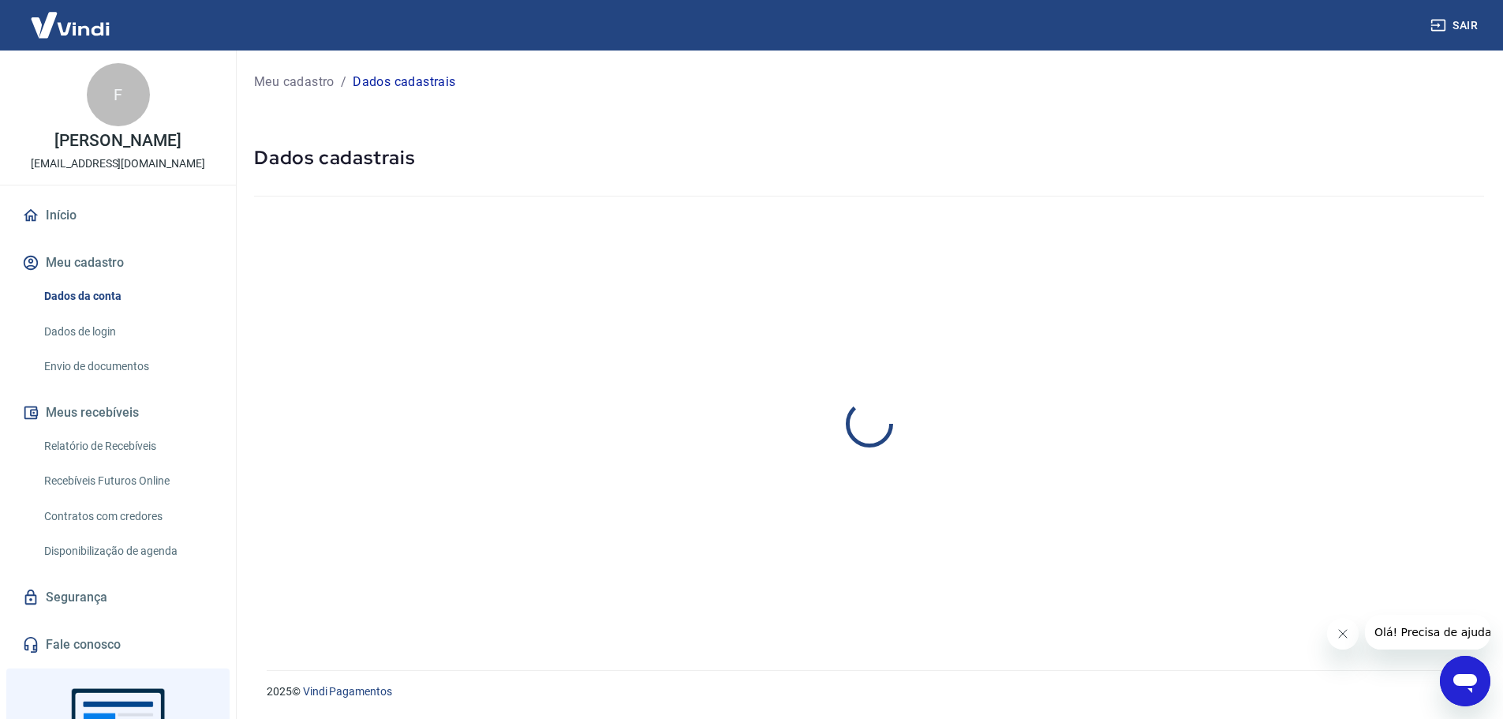
select select "SP"
select select "business"
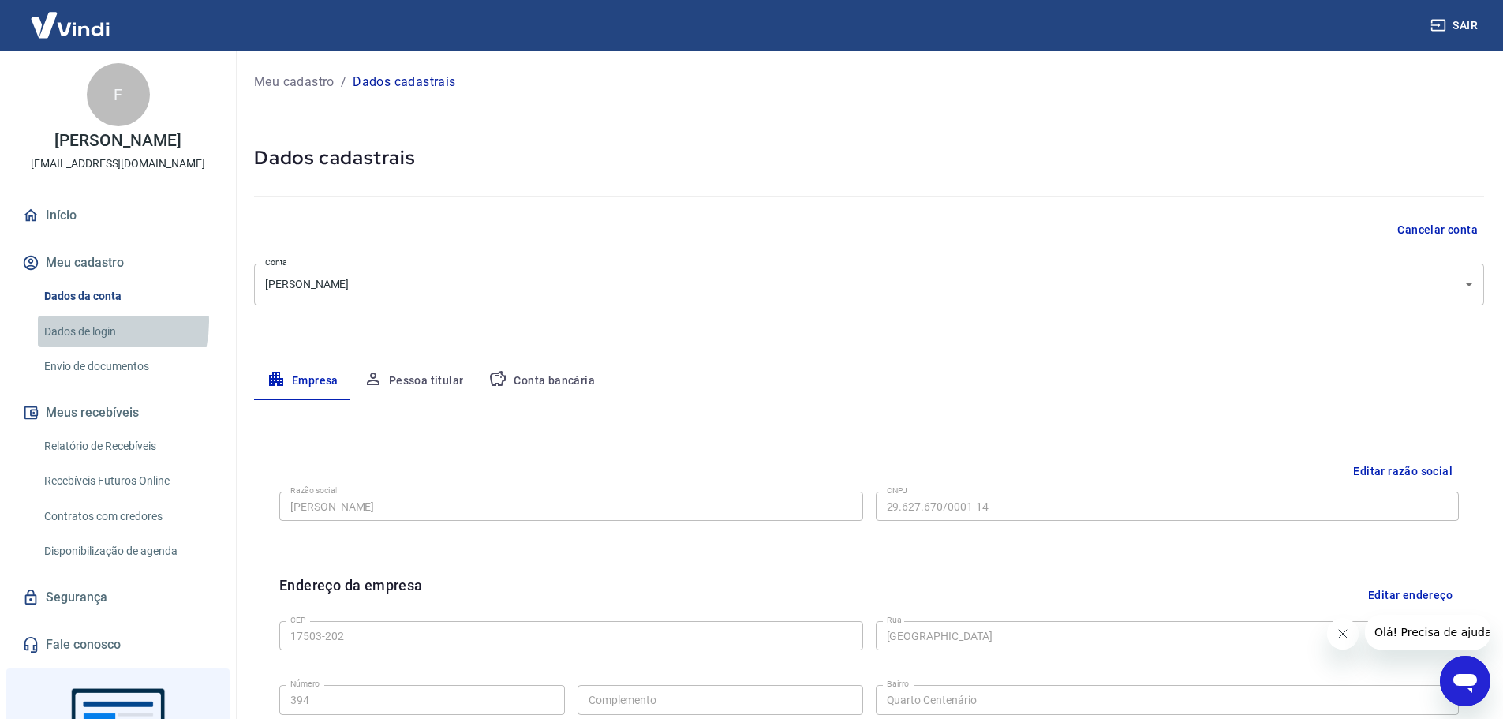
click at [82, 321] on link "Dados de login" at bounding box center [127, 332] width 179 height 32
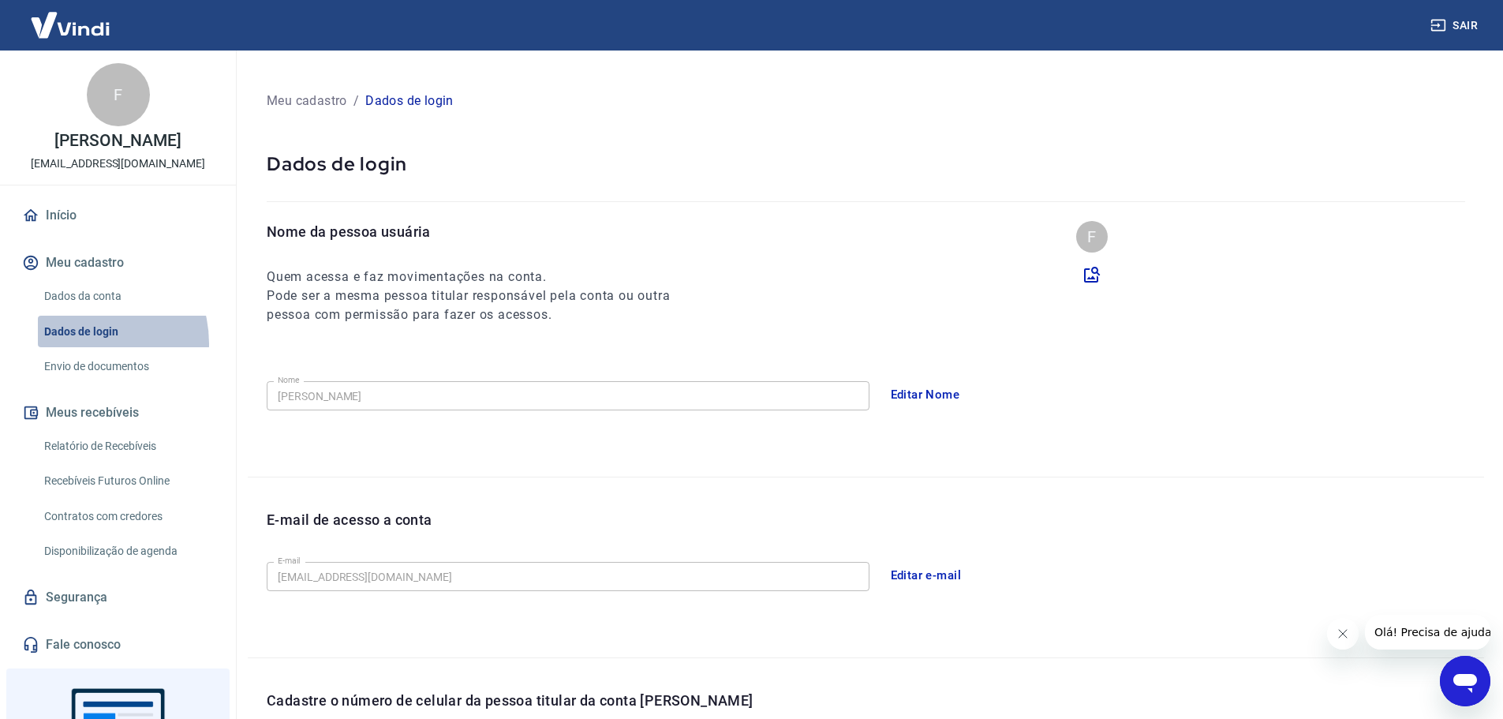
click at [84, 343] on link "Dados de login" at bounding box center [127, 332] width 179 height 32
click at [89, 353] on link "Envio de documentos" at bounding box center [127, 366] width 179 height 32
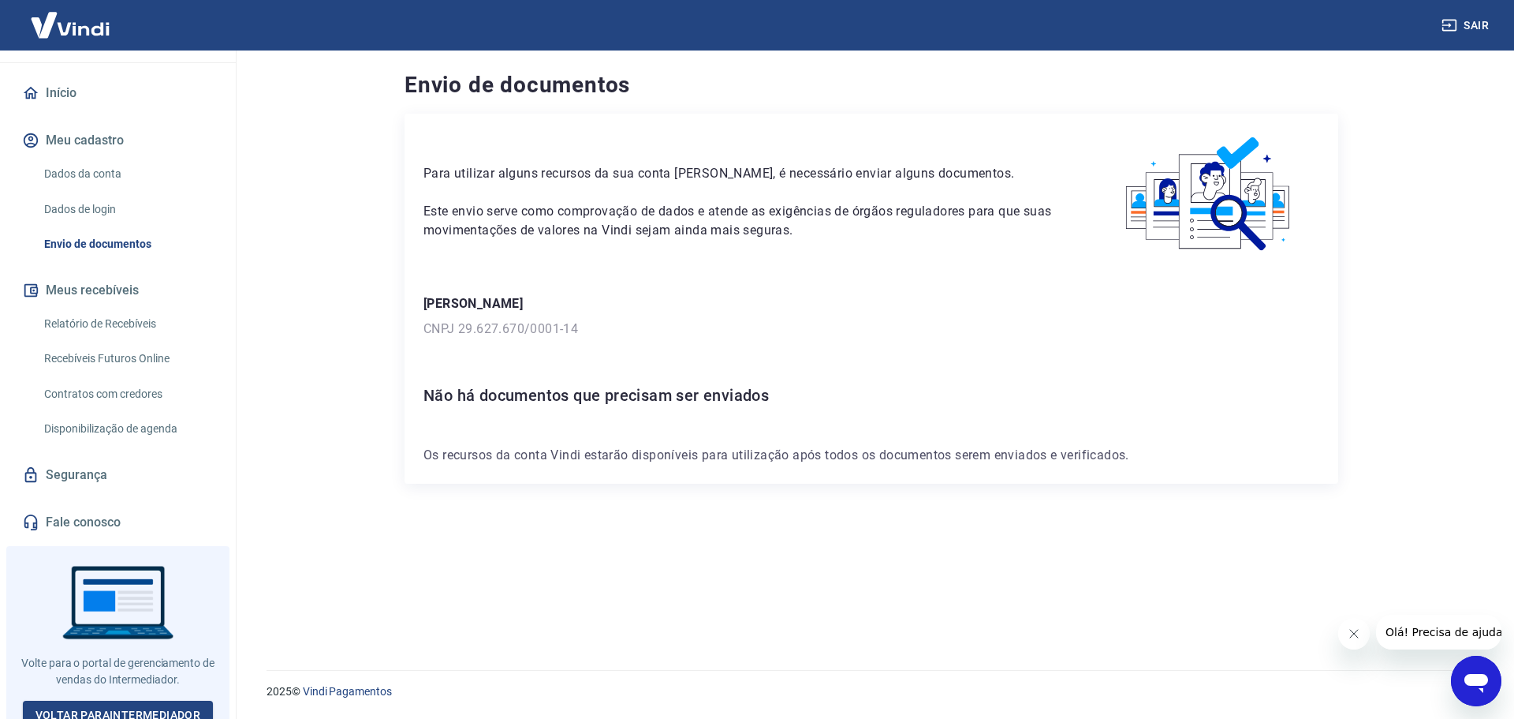
scroll to position [134, 0]
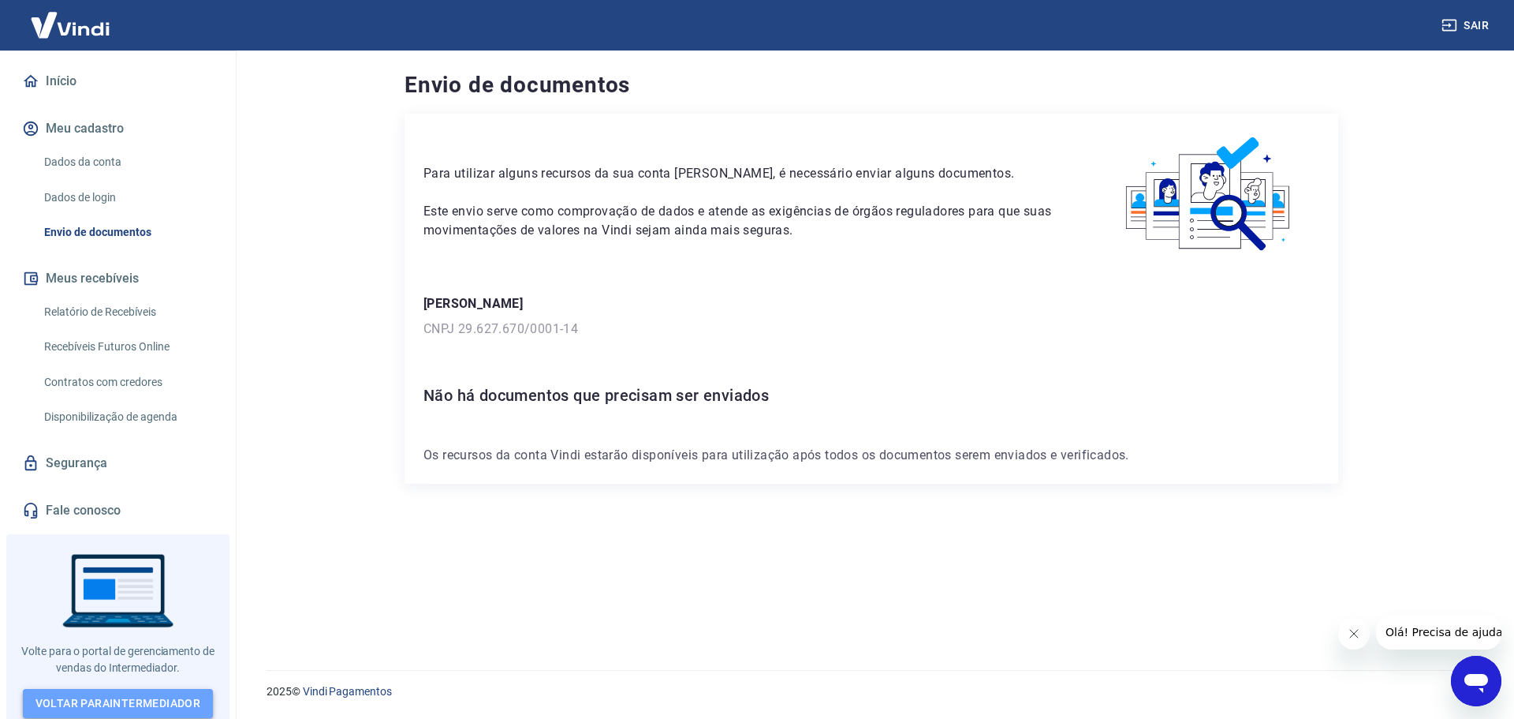
click at [111, 693] on link "Voltar para Intermediador" at bounding box center [118, 703] width 191 height 29
